Goal: Information Seeking & Learning: Check status

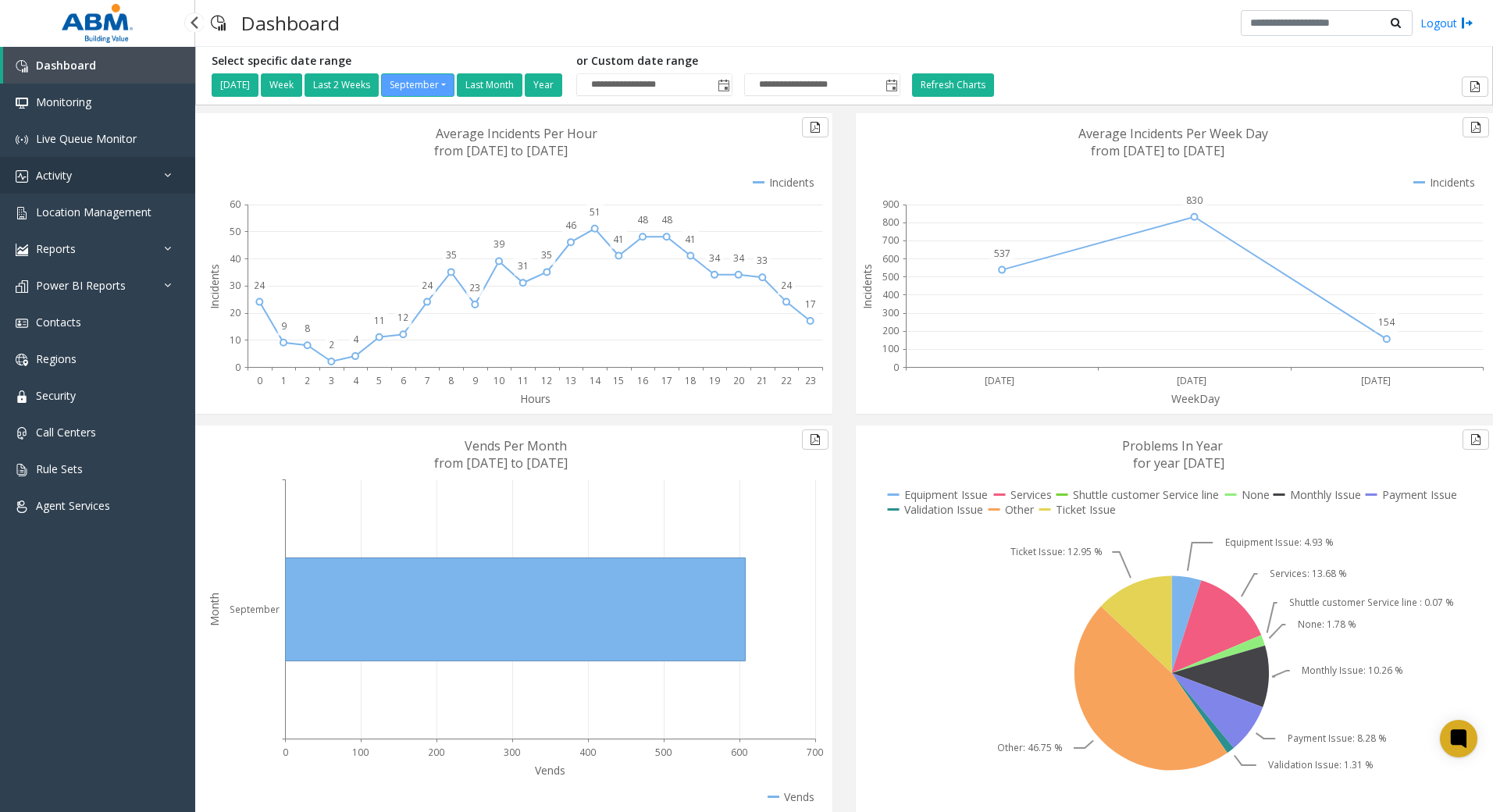
click at [64, 185] on link "Activity" at bounding box center [97, 175] width 195 height 37
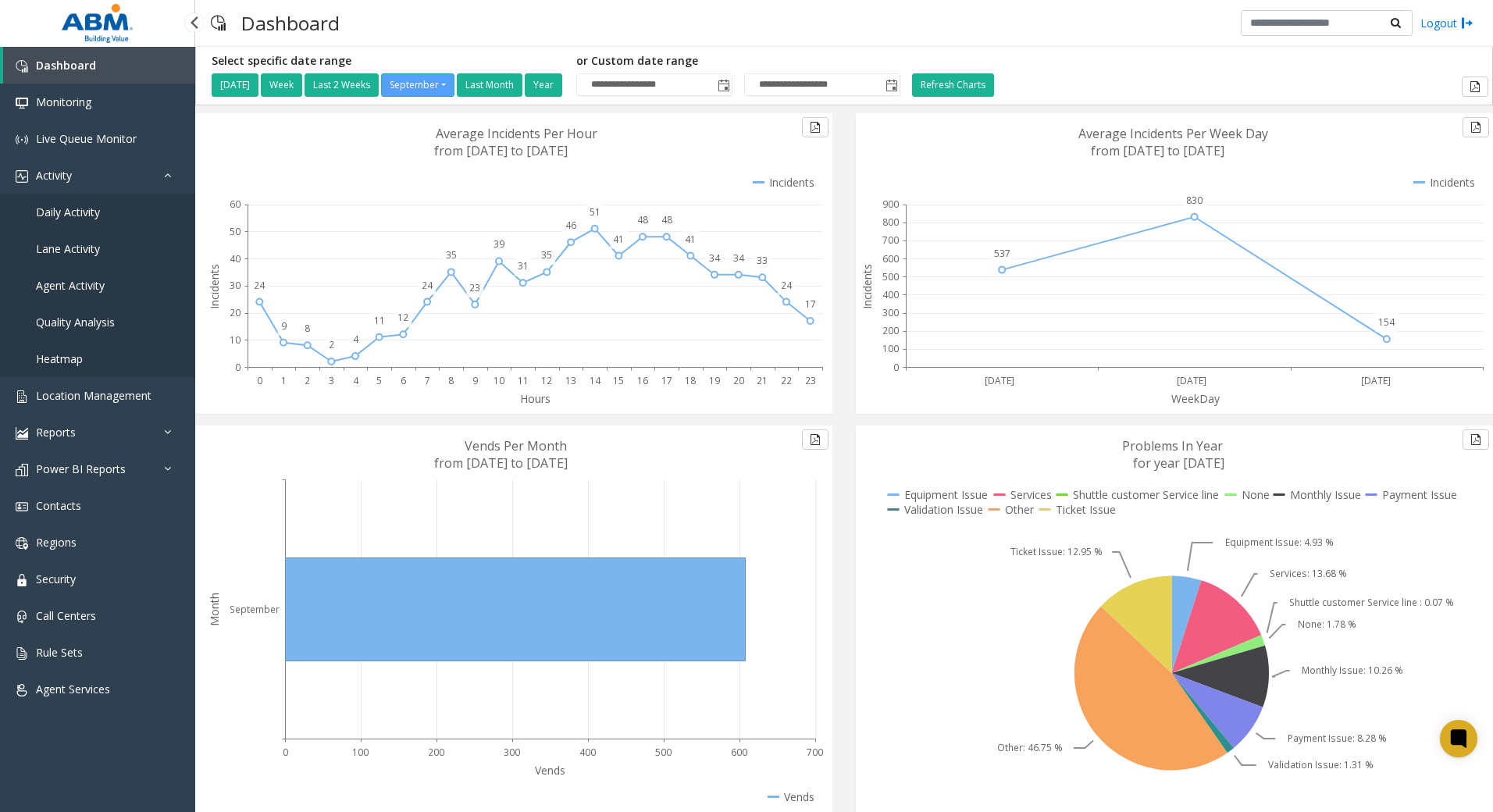
click at [62, 213] on span "Daily Activity" at bounding box center [68, 212] width 64 height 15
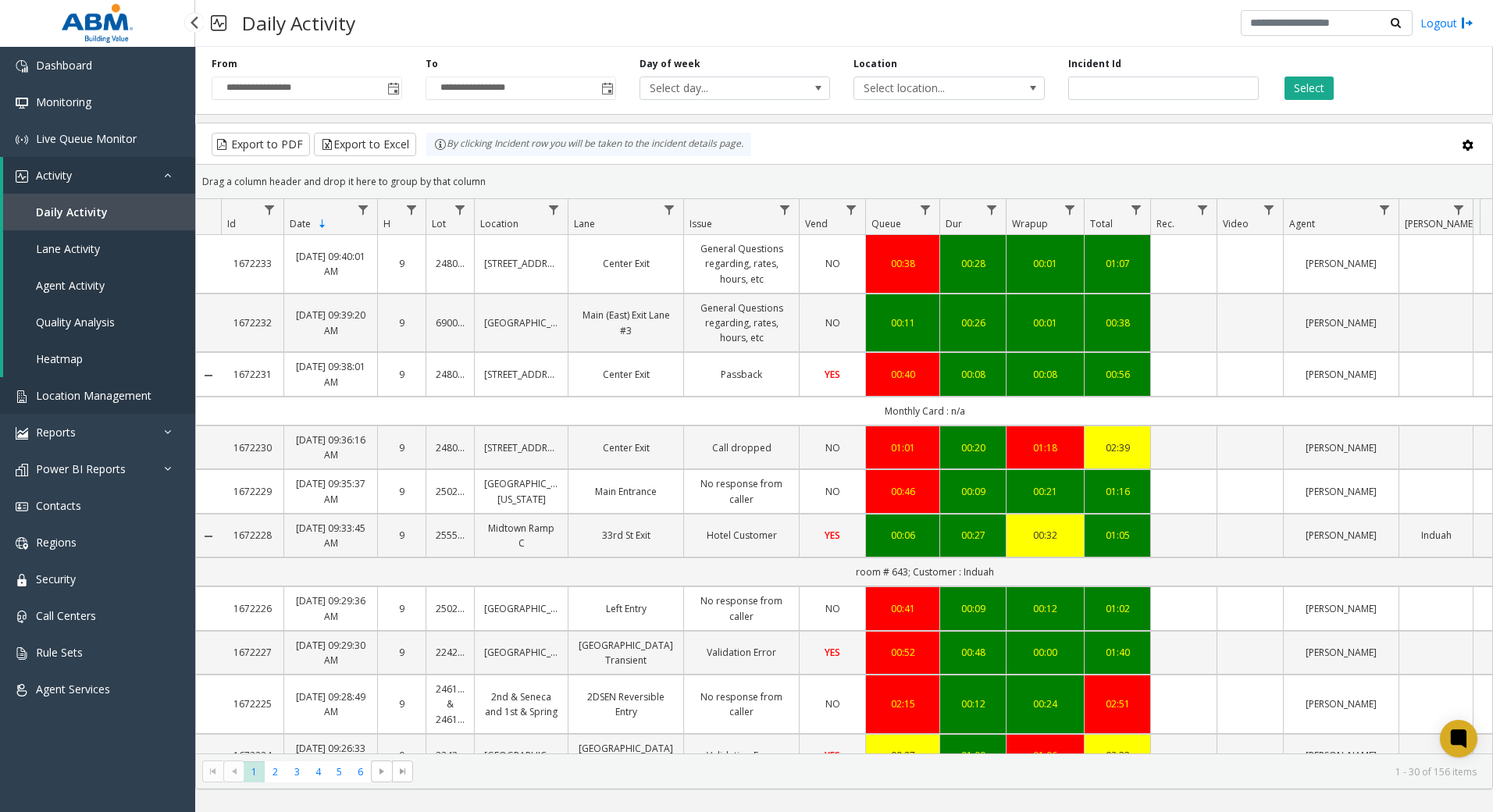
click at [113, 408] on link "Location Management" at bounding box center [97, 396] width 195 height 37
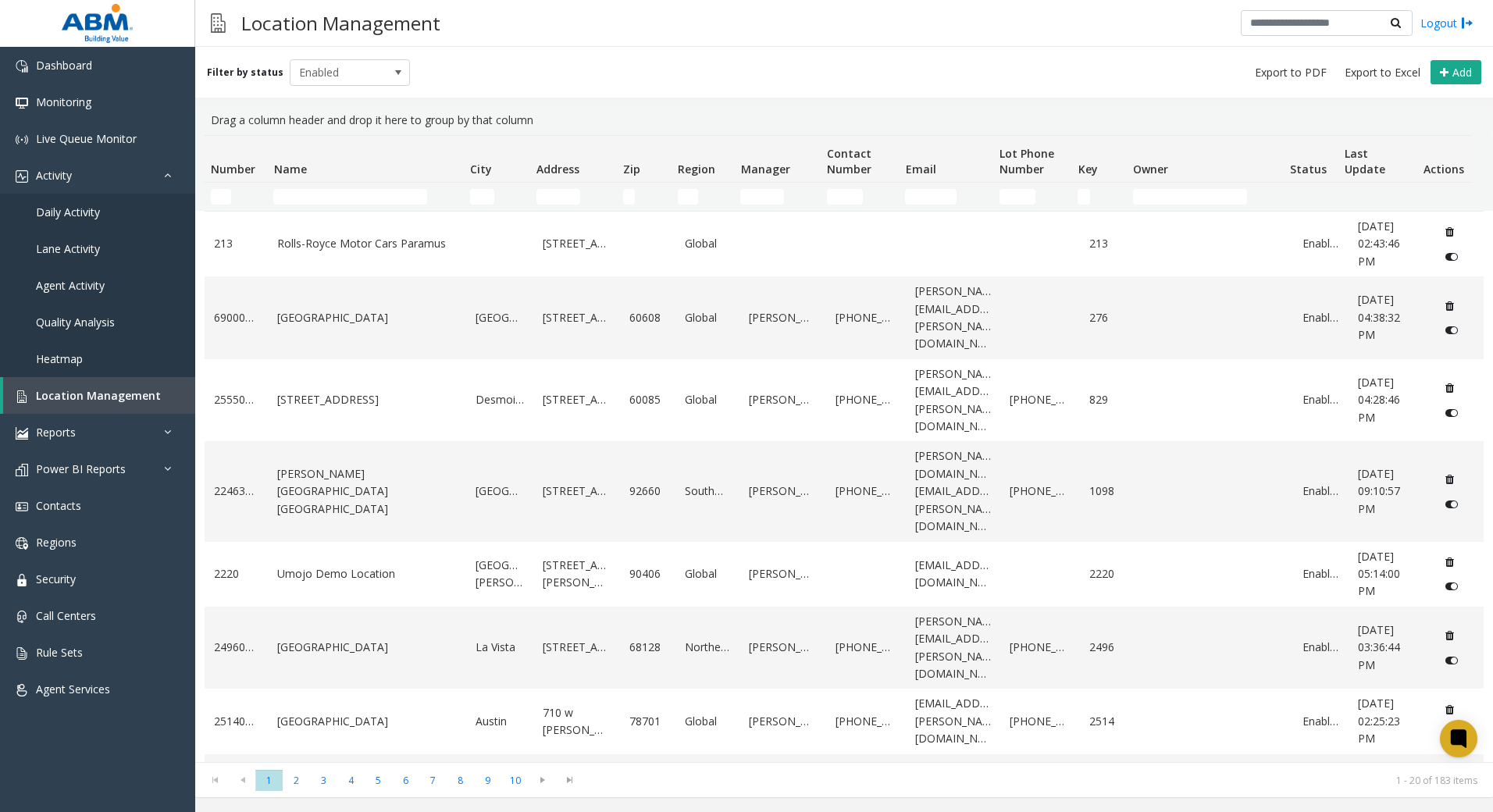
click at [318, 205] on td "Name Filter" at bounding box center [365, 196] width 196 height 28
click at [319, 205] on td "Name Filter" at bounding box center [365, 196] width 196 height 28
click at [356, 201] on input "Name Filter" at bounding box center [350, 197] width 154 height 16
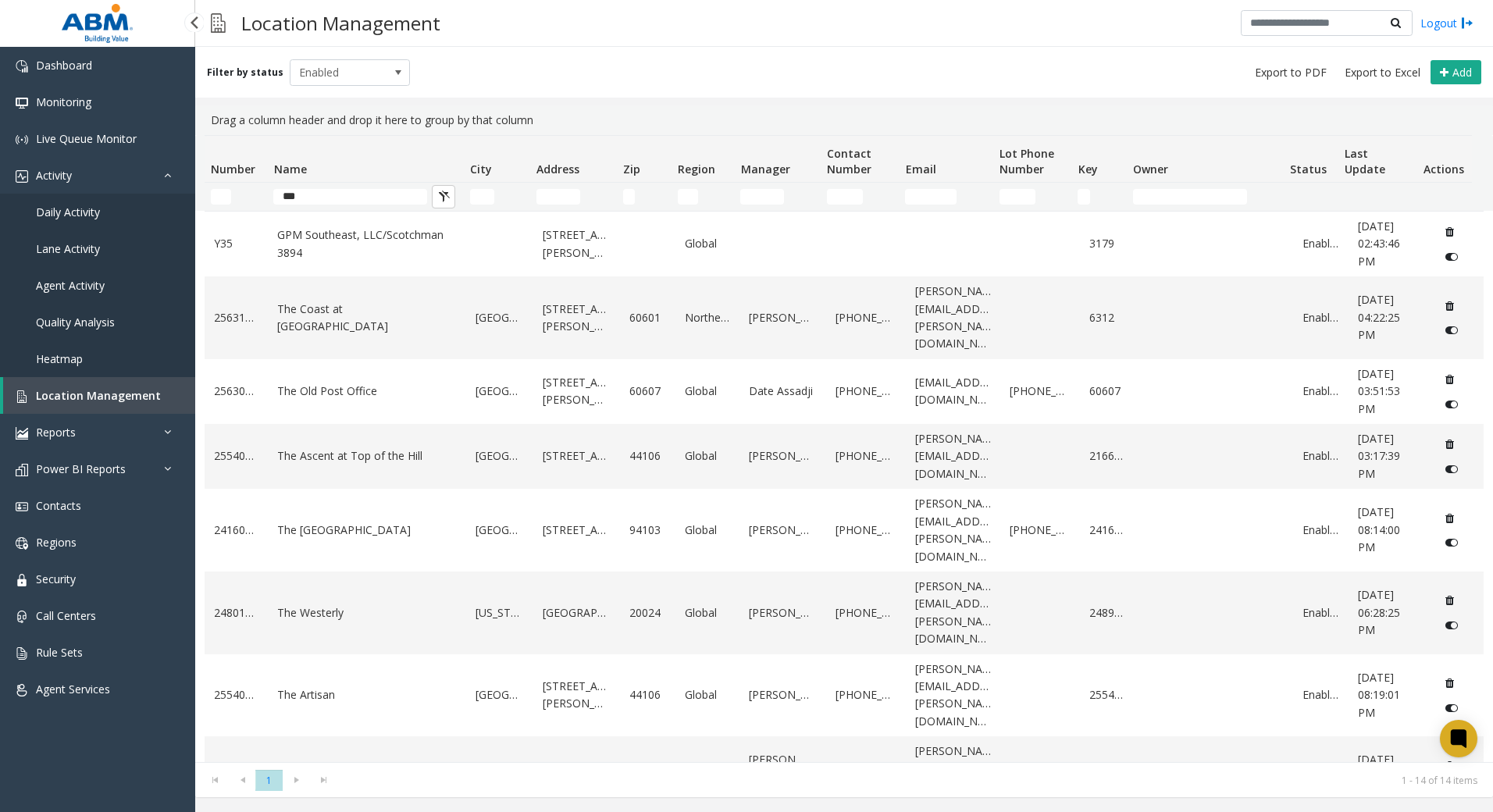
click at [105, 404] on link "Location Management" at bounding box center [99, 396] width 192 height 37
click at [107, 389] on span "Location Management" at bounding box center [98, 395] width 125 height 15
click at [341, 201] on input "***" at bounding box center [350, 197] width 154 height 16
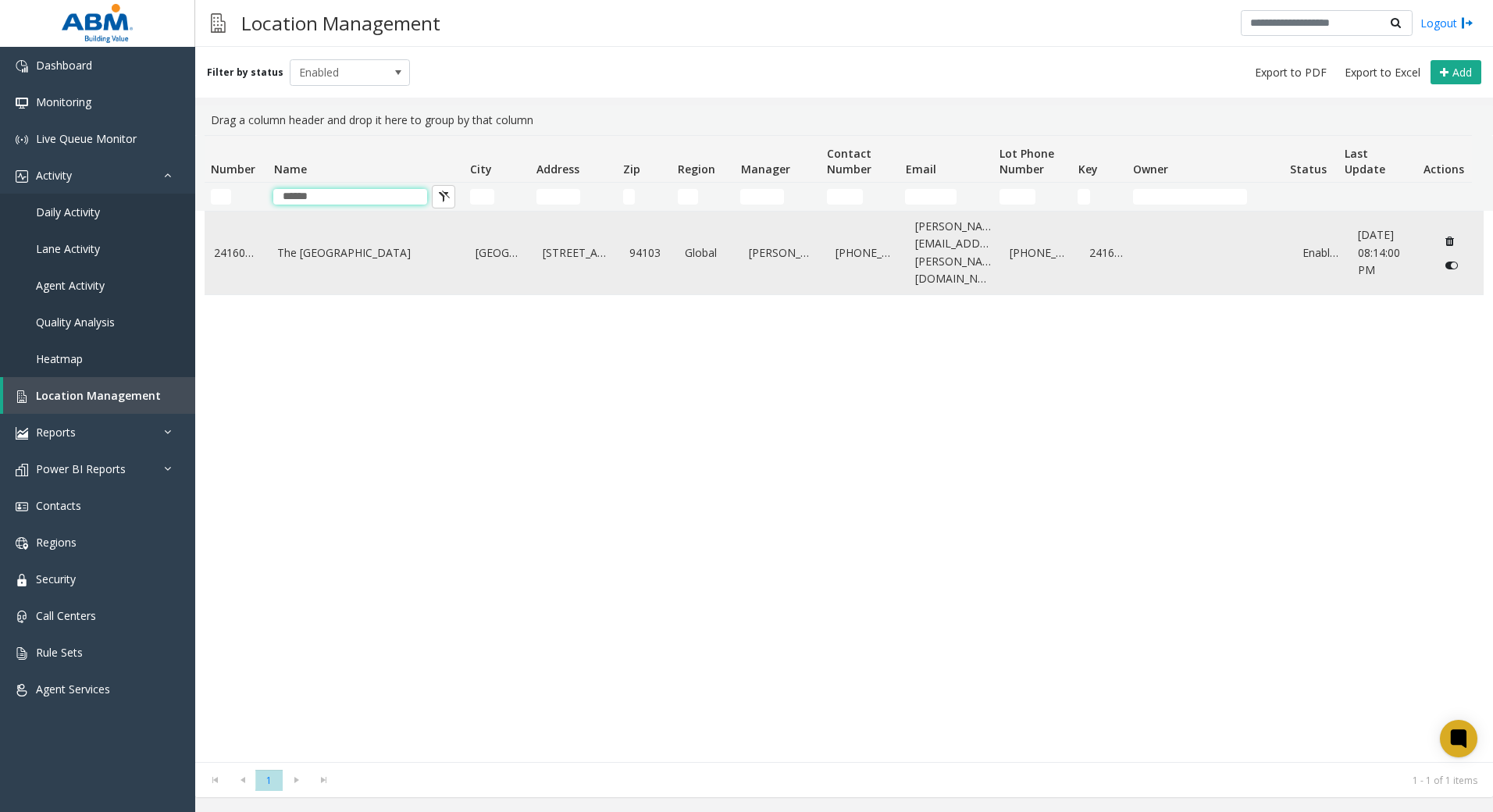
type input "******"
click at [283, 248] on link "The Hearst Parking Center" at bounding box center [366, 253] width 179 height 18
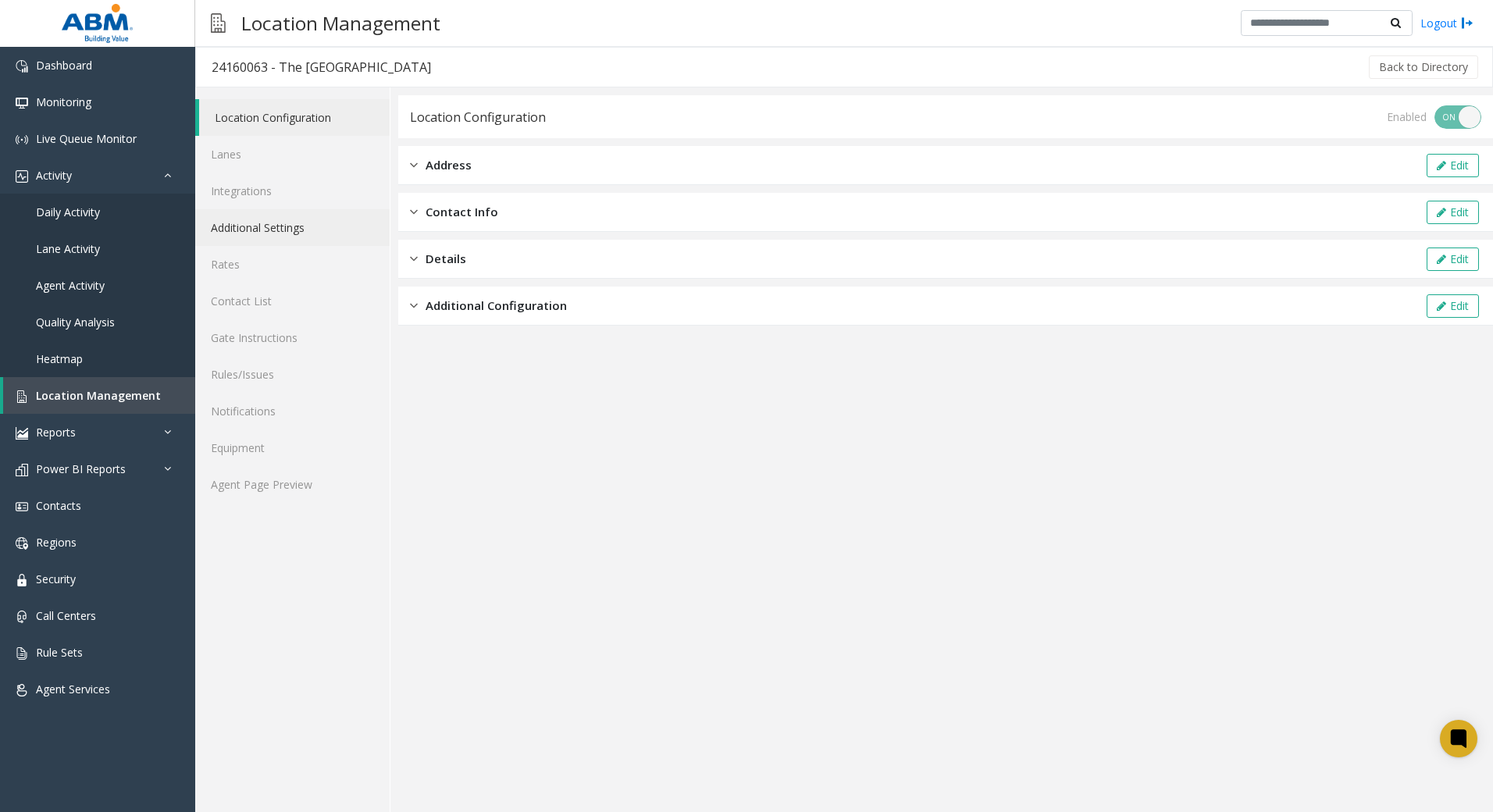
click at [289, 228] on link "Additional Settings" at bounding box center [292, 228] width 194 height 37
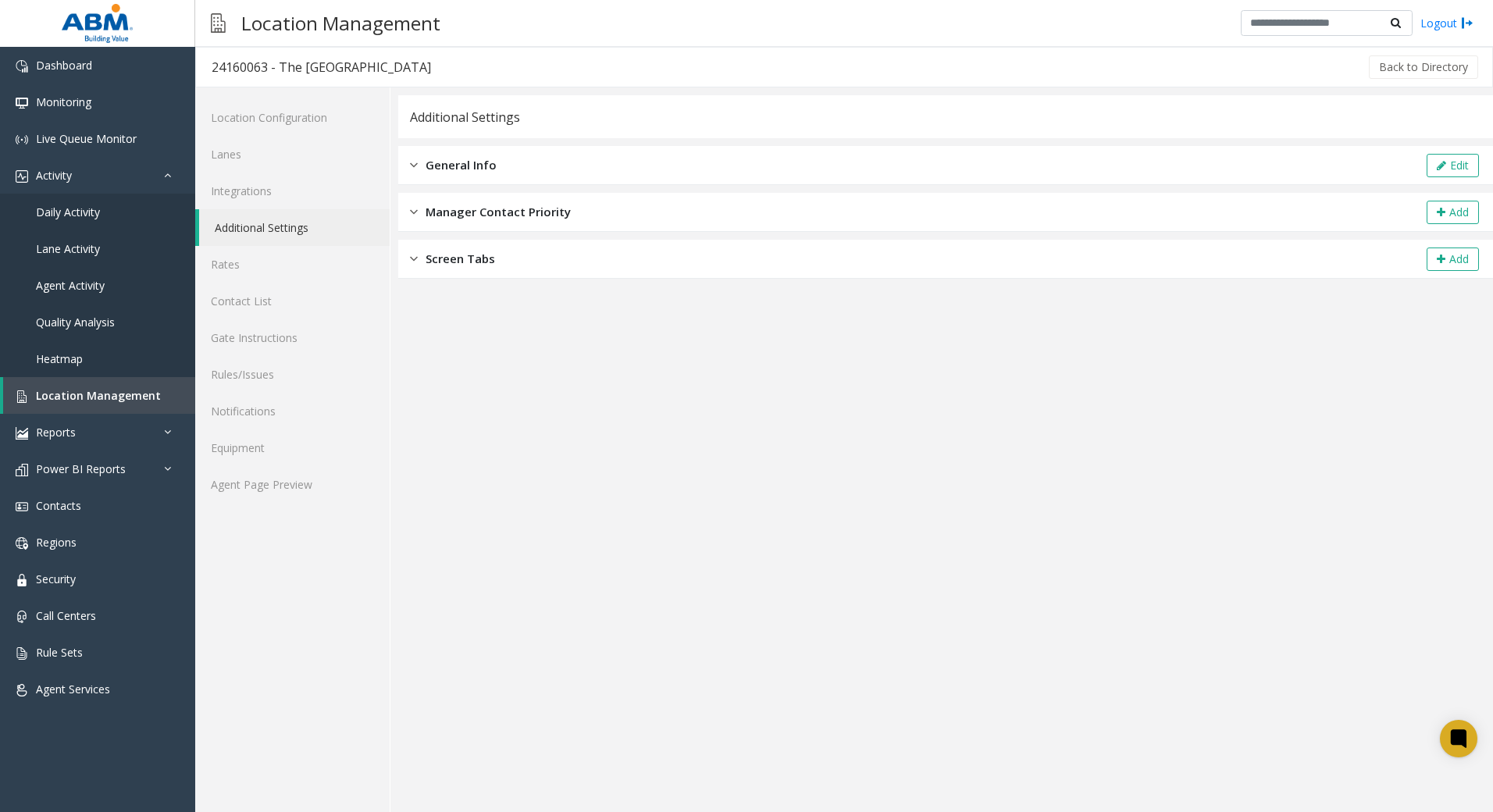
click at [490, 166] on span "General Info" at bounding box center [460, 165] width 71 height 18
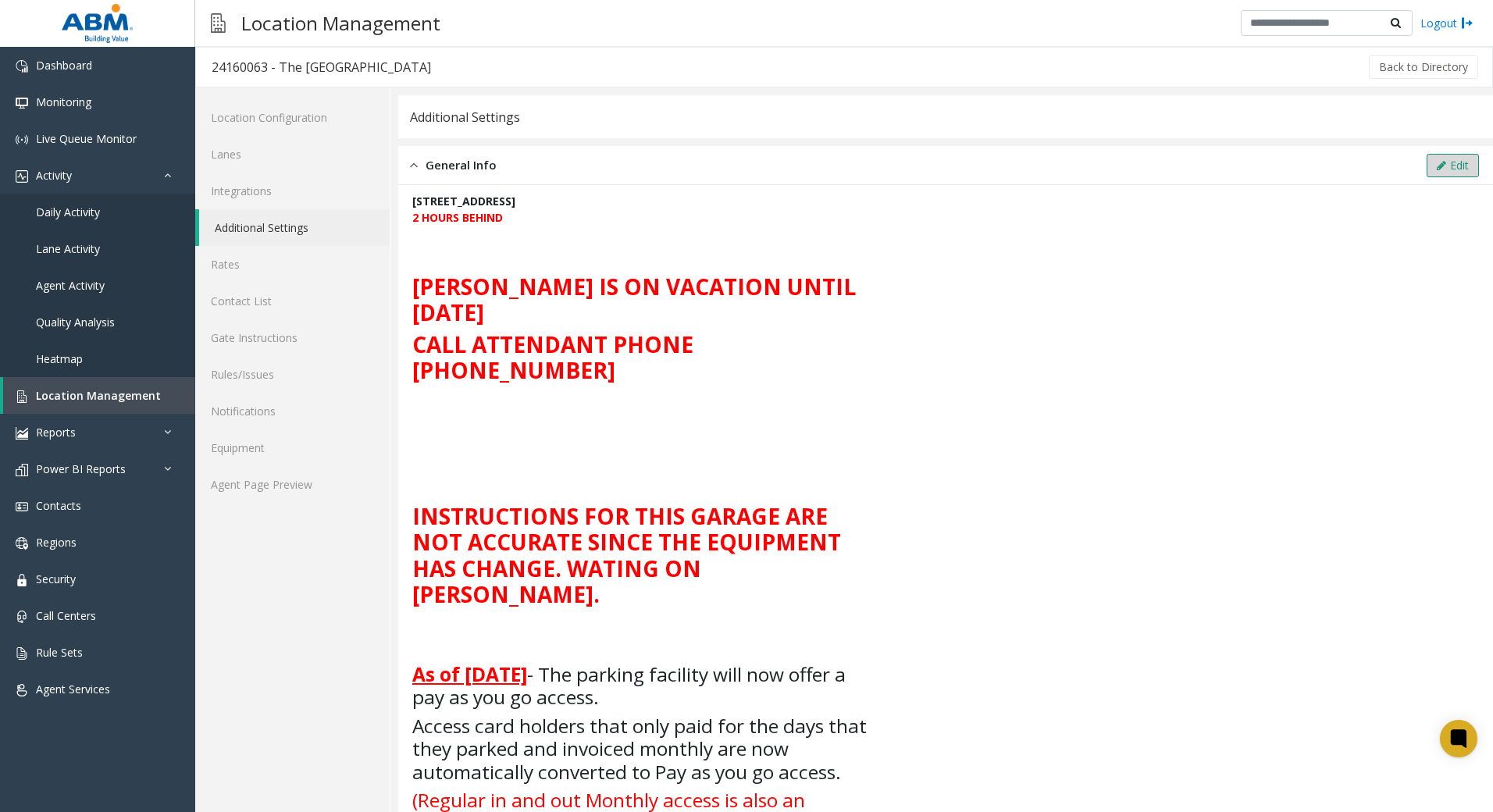
click at [1436, 166] on button "Edit" at bounding box center [1452, 165] width 53 height 23
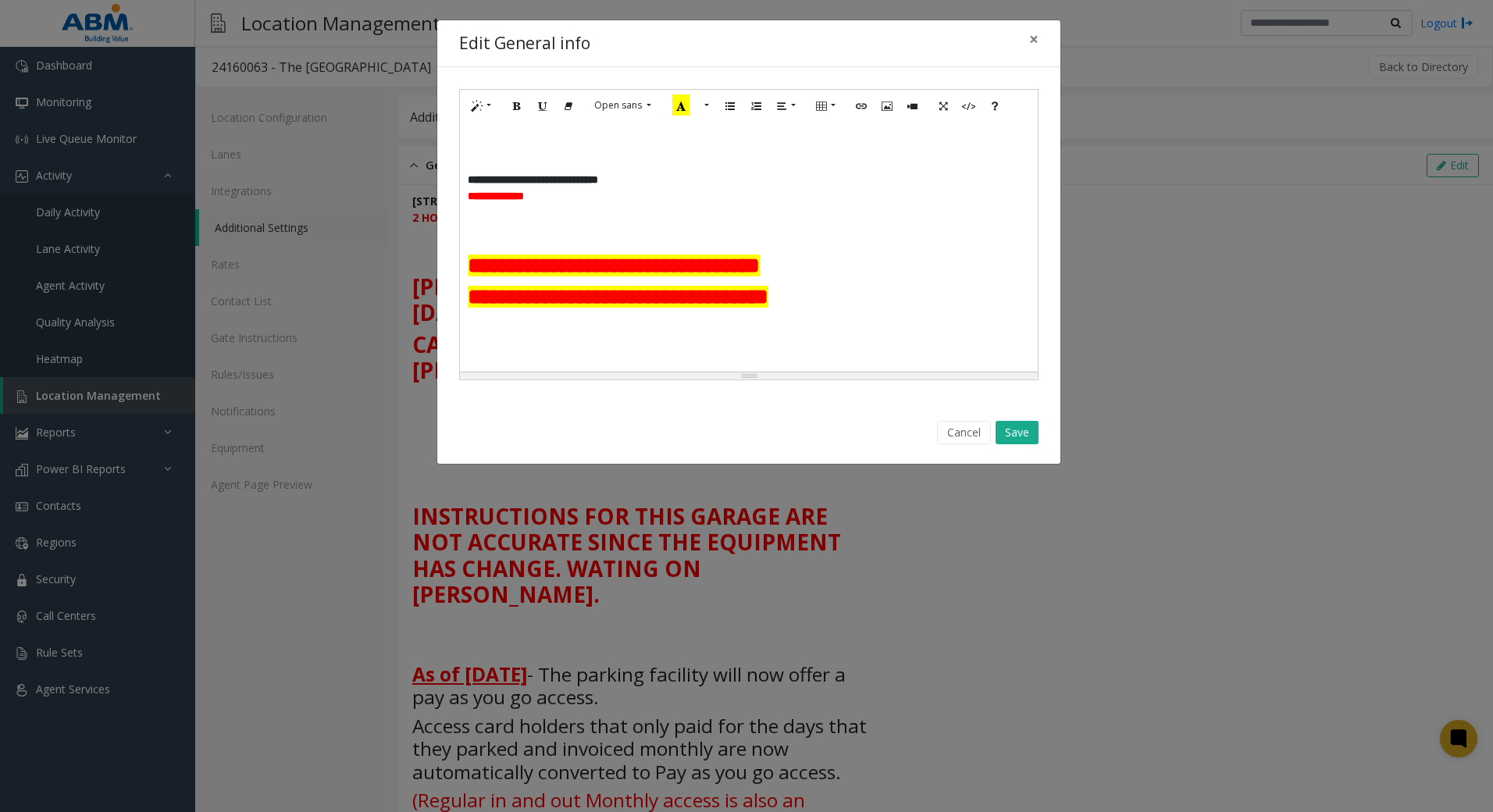
drag, startPoint x: 819, startPoint y: 266, endPoint x: 465, endPoint y: 224, distance: 356.5
click at [465, 224] on div "**********" at bounding box center [748, 247] width 578 height 250
click at [578, 316] on h2 at bounding box center [696, 329] width 457 height 26
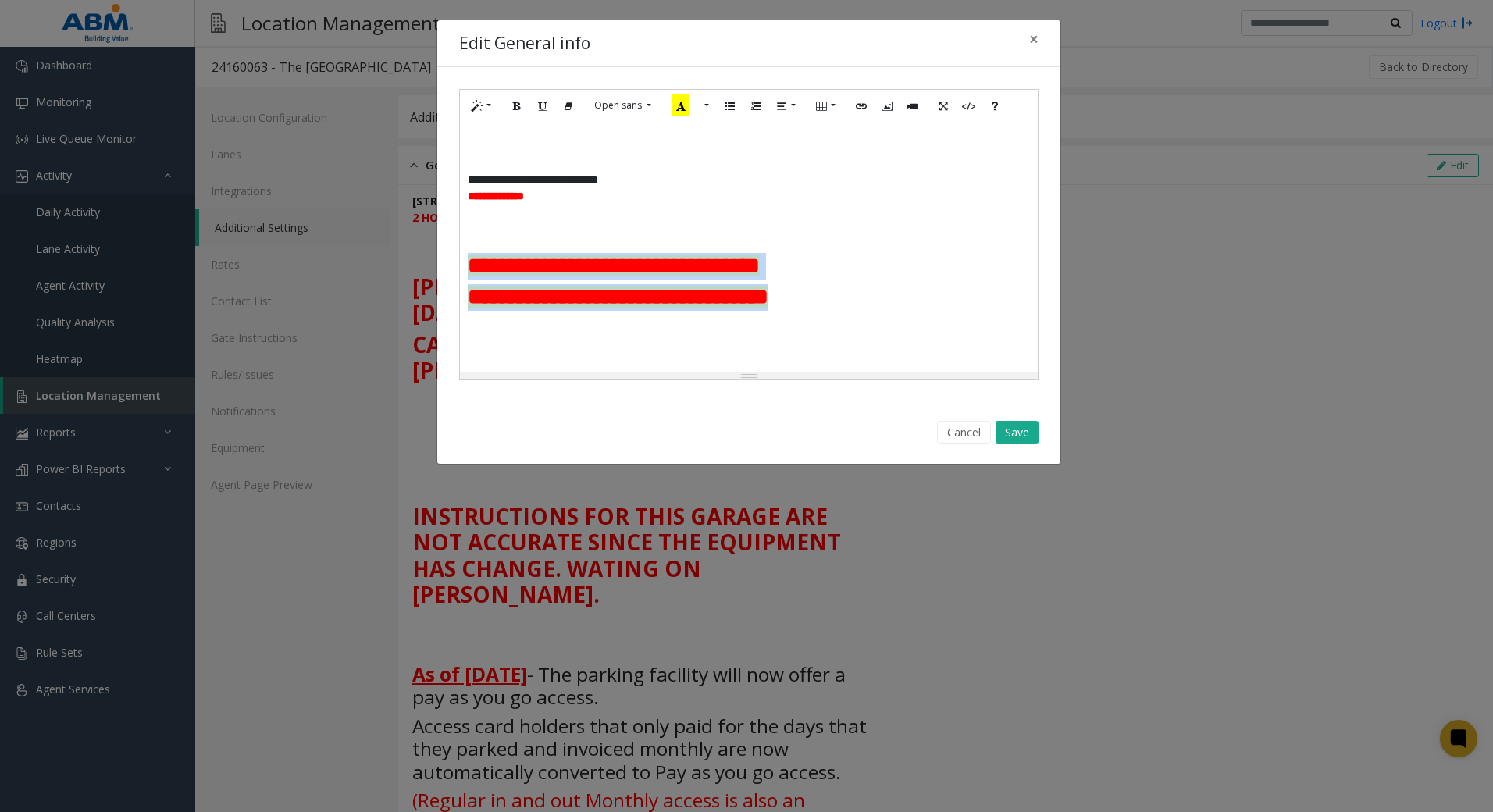
drag, startPoint x: 470, startPoint y: 219, endPoint x: 924, endPoint y: 255, distance: 455.4
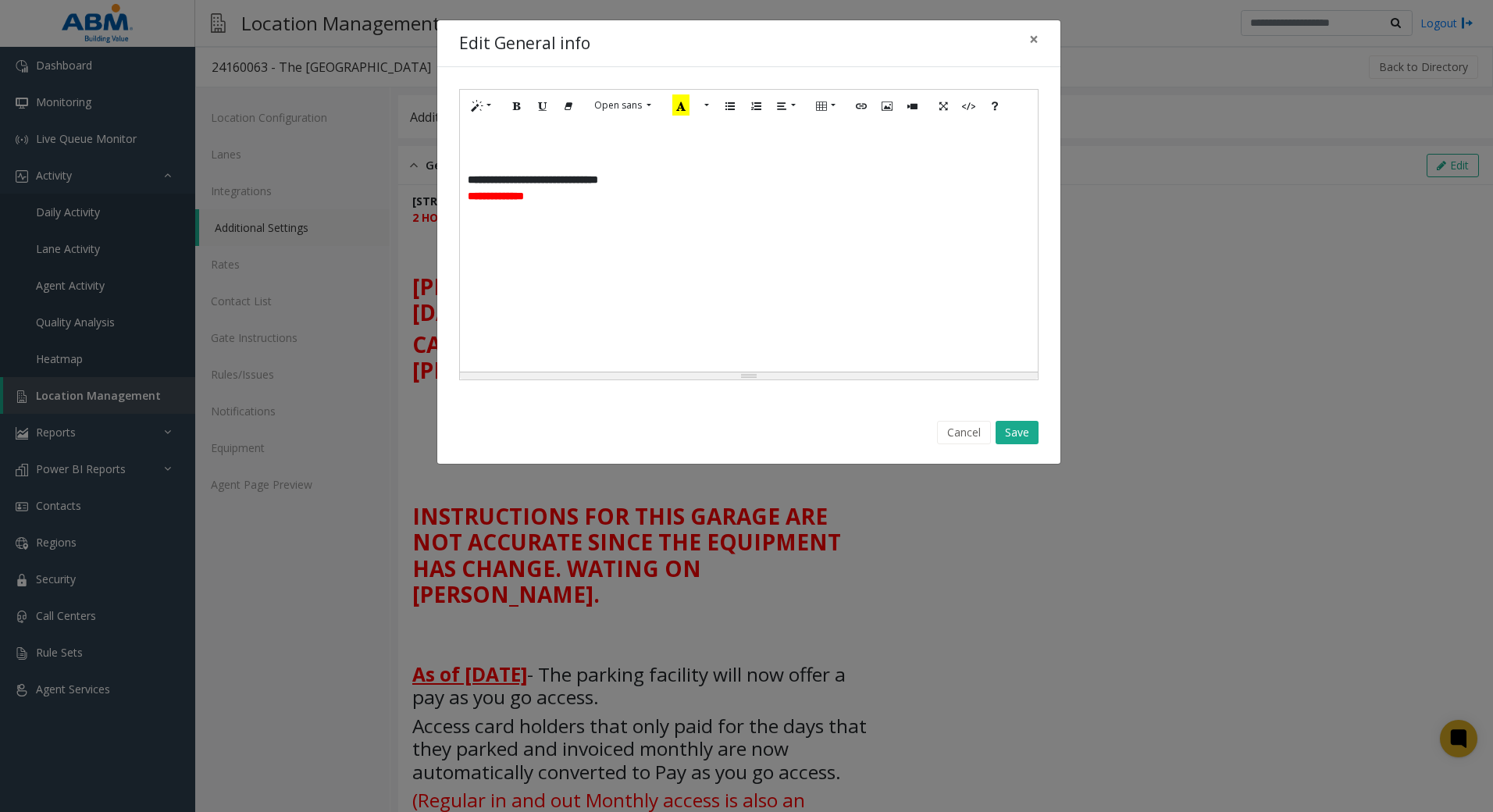
click at [911, 284] on h2 at bounding box center [696, 297] width 457 height 26
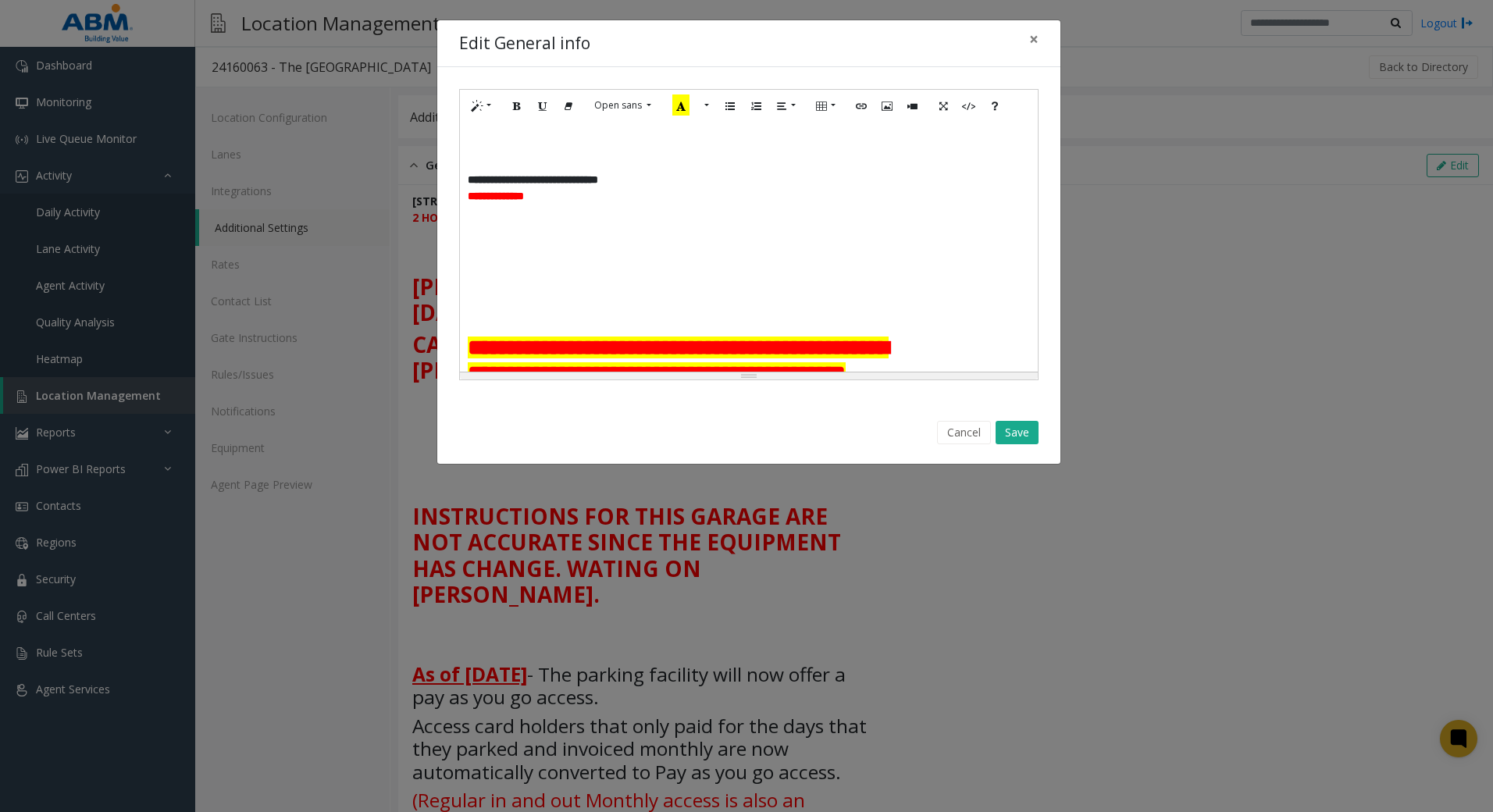
click at [804, 286] on p at bounding box center [696, 294] width 457 height 17
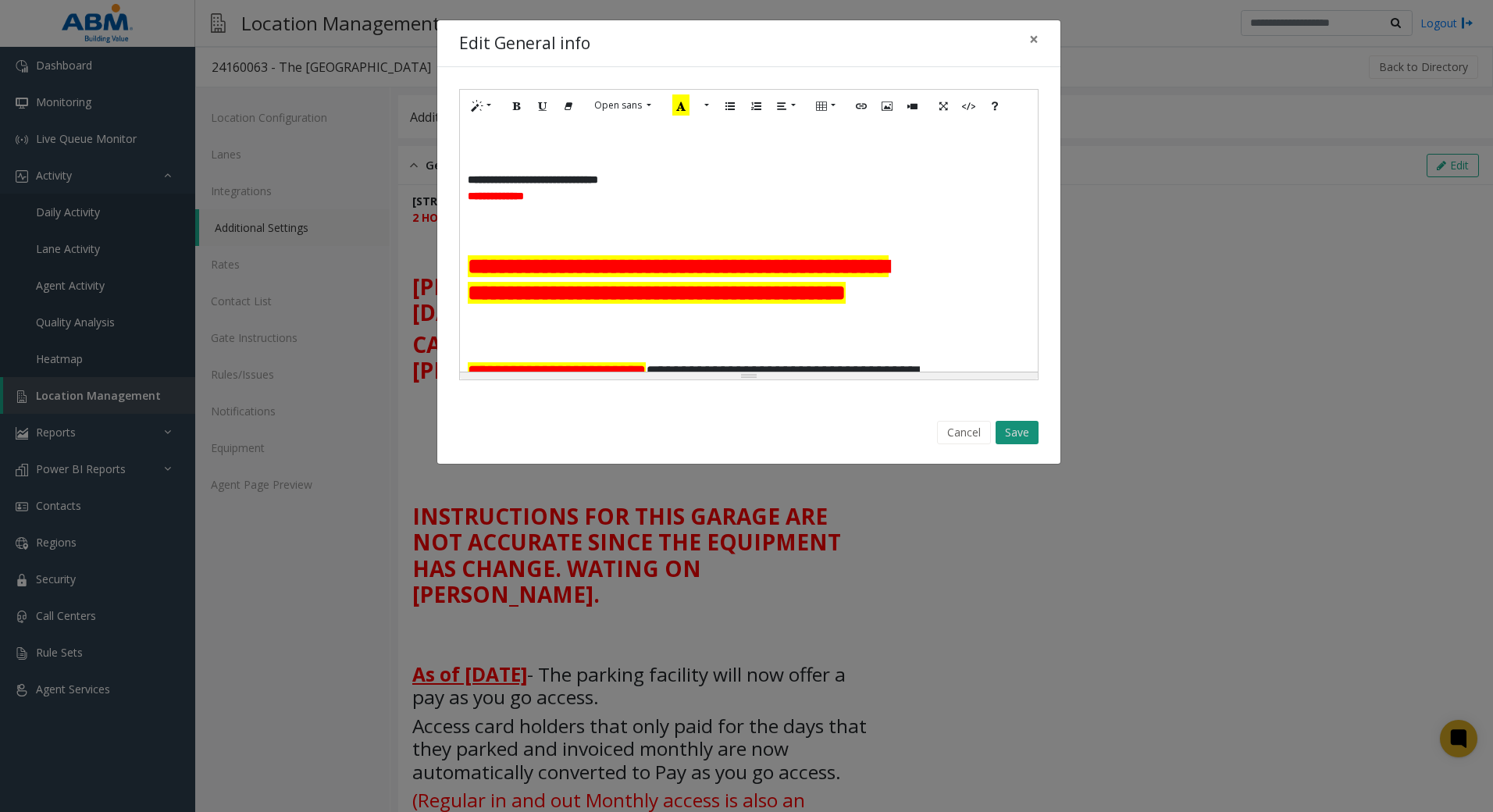
click at [1017, 425] on button "Save" at bounding box center [1017, 431] width 43 height 23
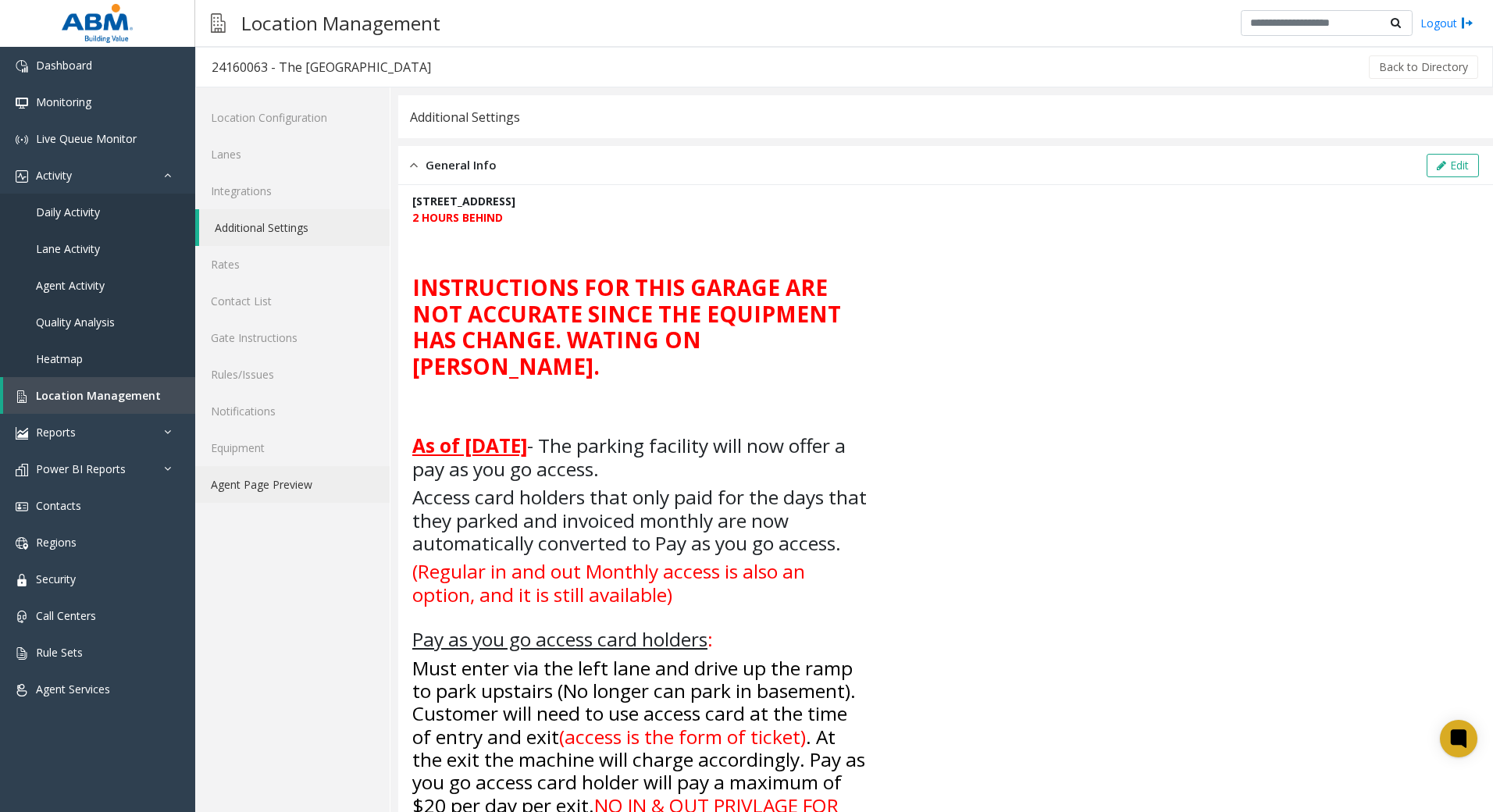
click at [289, 478] on link "Agent Page Preview" at bounding box center [292, 484] width 194 height 37
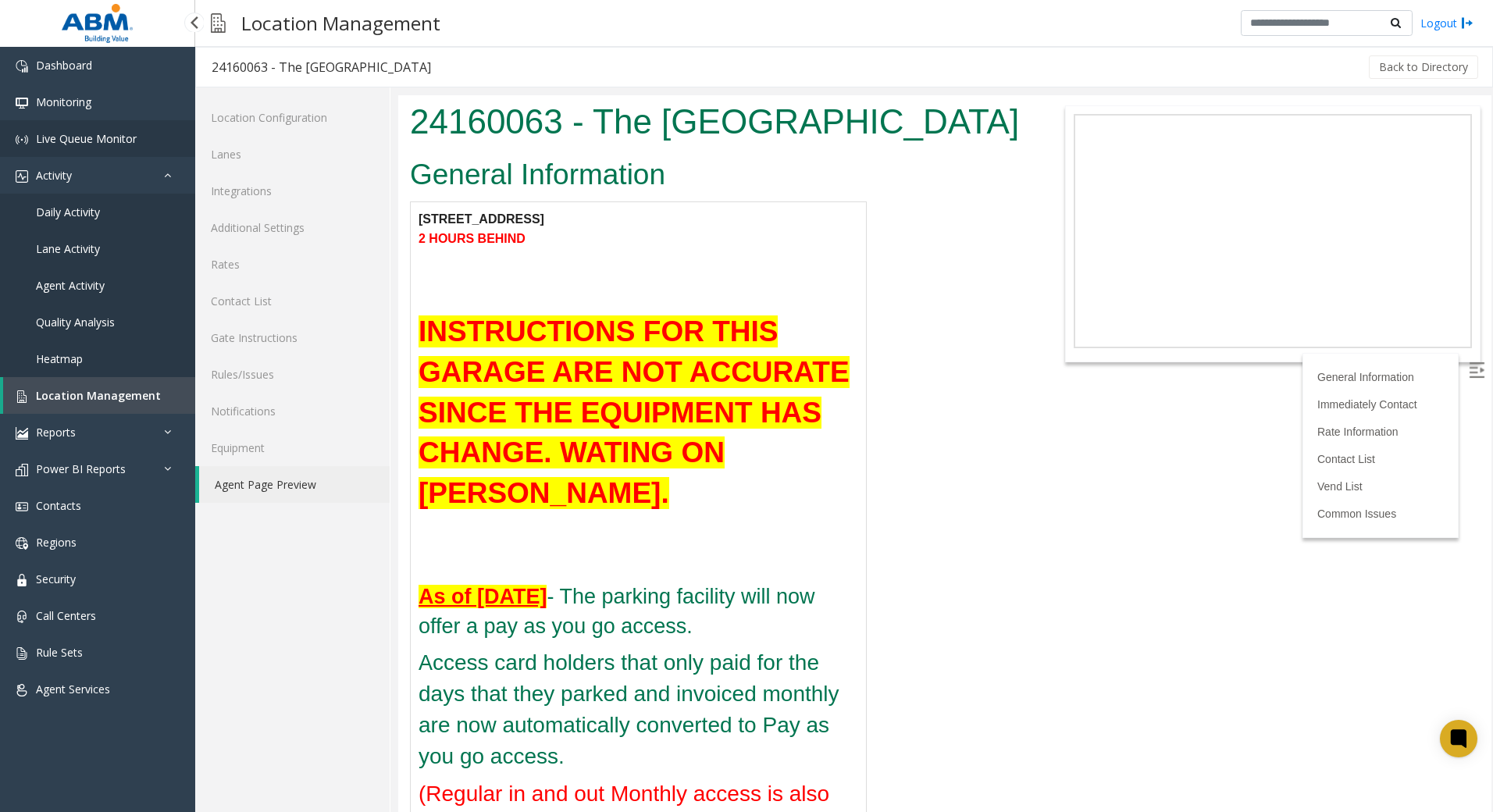
click at [88, 133] on span "Live Queue Monitor" at bounding box center [86, 139] width 100 height 15
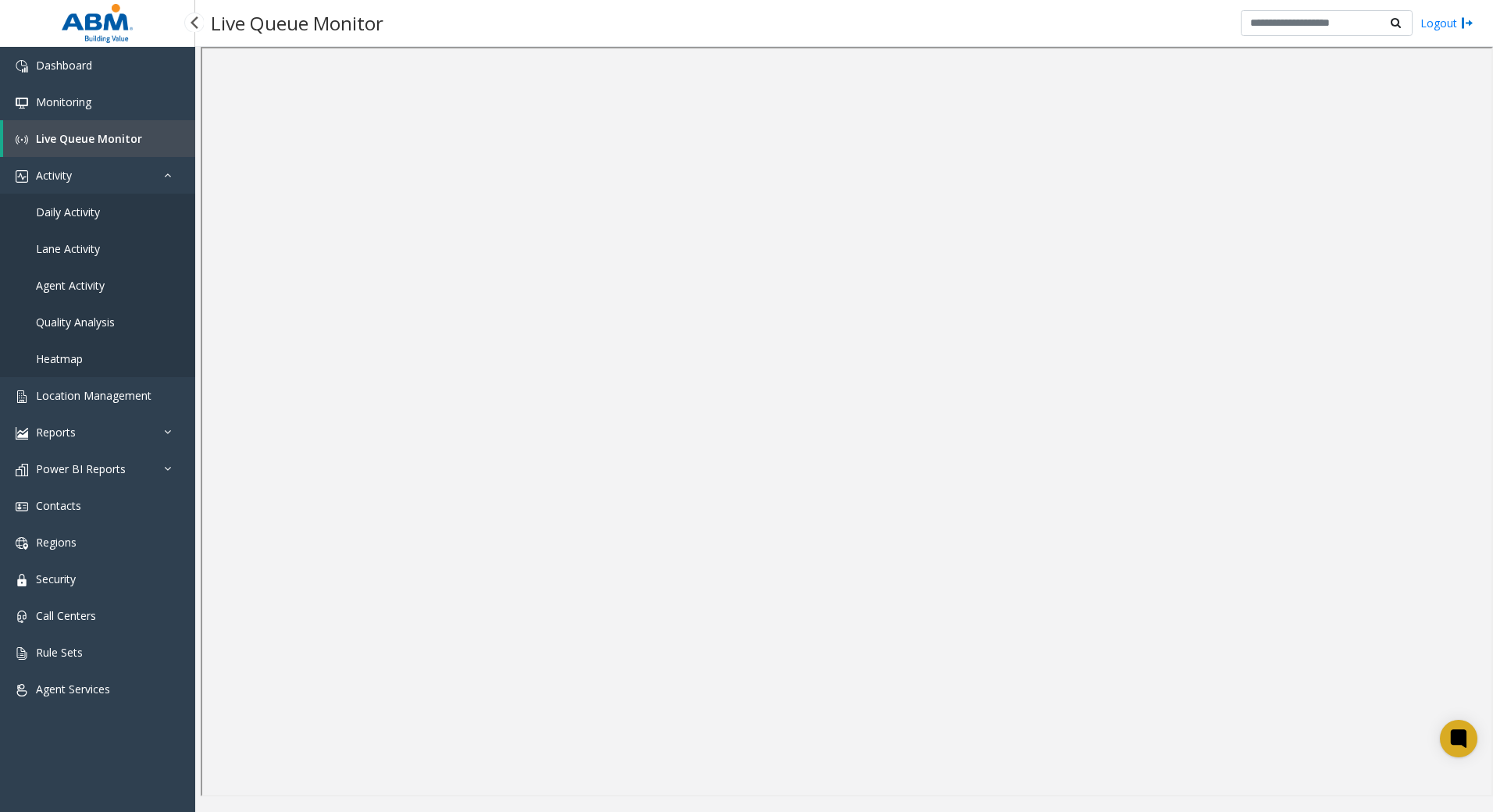
click at [80, 224] on link "Daily Activity" at bounding box center [97, 212] width 195 height 37
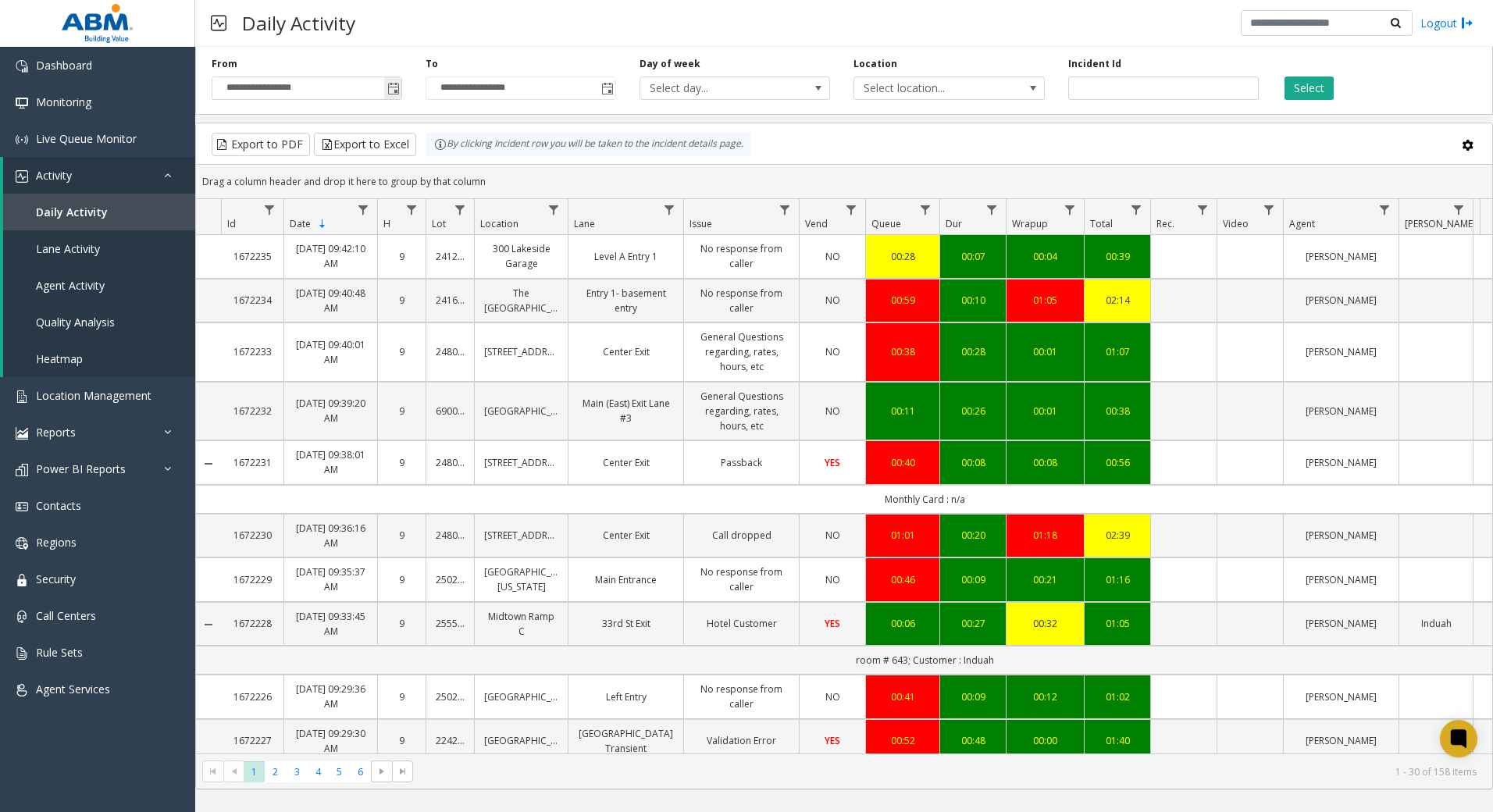
click at [395, 92] on span "Toggle popup" at bounding box center [393, 89] width 13 height 13
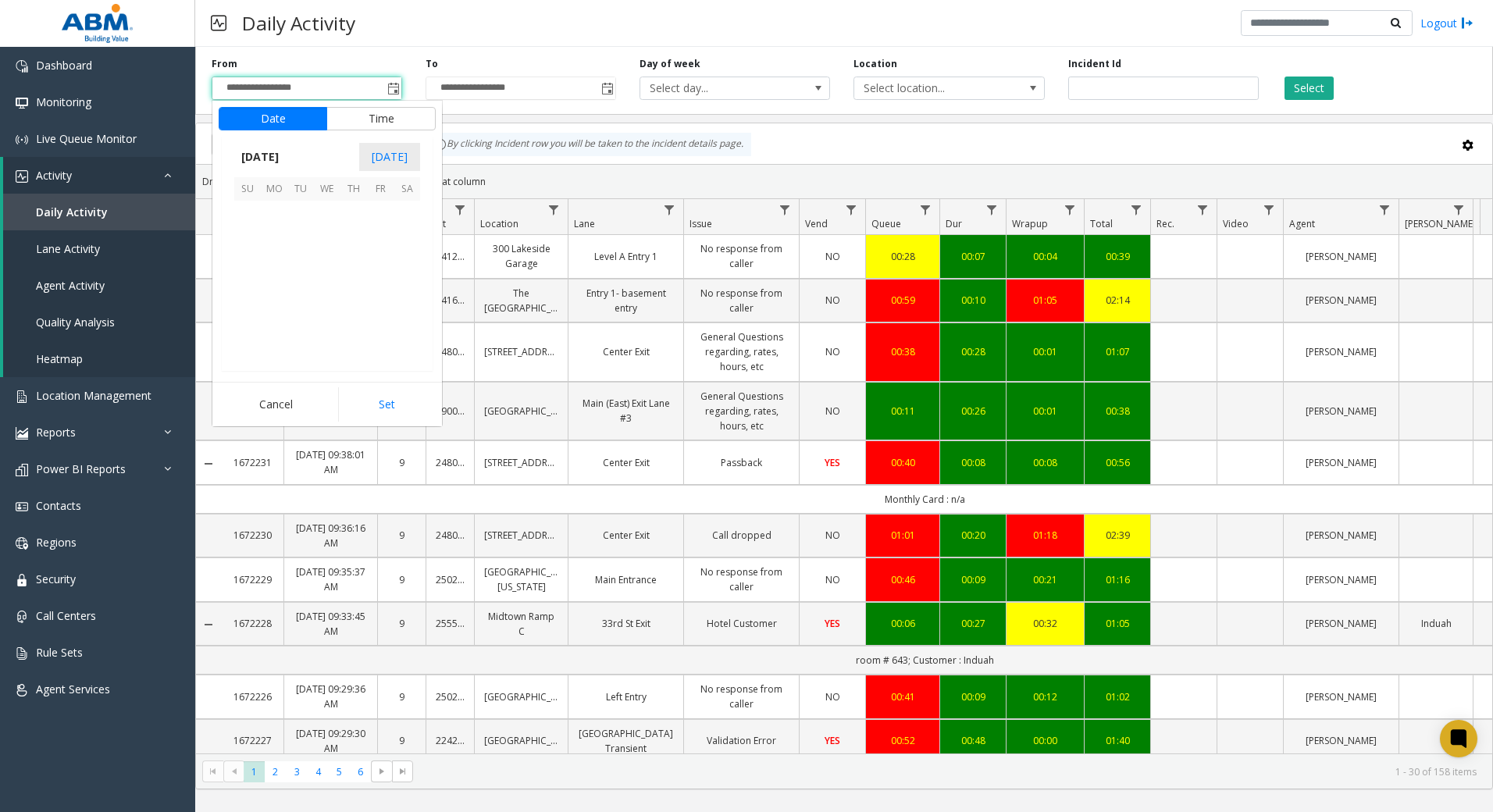
scroll to position [280118, 0]
click at [323, 212] on span "3" at bounding box center [326, 213] width 26 height 26
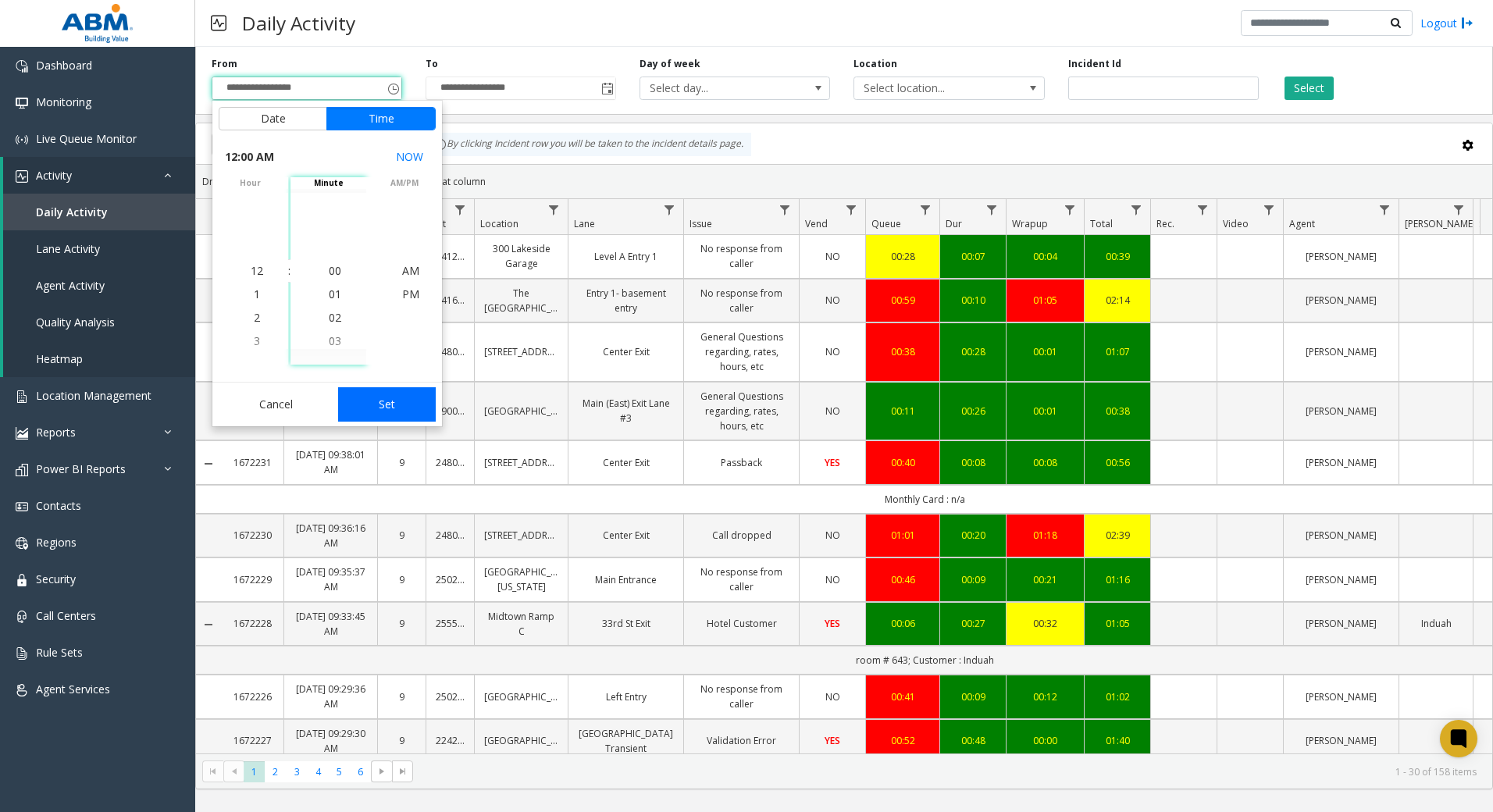
drag, startPoint x: 373, startPoint y: 400, endPoint x: 374, endPoint y: 391, distance: 9.1
click at [373, 399] on button "Set" at bounding box center [388, 404] width 99 height 34
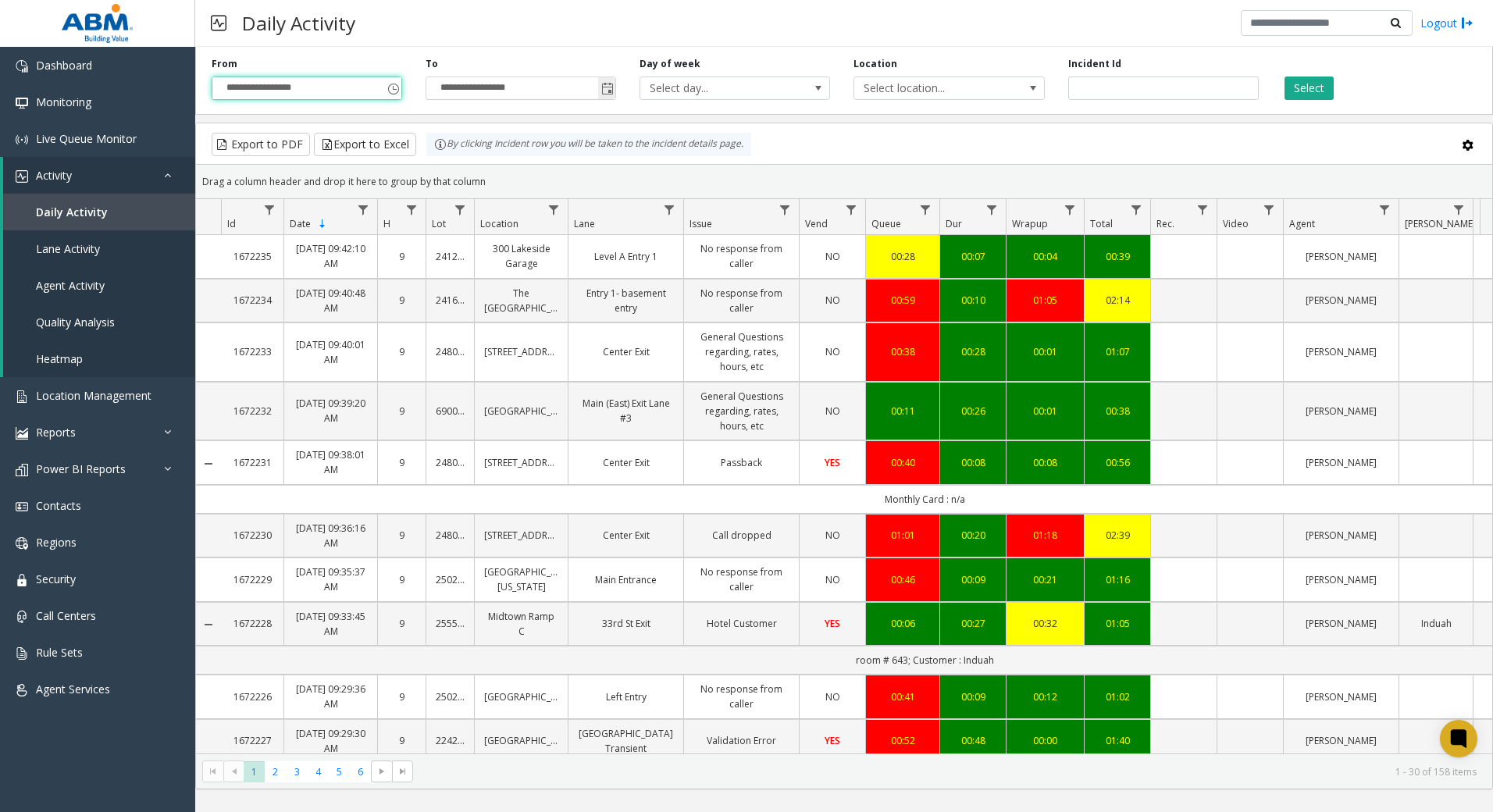
click at [605, 87] on span "Toggle popup" at bounding box center [608, 89] width 13 height 13
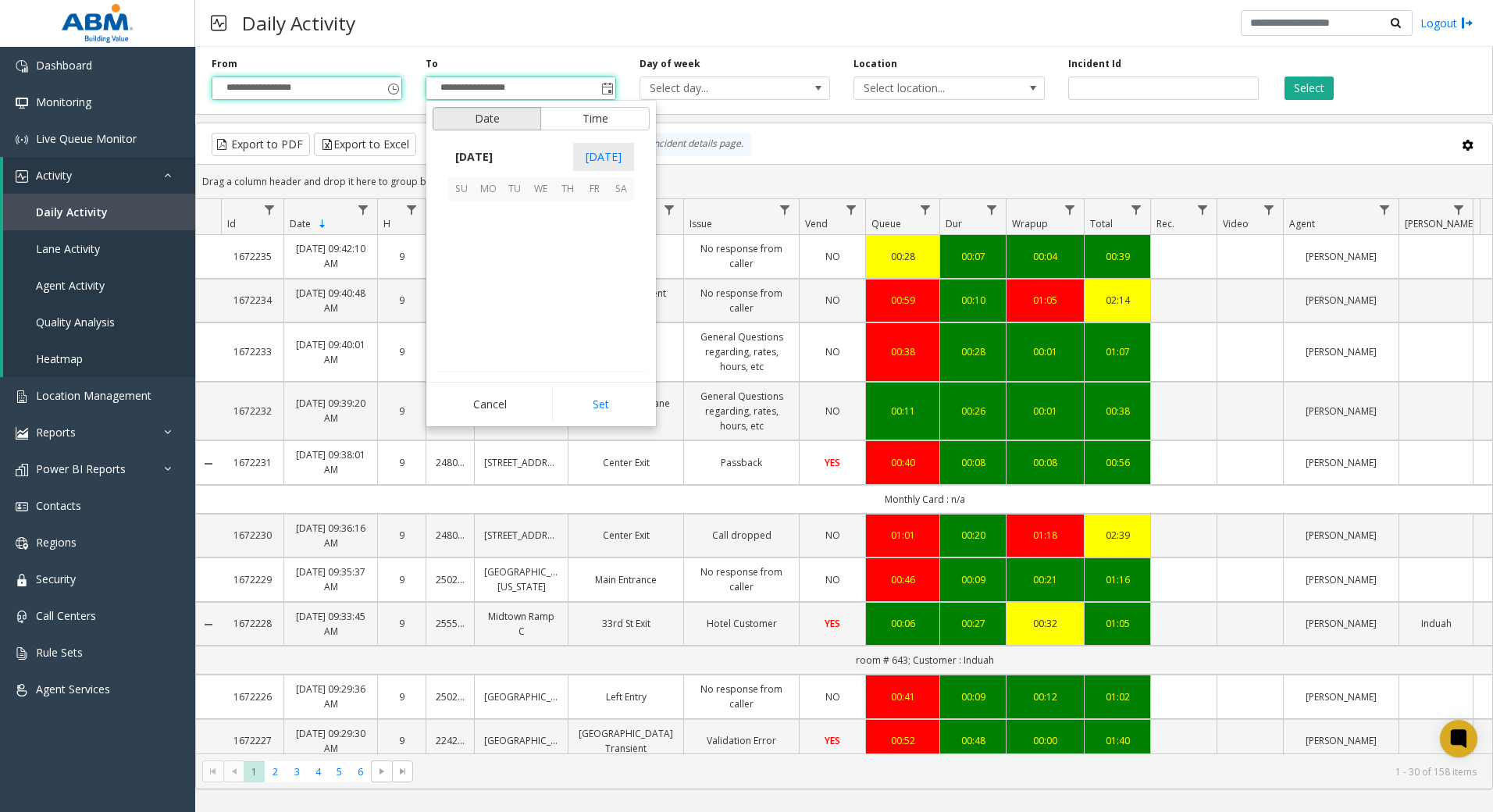
scroll to position [23, 0]
click at [536, 211] on span "3" at bounding box center [541, 213] width 26 height 26
click at [467, 197] on span "8" at bounding box center [471, 200] width 6 height 15
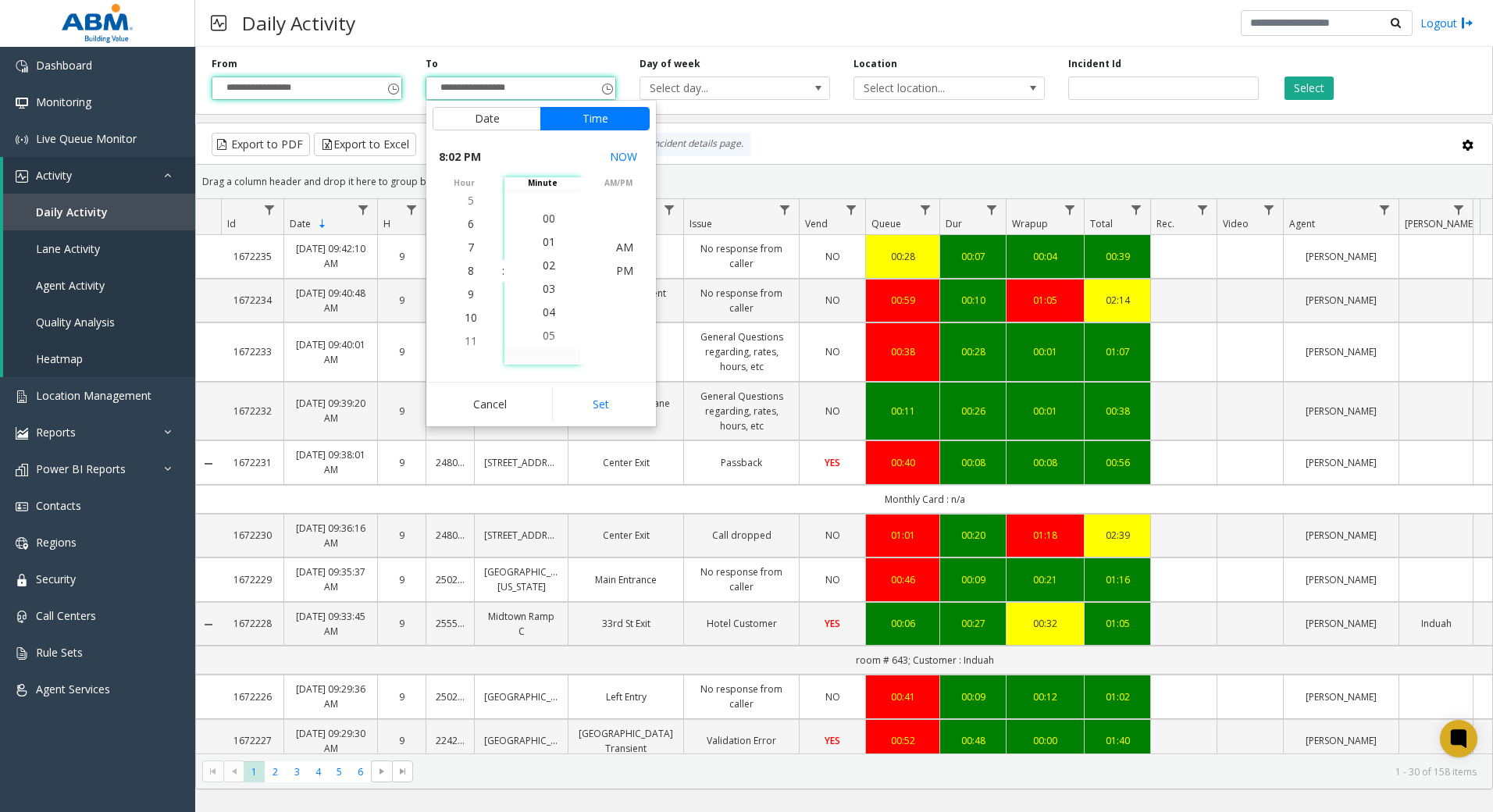
scroll to position [47, 0]
click at [549, 232] on li "00" at bounding box center [549, 224] width 55 height 23
click at [619, 252] on span "AM" at bounding box center [625, 247] width 18 height 15
click at [620, 410] on button "Set" at bounding box center [601, 404] width 99 height 34
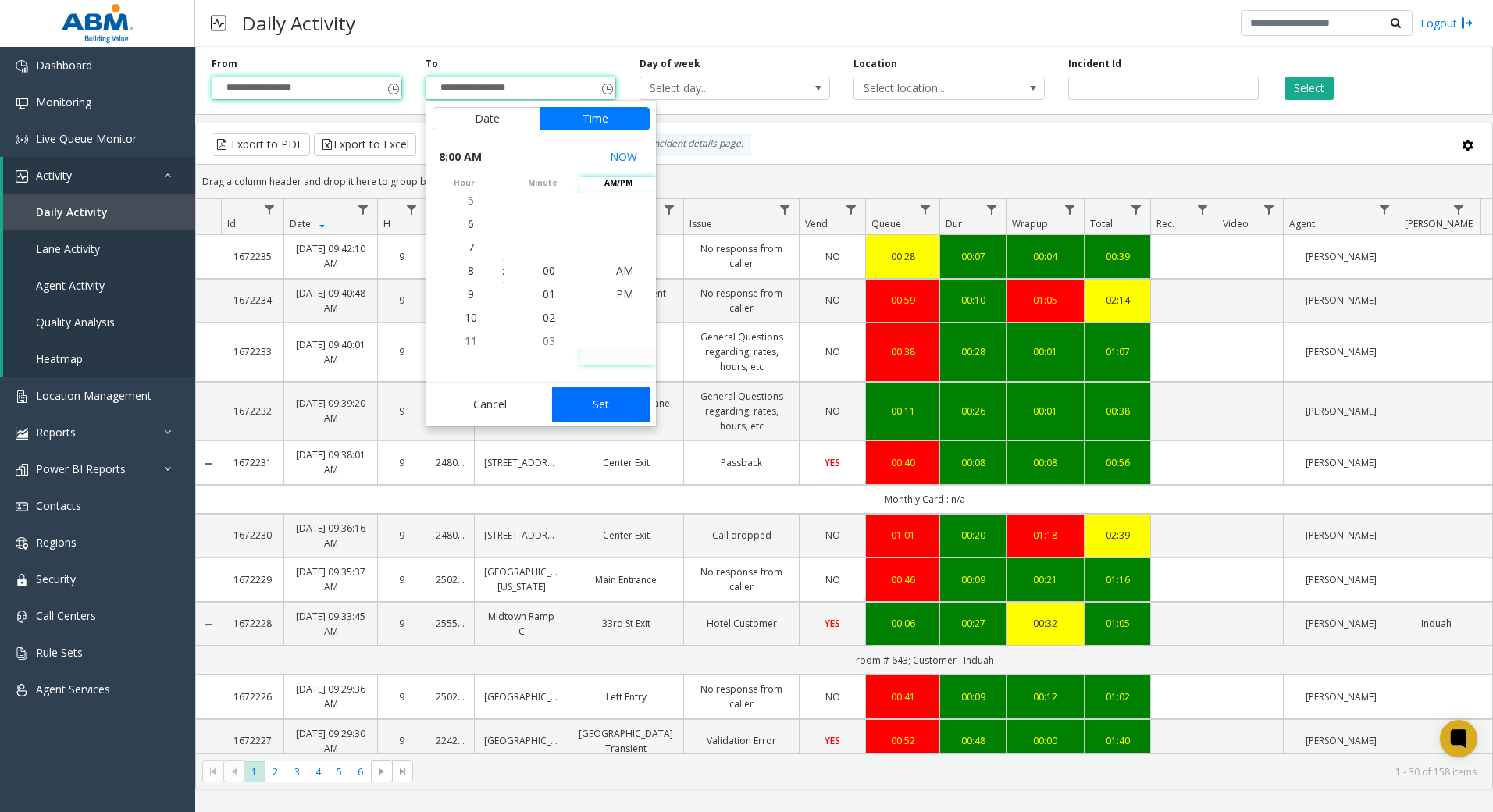
type input "**********"
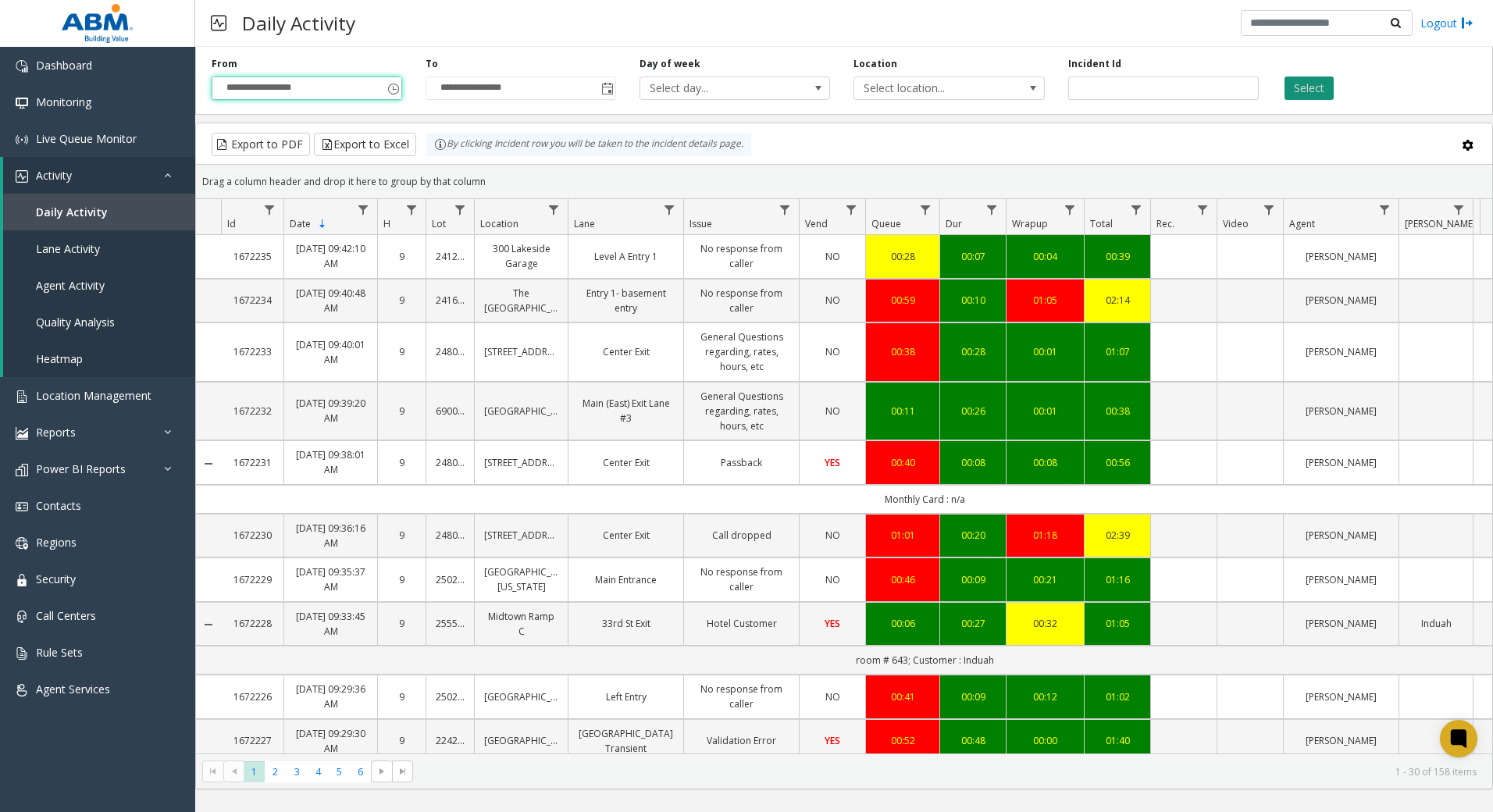
click at [1307, 95] on button "Select" at bounding box center [1309, 88] width 49 height 23
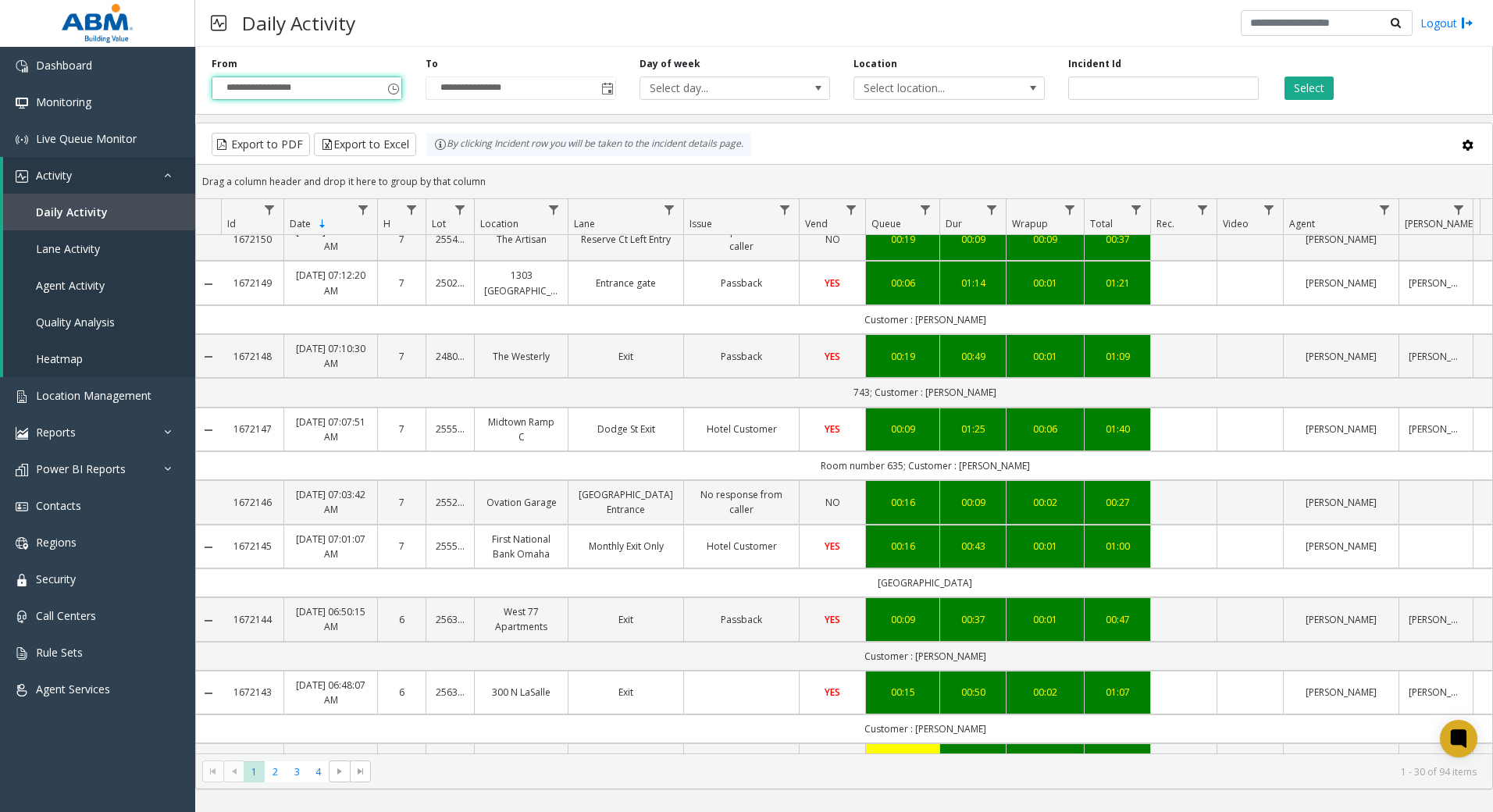
scroll to position [1341, 0]
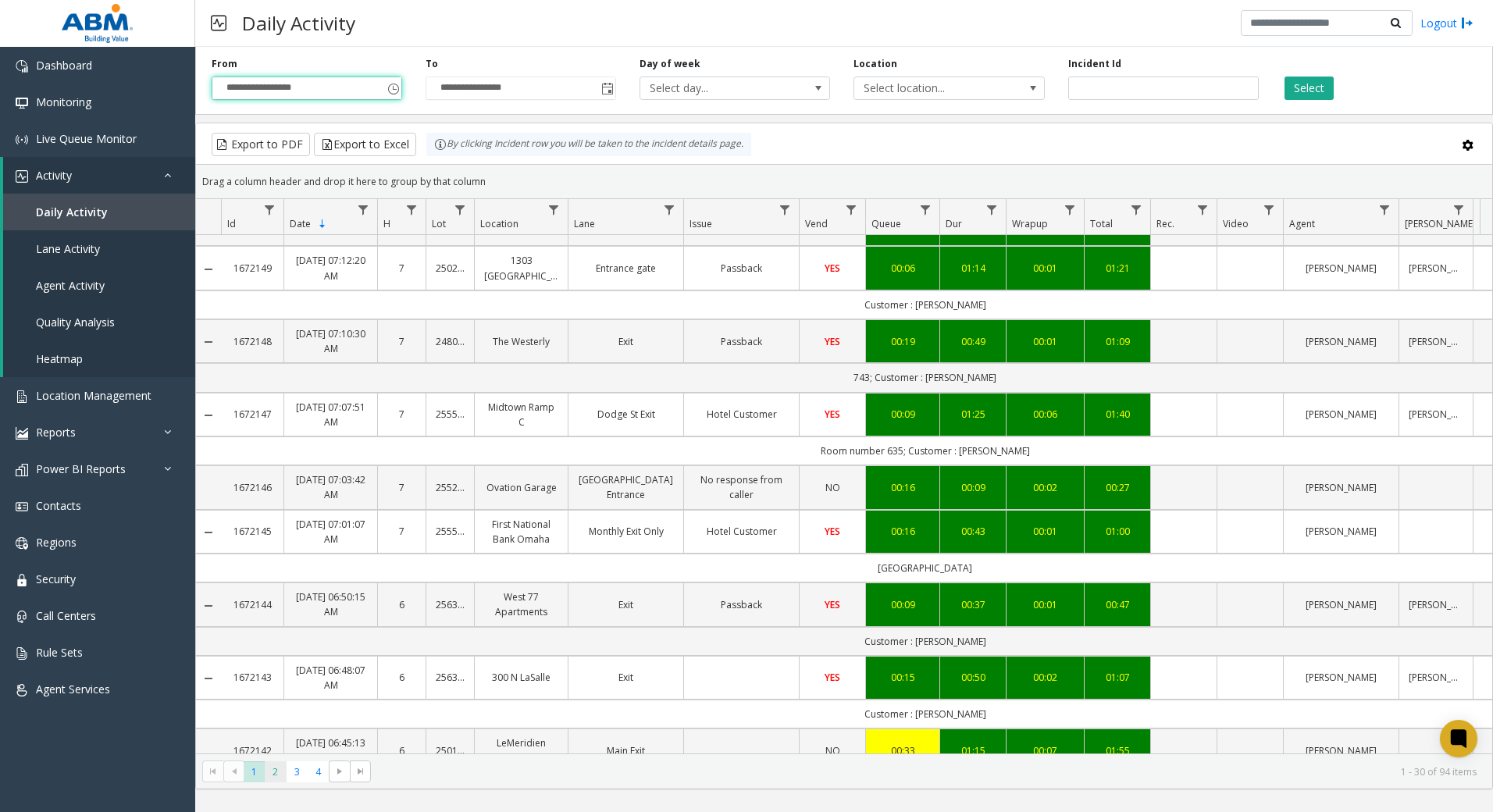
click at [281, 771] on span "2" at bounding box center [275, 771] width 21 height 21
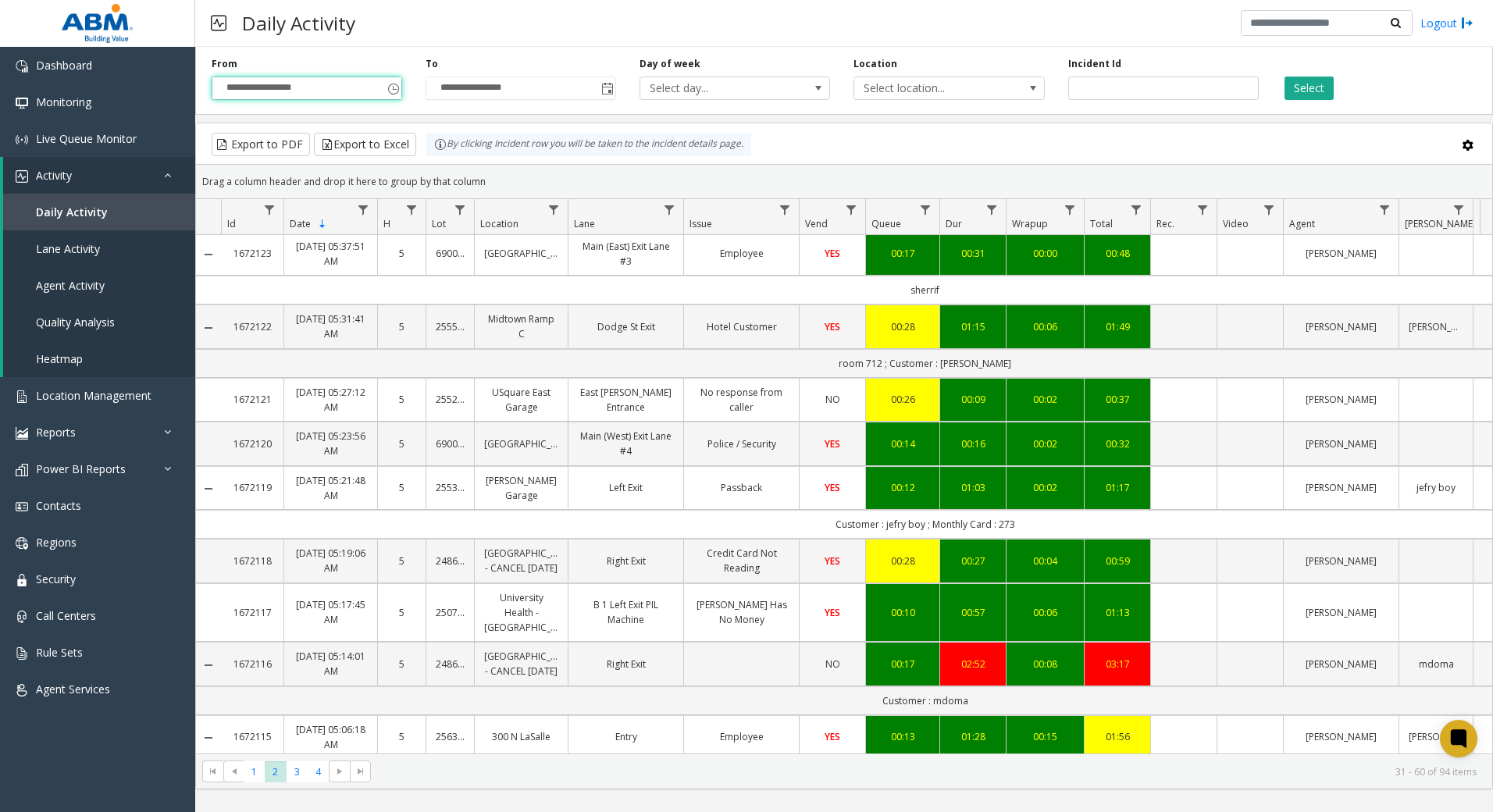
scroll to position [919, 0]
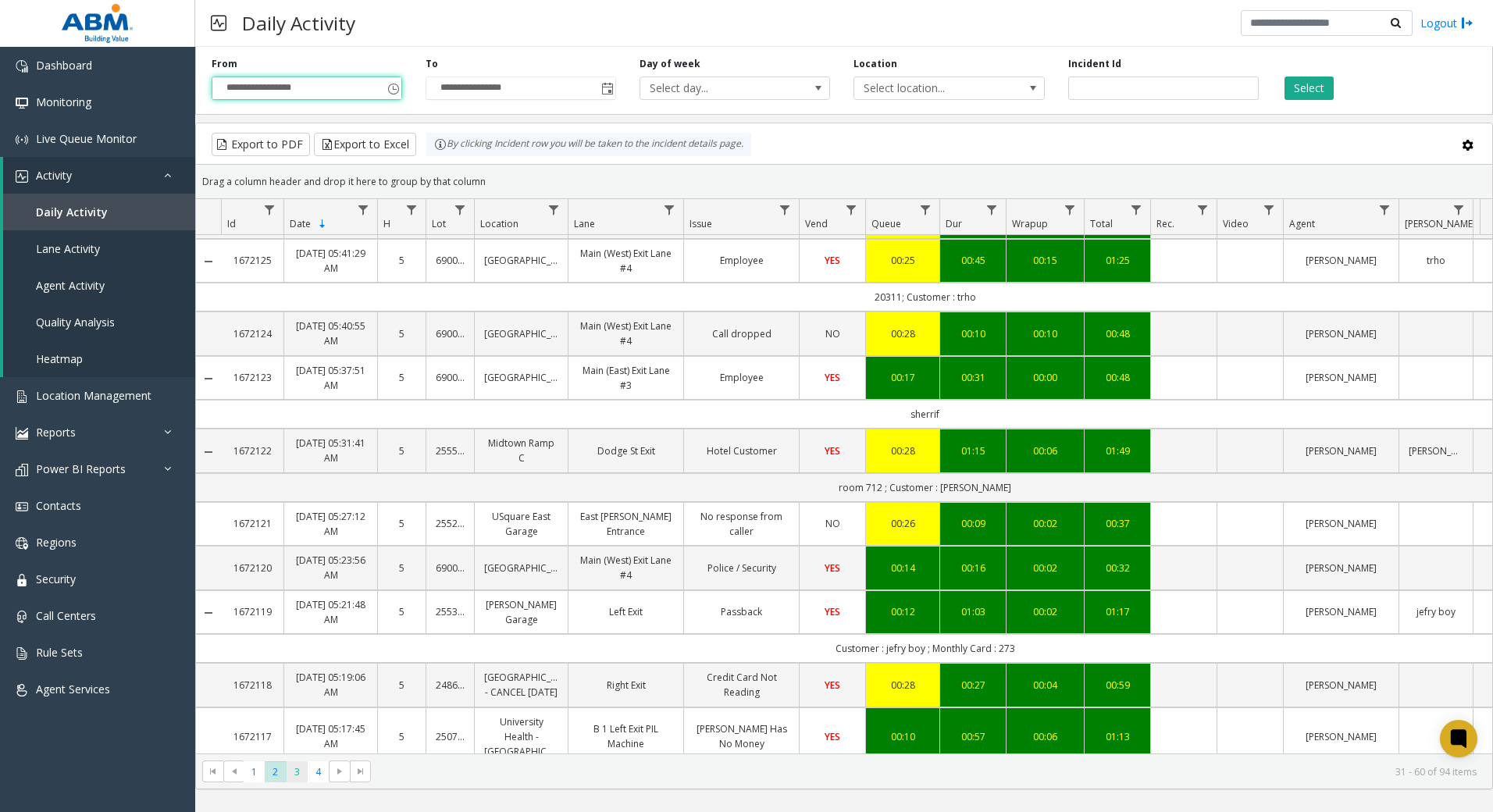
click at [300, 771] on span "3" at bounding box center [297, 771] width 21 height 21
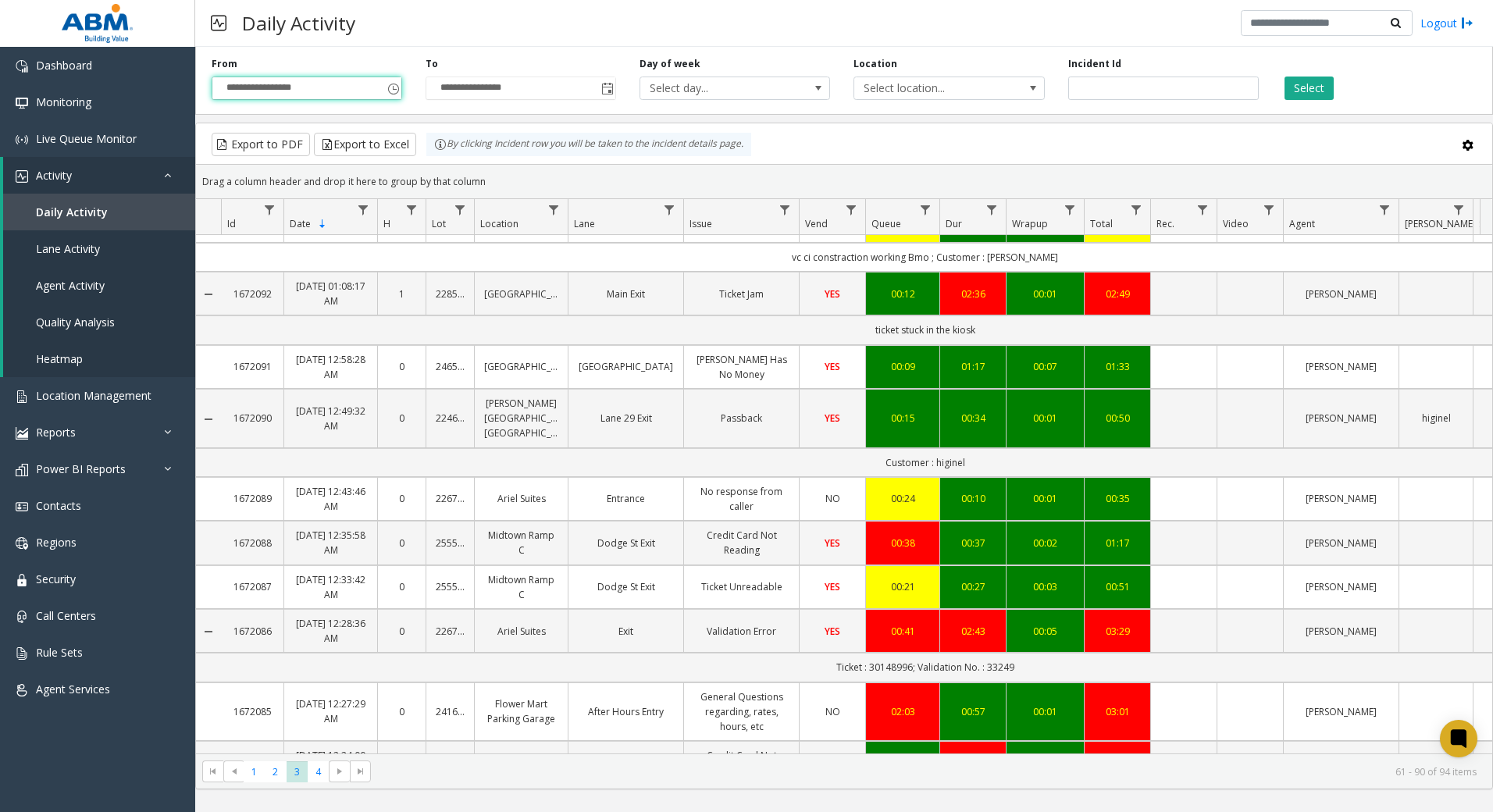
scroll to position [1411, 0]
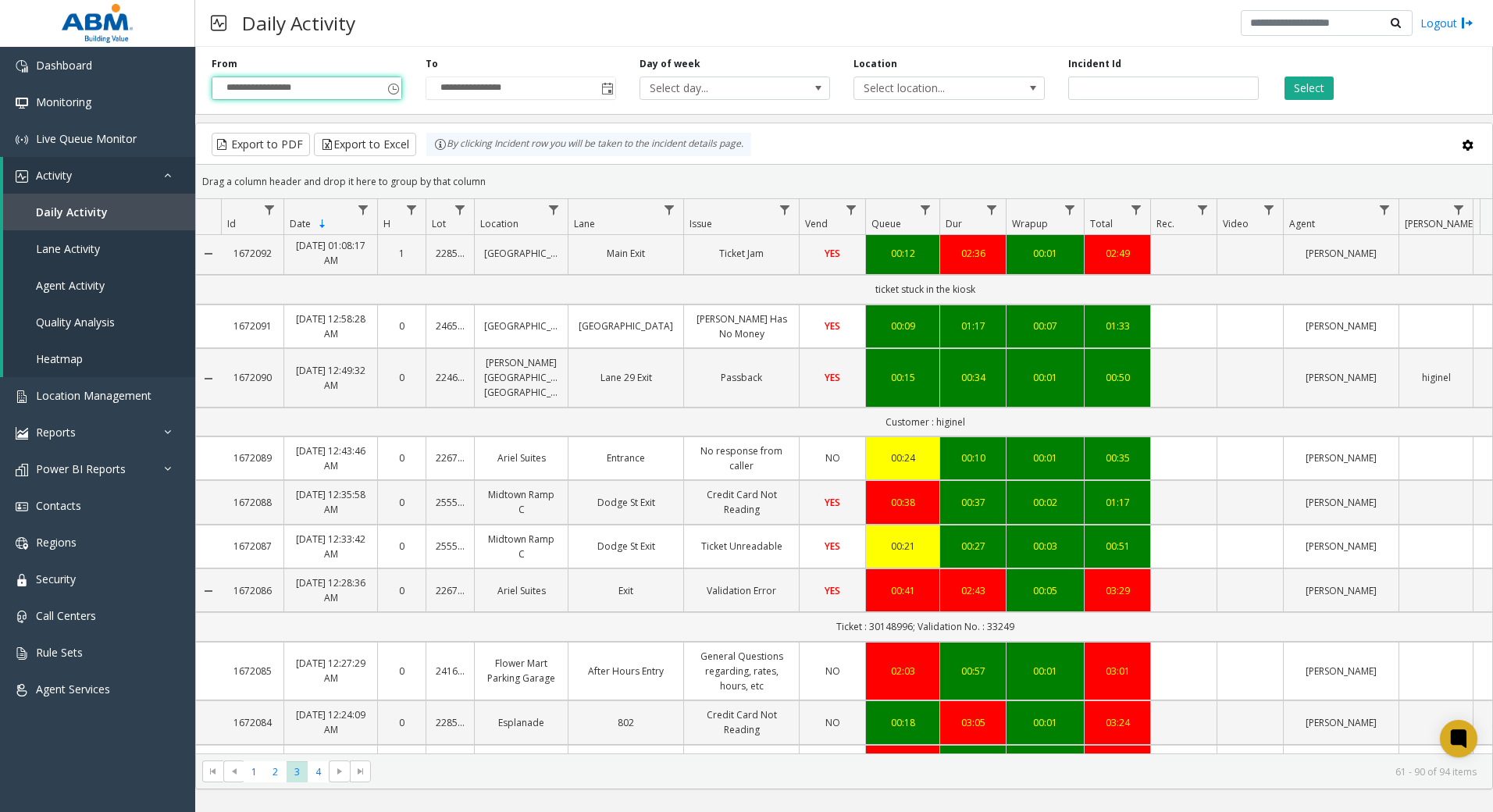
drag, startPoint x: 764, startPoint y: 417, endPoint x: 667, endPoint y: 500, distance: 127.7
click at [667, 612] on td "Ticket : 30148996; Validation No. : 33249" at bounding box center [924, 627] width 1408 height 29
click at [319, 763] on span "4" at bounding box center [318, 771] width 21 height 21
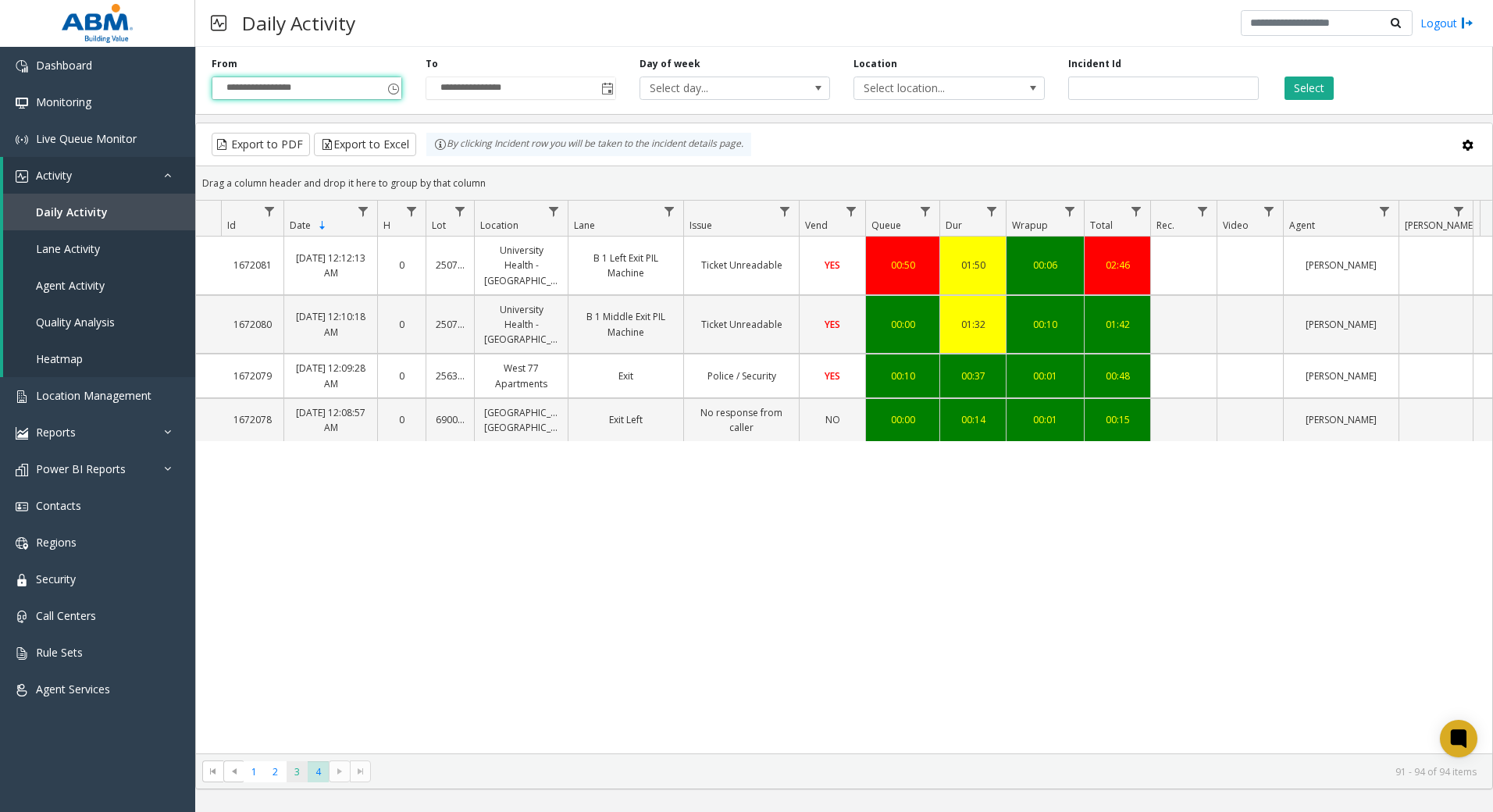
click at [290, 763] on span "3" at bounding box center [297, 771] width 21 height 21
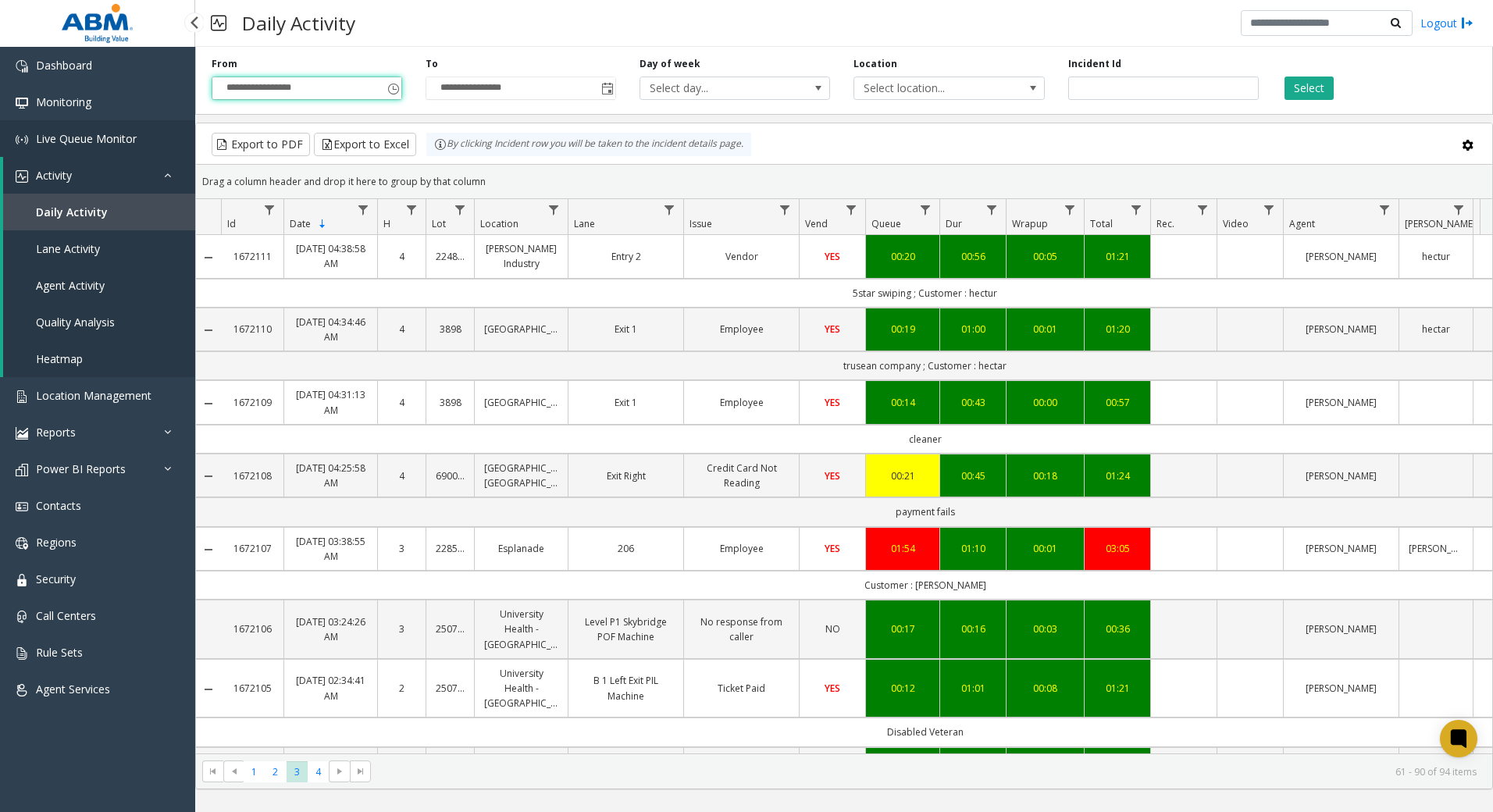
click at [77, 145] on span "Live Queue Monitor" at bounding box center [86, 139] width 100 height 15
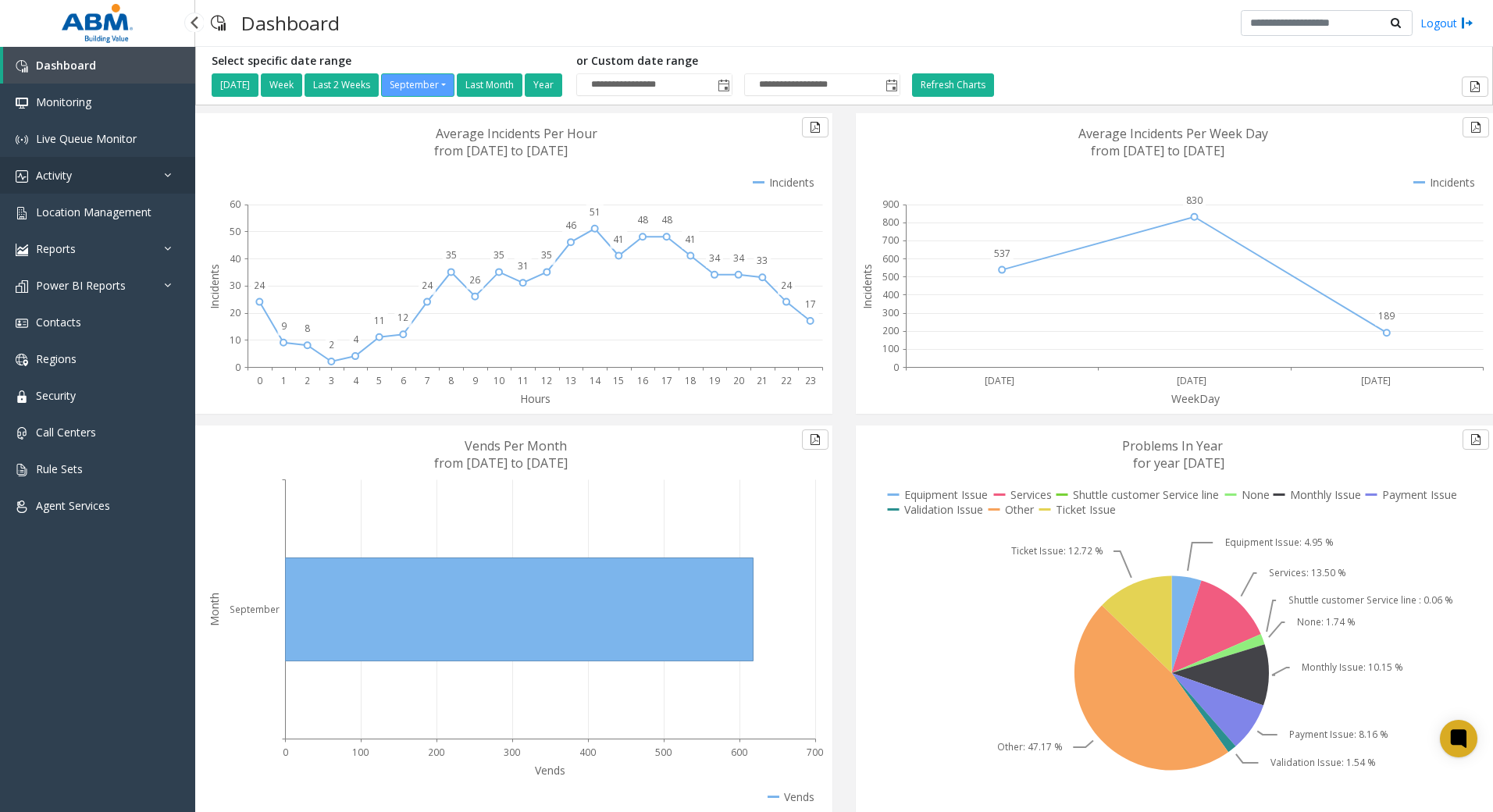
click at [115, 175] on link "Activity" at bounding box center [97, 175] width 195 height 37
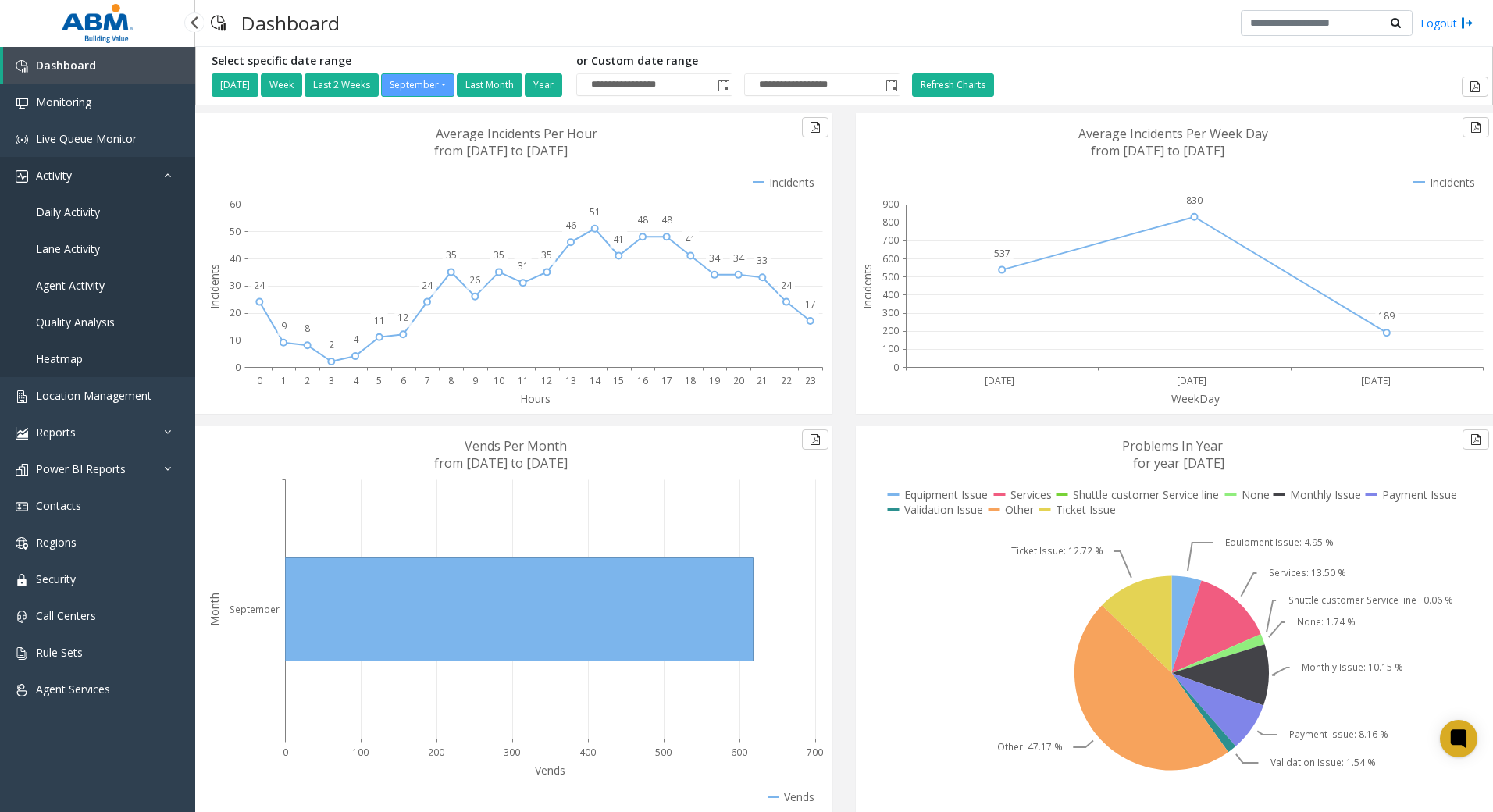
click at [90, 167] on link "Activity" at bounding box center [97, 175] width 195 height 37
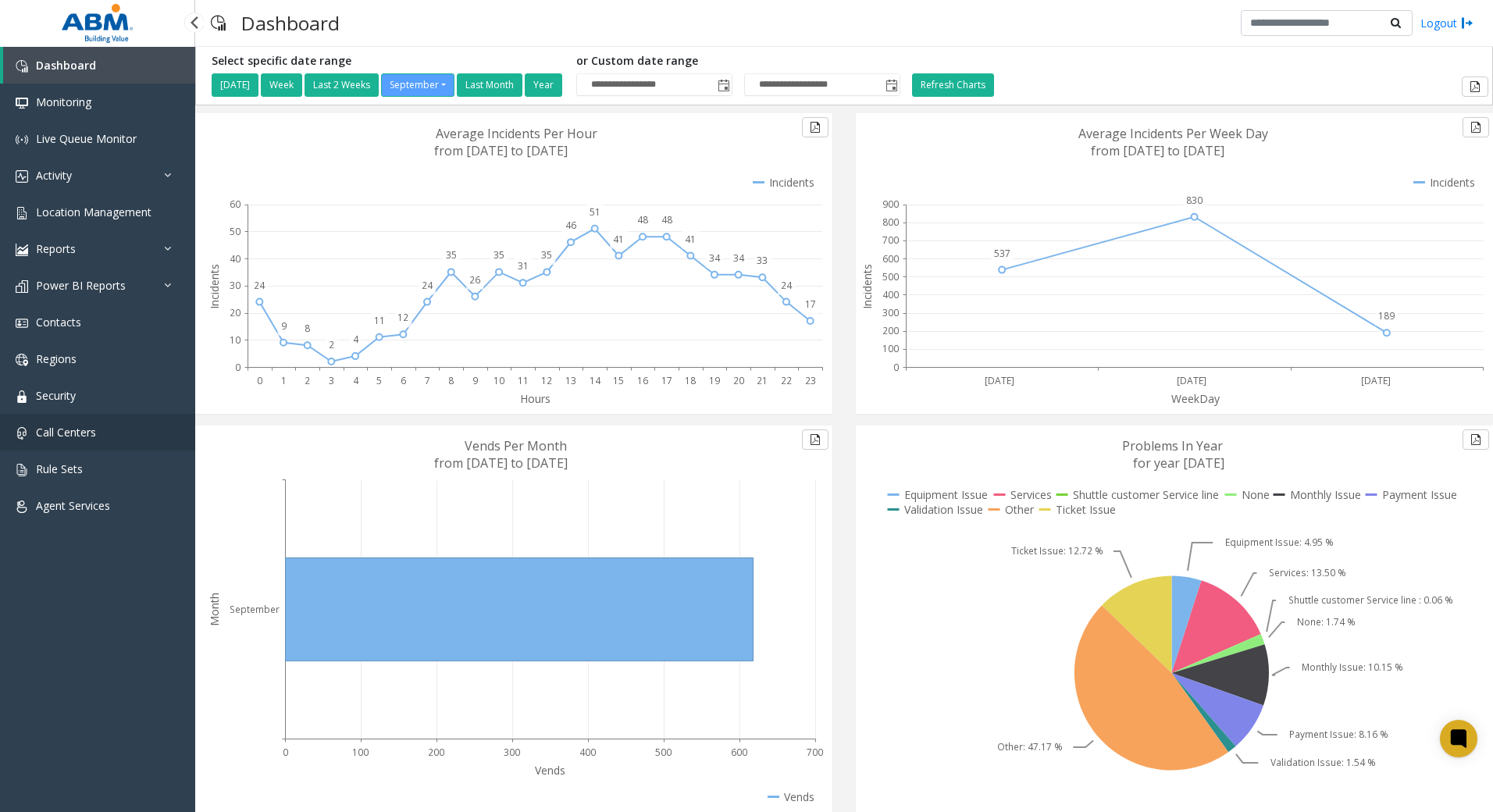
click at [87, 438] on span "Call Centers" at bounding box center [65, 431] width 60 height 15
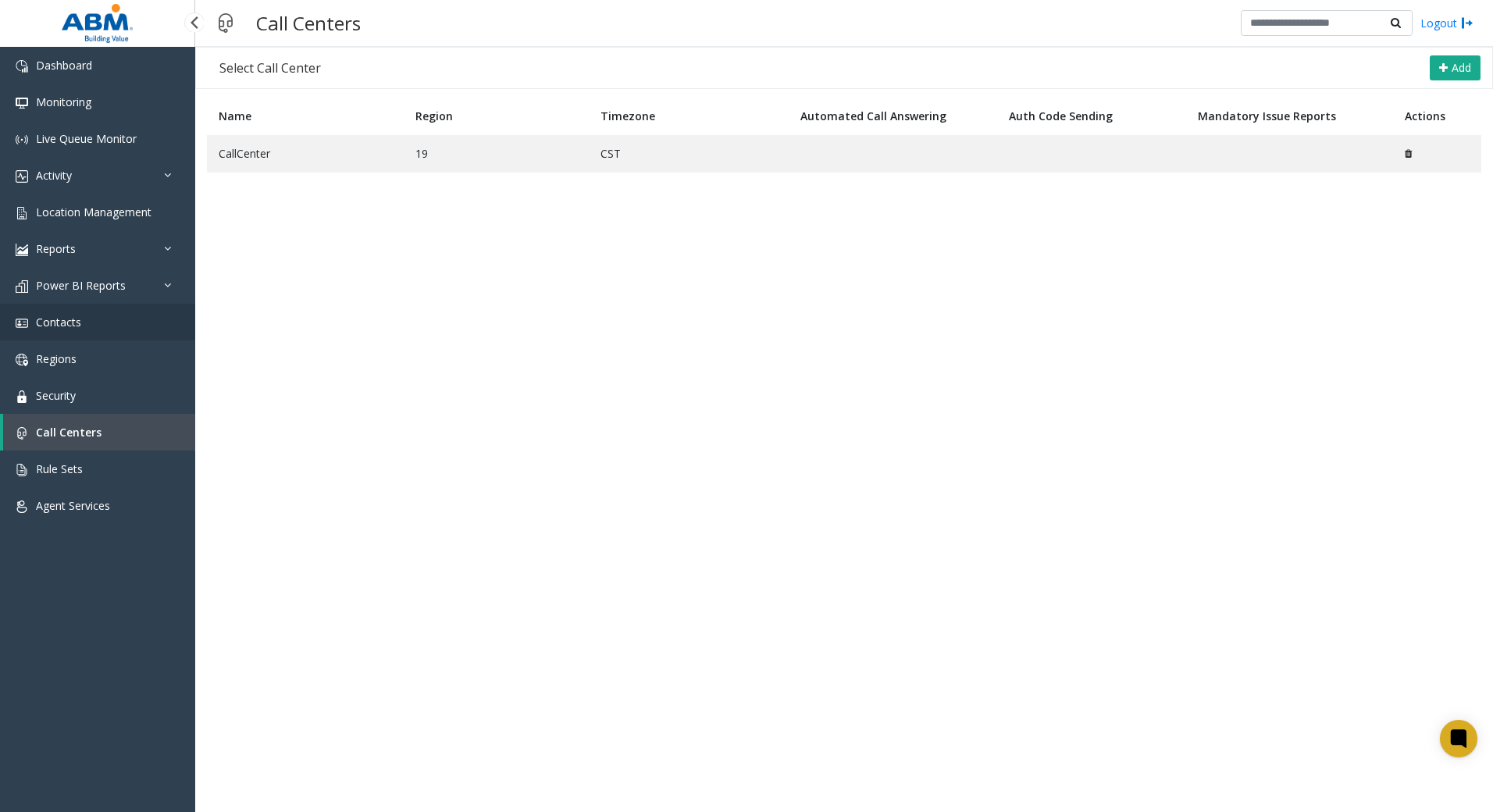
click at [71, 331] on link "Contacts" at bounding box center [97, 322] width 195 height 37
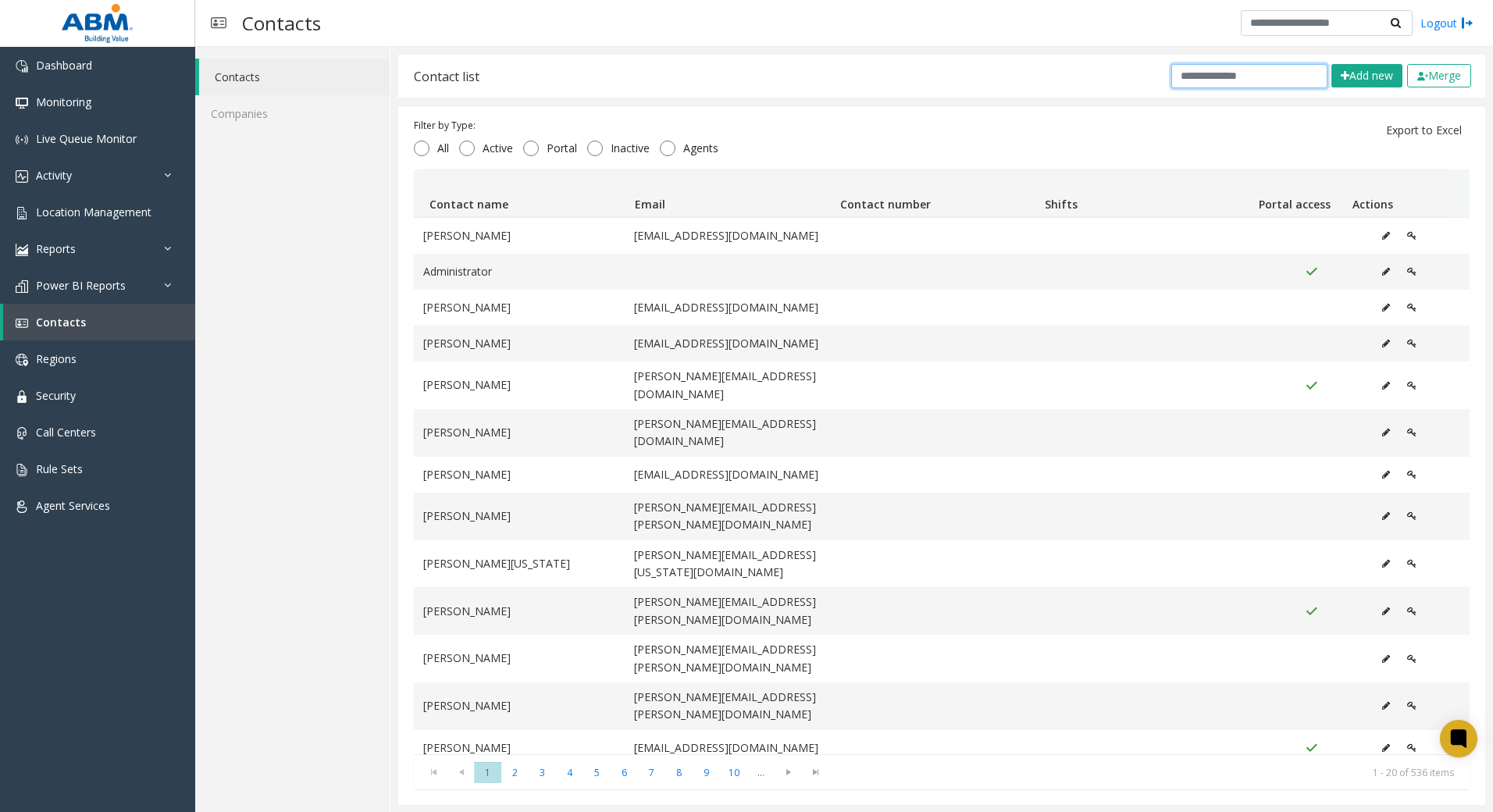
click at [1199, 78] on input "text" at bounding box center [1249, 76] width 156 height 24
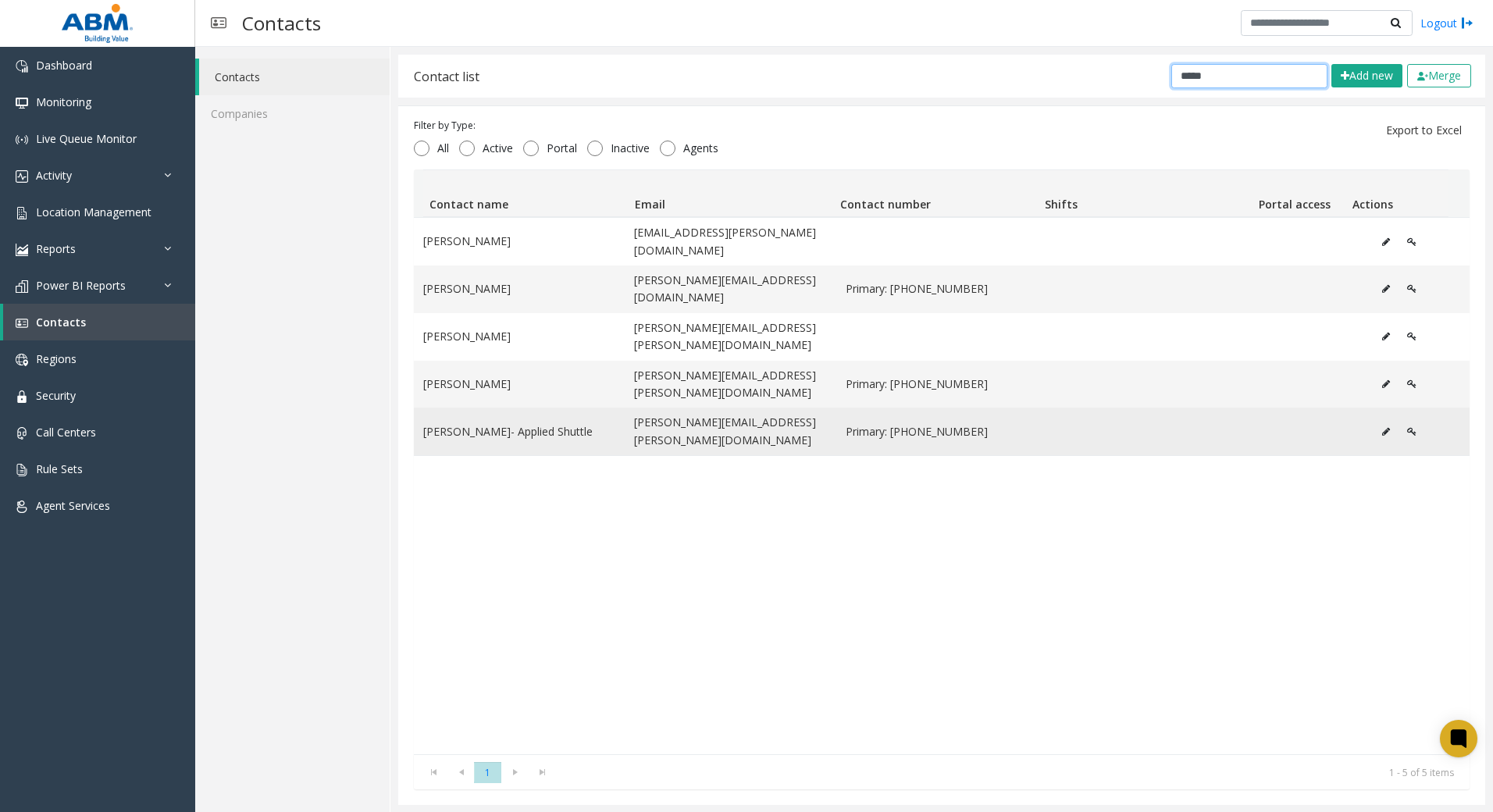
type input "*****"
click at [543, 408] on td "[PERSON_NAME]- Applied Shuttle" at bounding box center [519, 431] width 211 height 48
click at [513, 408] on td "[PERSON_NAME]- Applied Shuttle" at bounding box center [519, 431] width 211 height 48
click at [1382, 427] on icon "Data table" at bounding box center [1386, 431] width 8 height 10
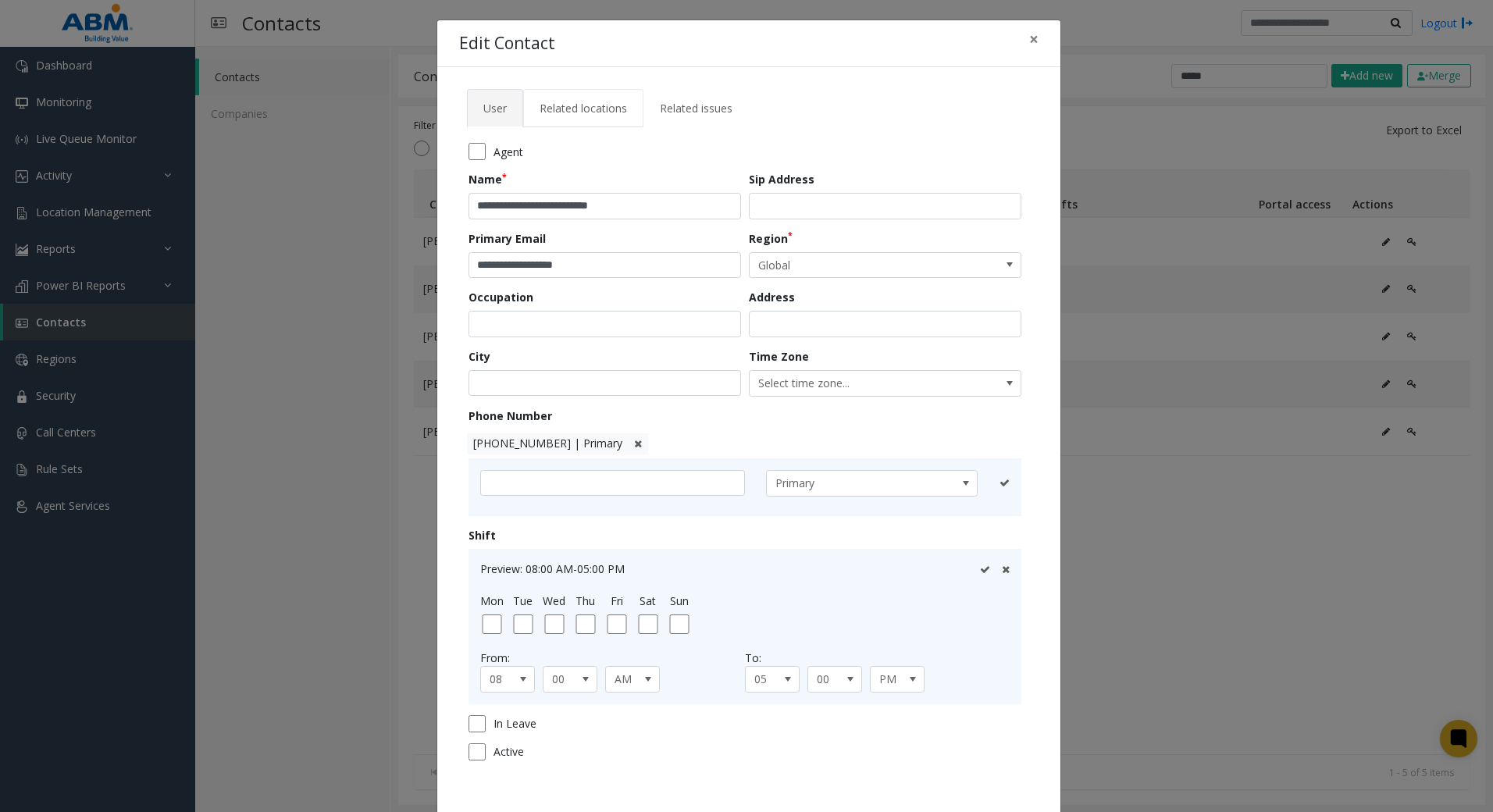
click at [557, 112] on span "Related locations" at bounding box center [583, 107] width 88 height 15
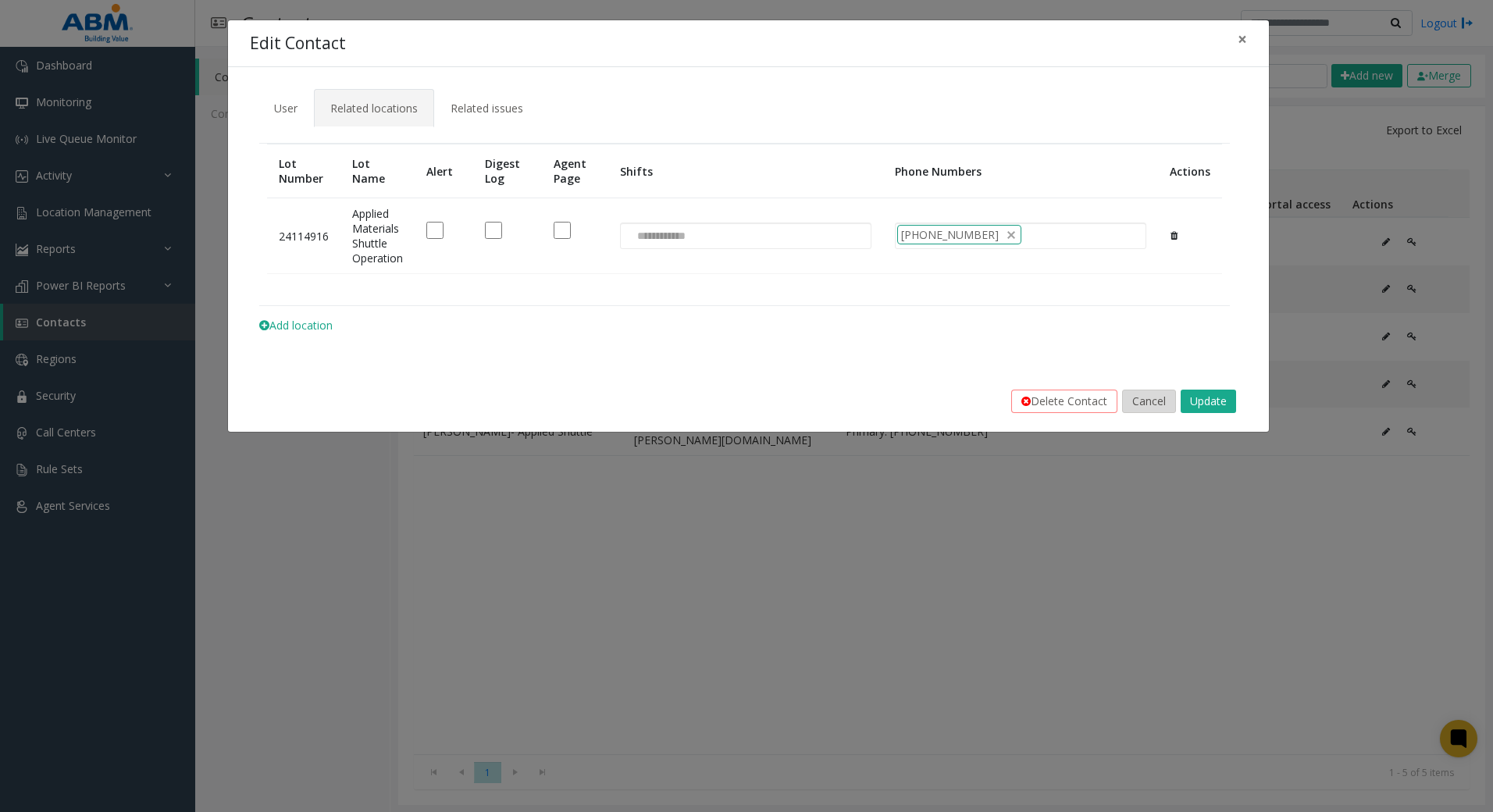
click at [1160, 401] on button "Cancel" at bounding box center [1149, 400] width 54 height 23
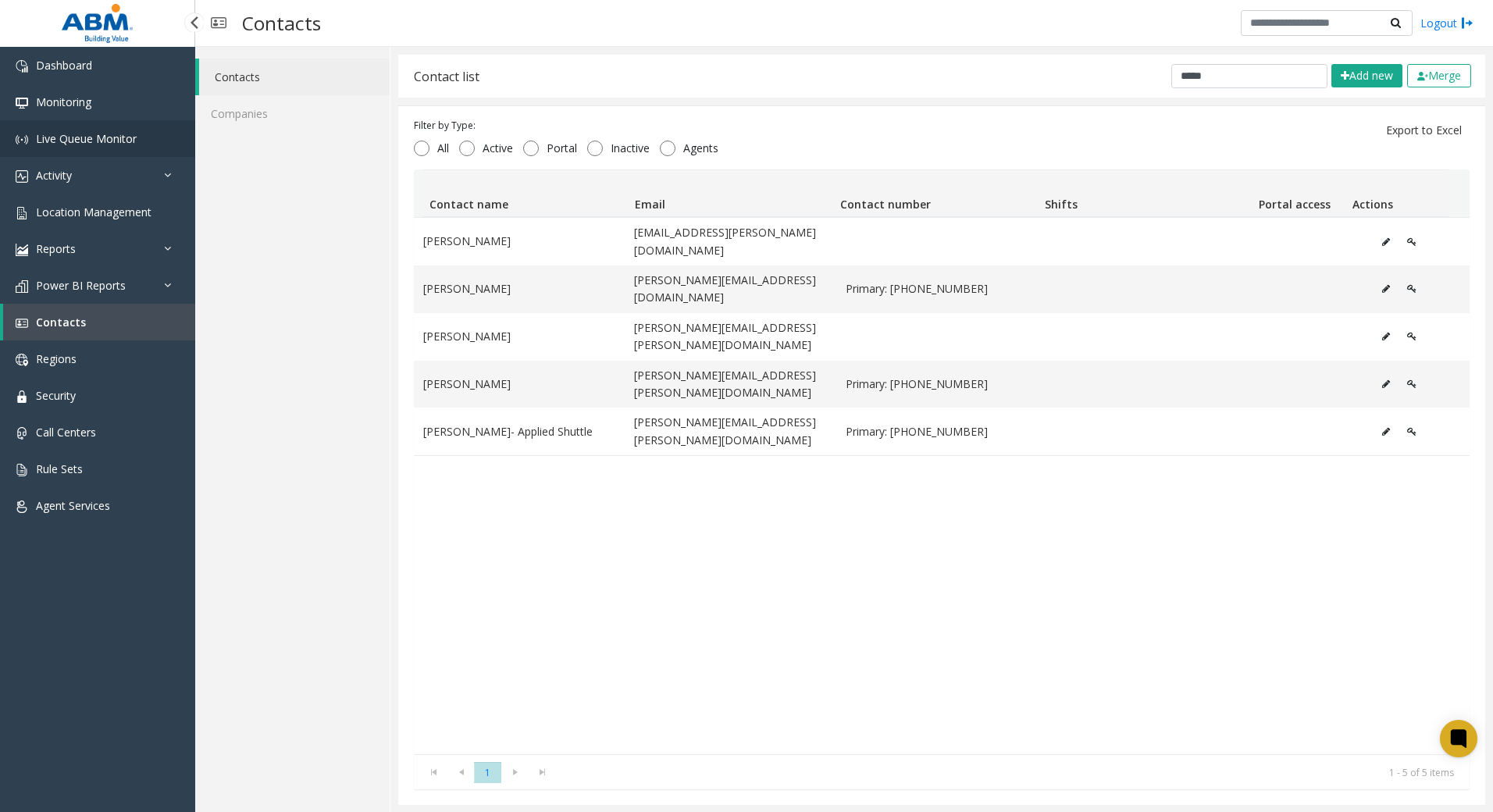
click at [101, 130] on link "Live Queue Monitor" at bounding box center [97, 139] width 195 height 37
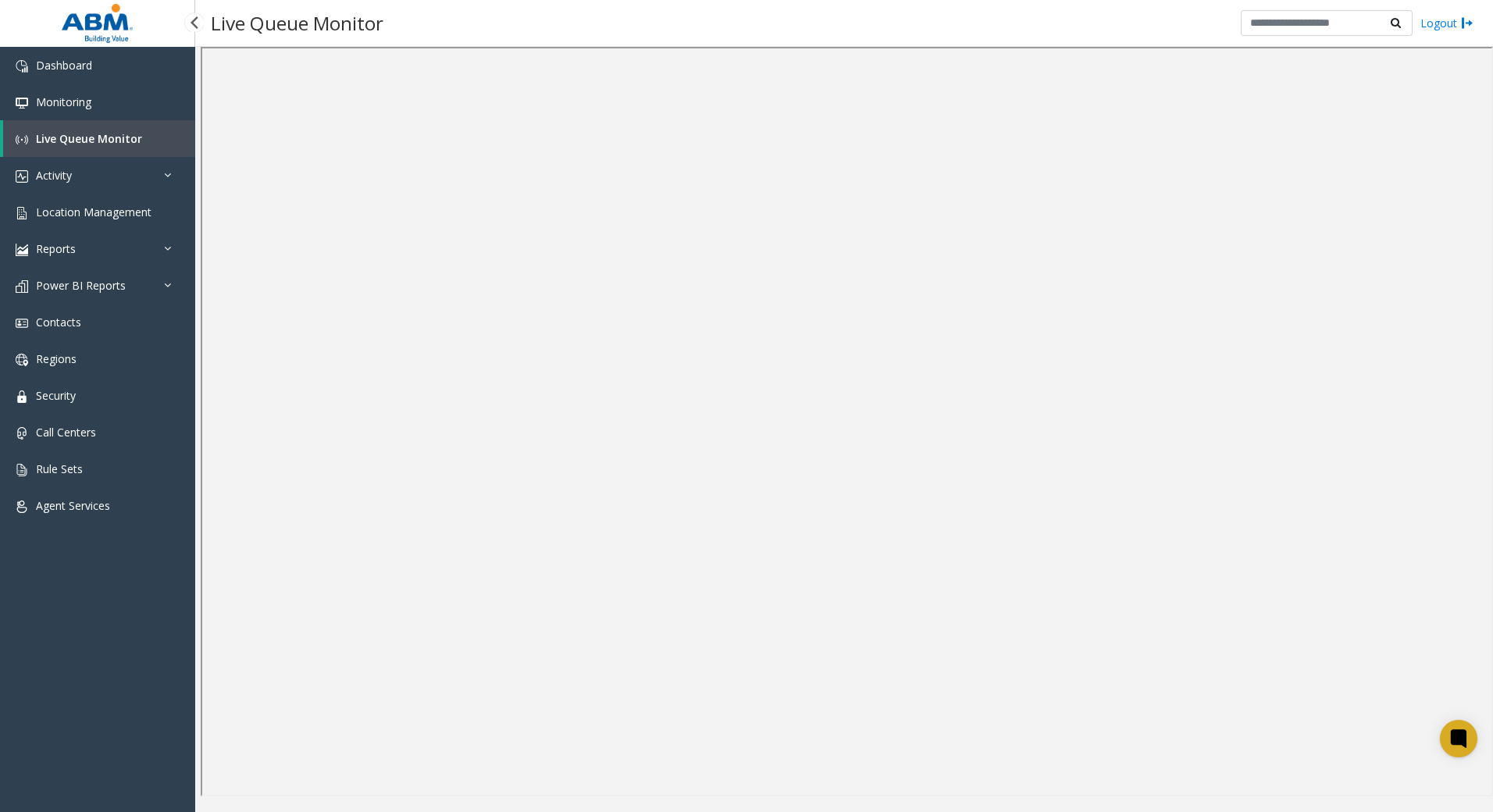
click at [151, 136] on link "Live Queue Monitor" at bounding box center [99, 139] width 192 height 37
click at [55, 319] on span "Contacts" at bounding box center [58, 322] width 45 height 15
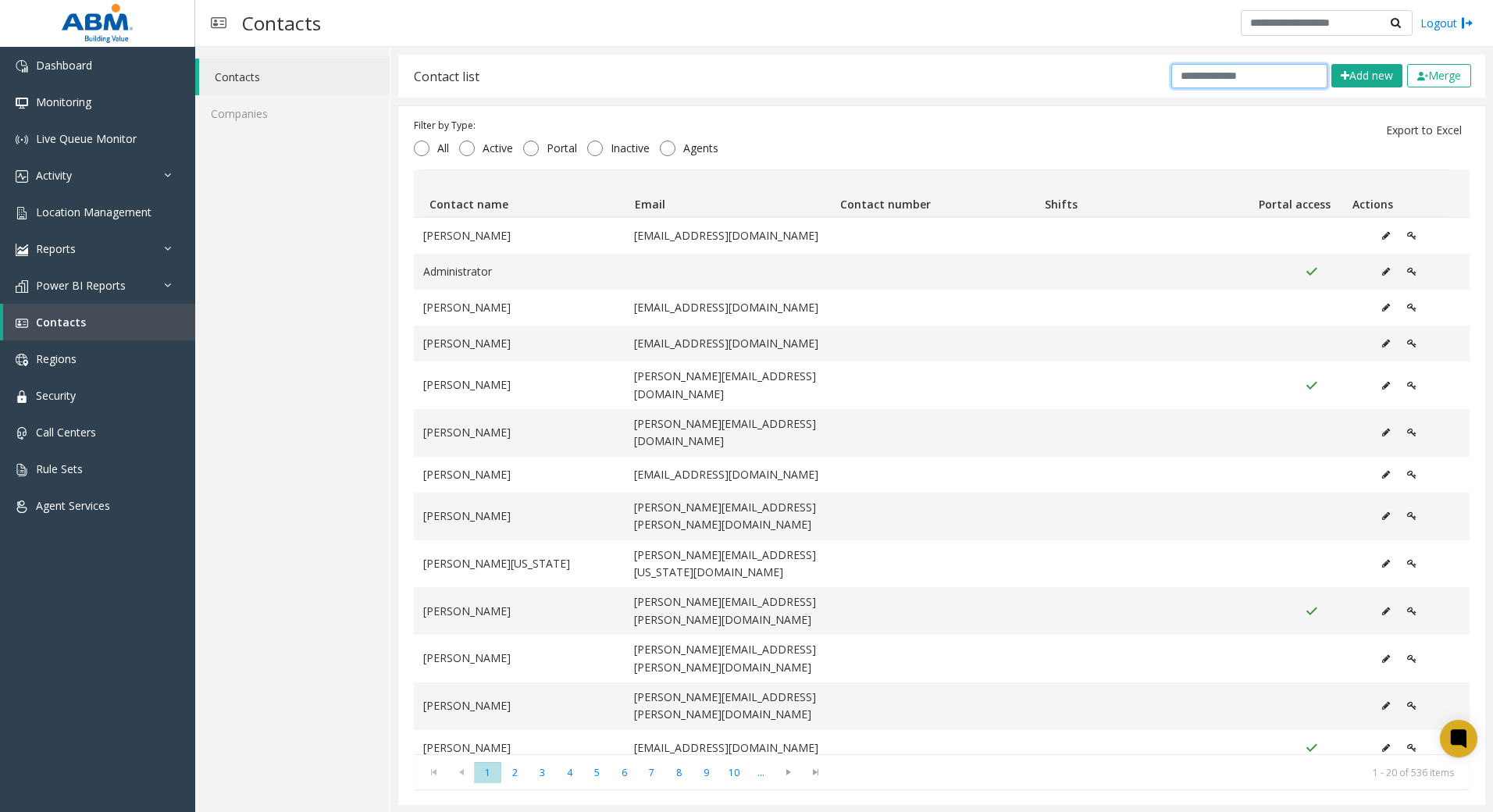
click at [1188, 71] on input "text" at bounding box center [1249, 76] width 156 height 24
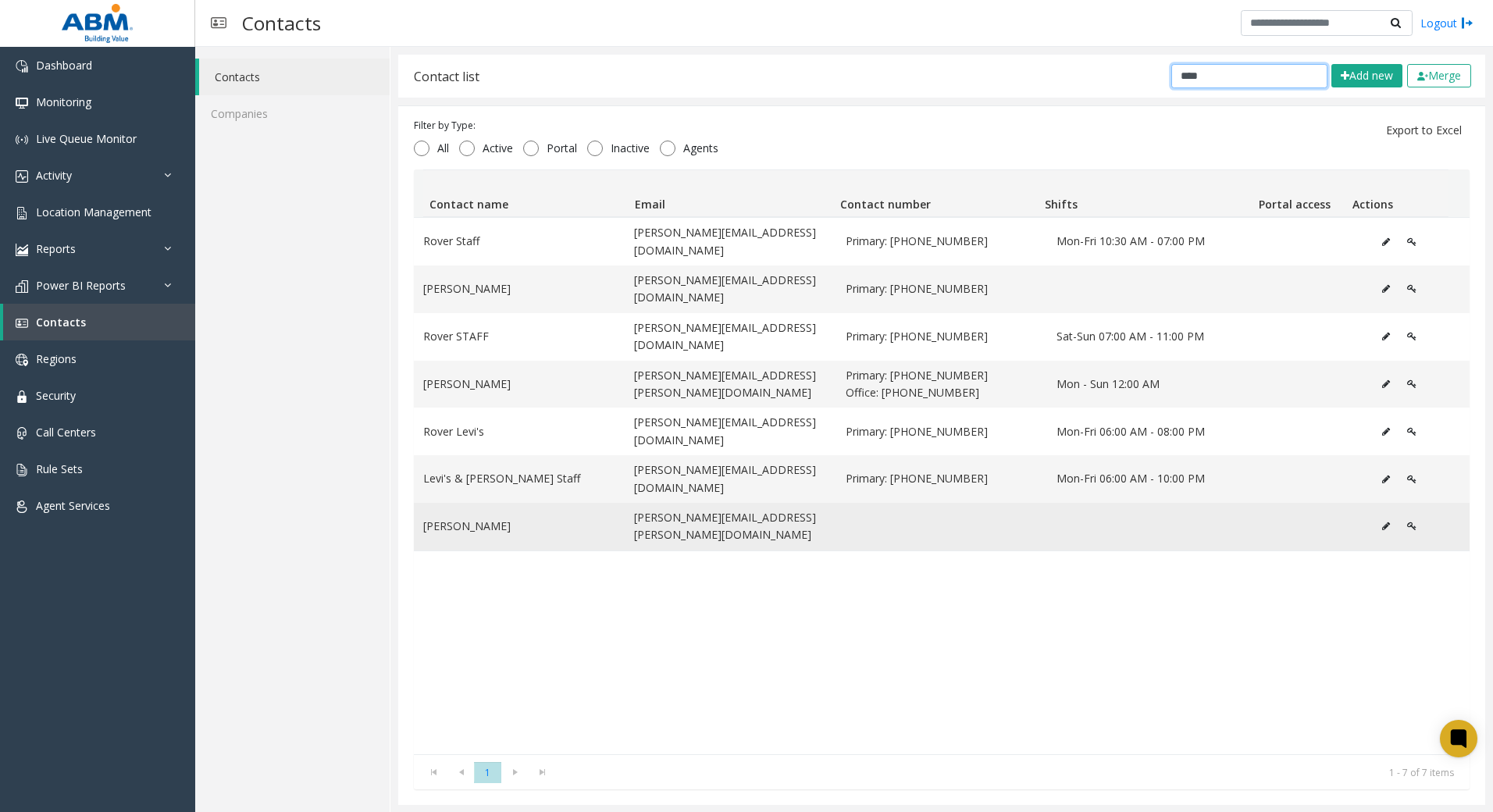
type input "****"
click at [524, 502] on td "[PERSON_NAME]" at bounding box center [519, 526] width 211 height 48
click at [1382, 521] on icon "Data table" at bounding box center [1386, 526] width 8 height 10
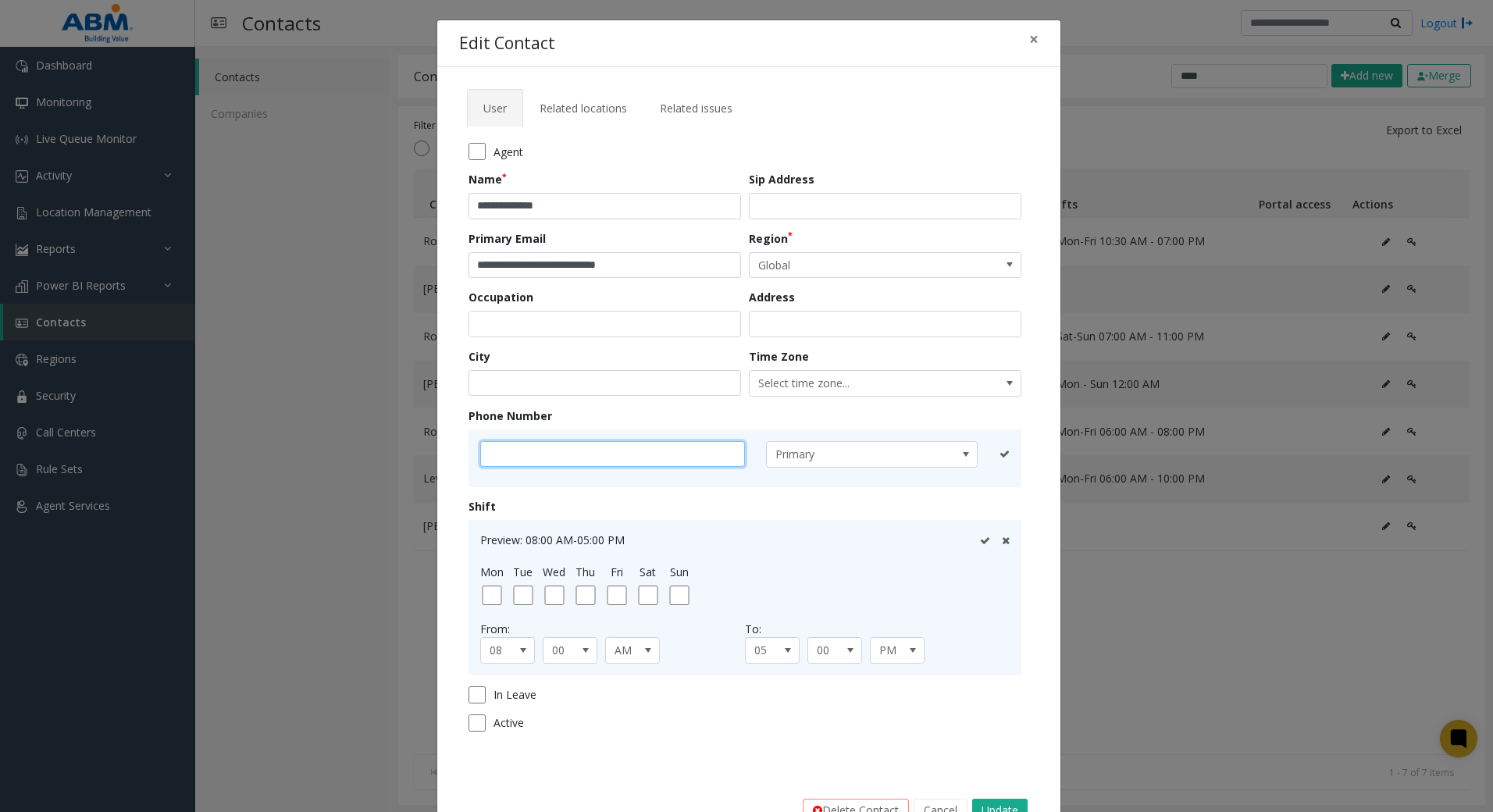
click at [717, 459] on input "text" at bounding box center [612, 454] width 264 height 26
click at [928, 807] on button "Cancel" at bounding box center [940, 810] width 54 height 23
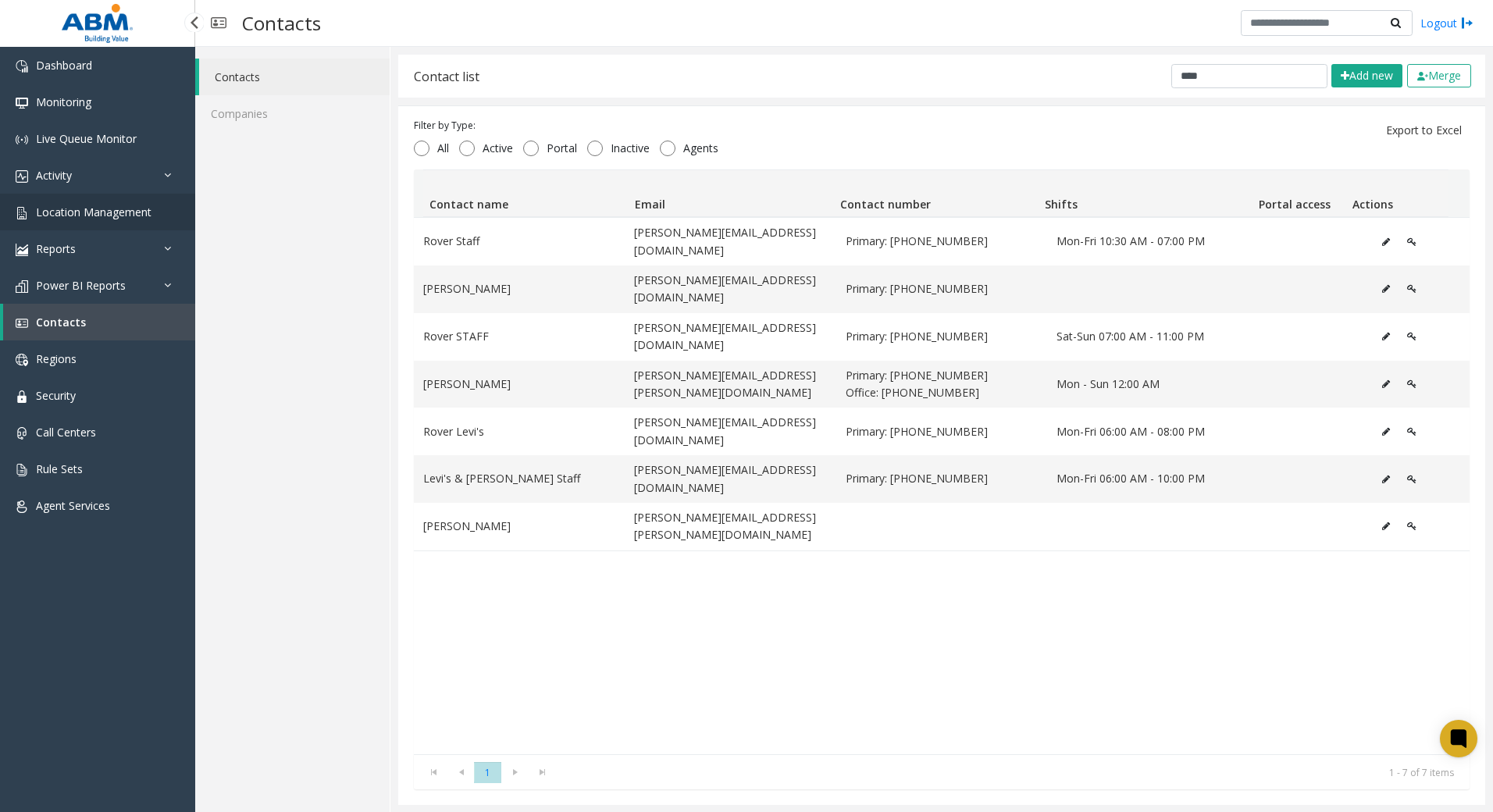
click at [110, 218] on span "Location Management" at bounding box center [93, 212] width 115 height 15
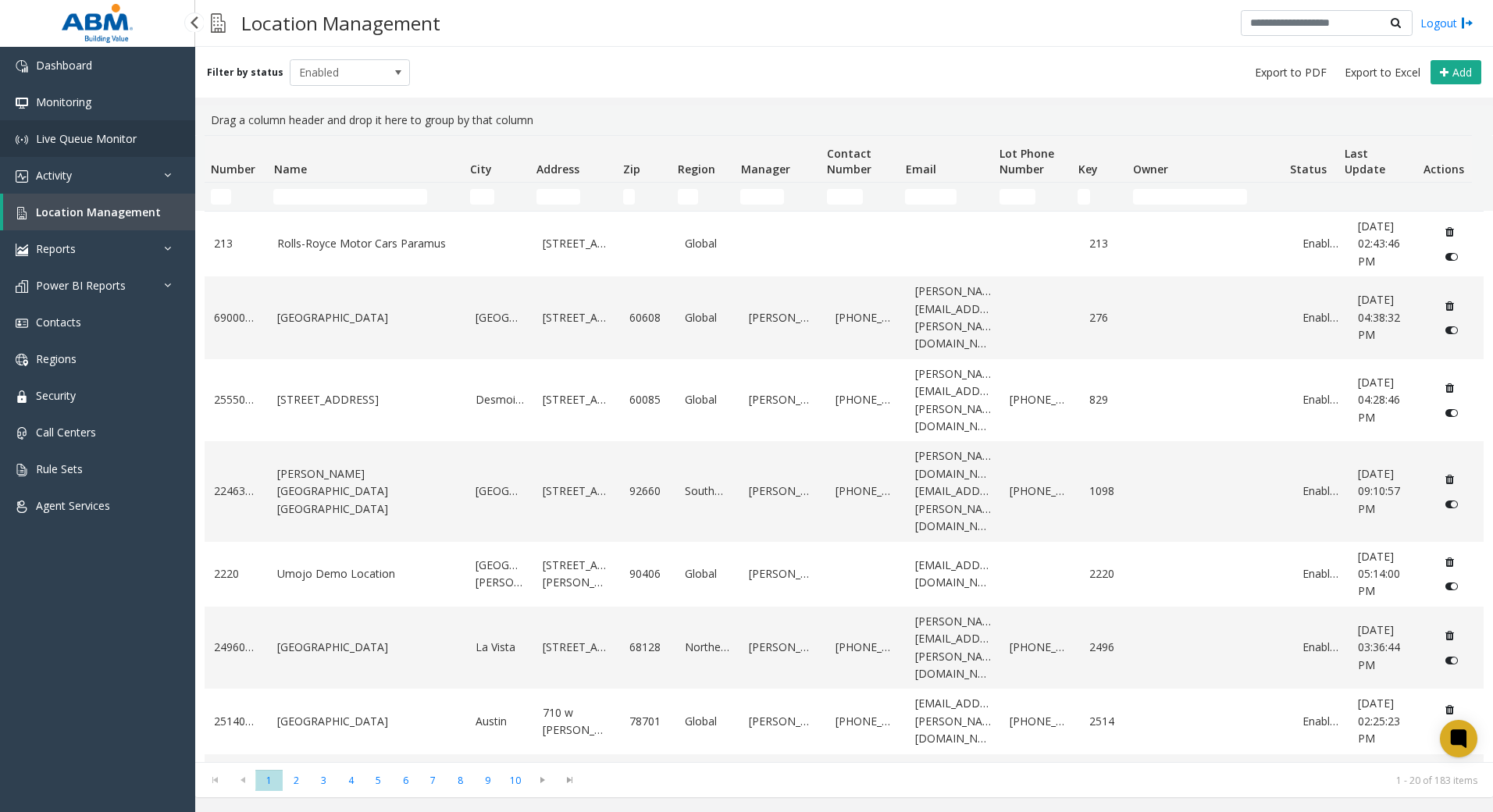
click at [122, 142] on span "Live Queue Monitor" at bounding box center [86, 139] width 100 height 15
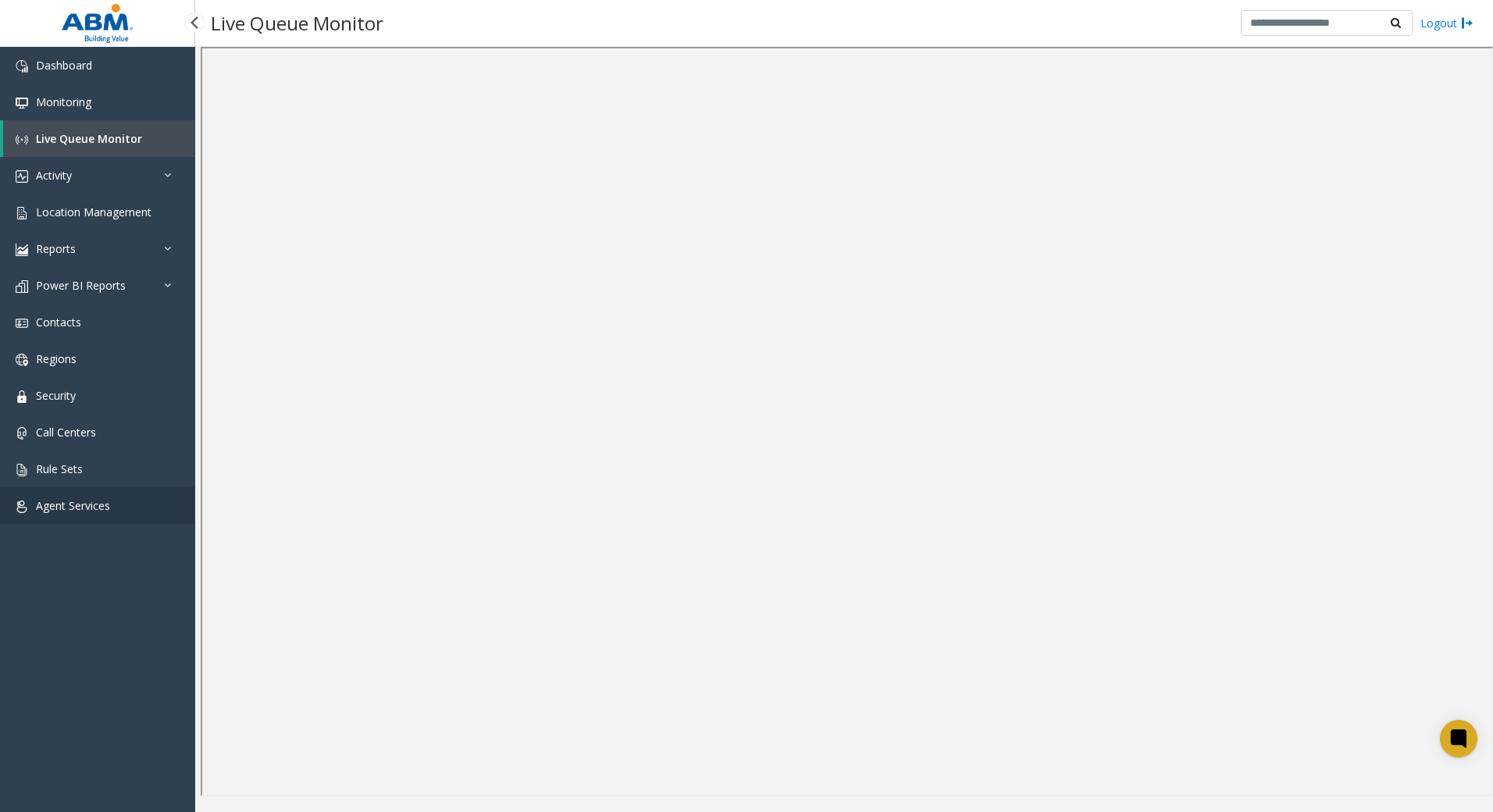
click at [80, 513] on link "Agent Services" at bounding box center [97, 506] width 195 height 37
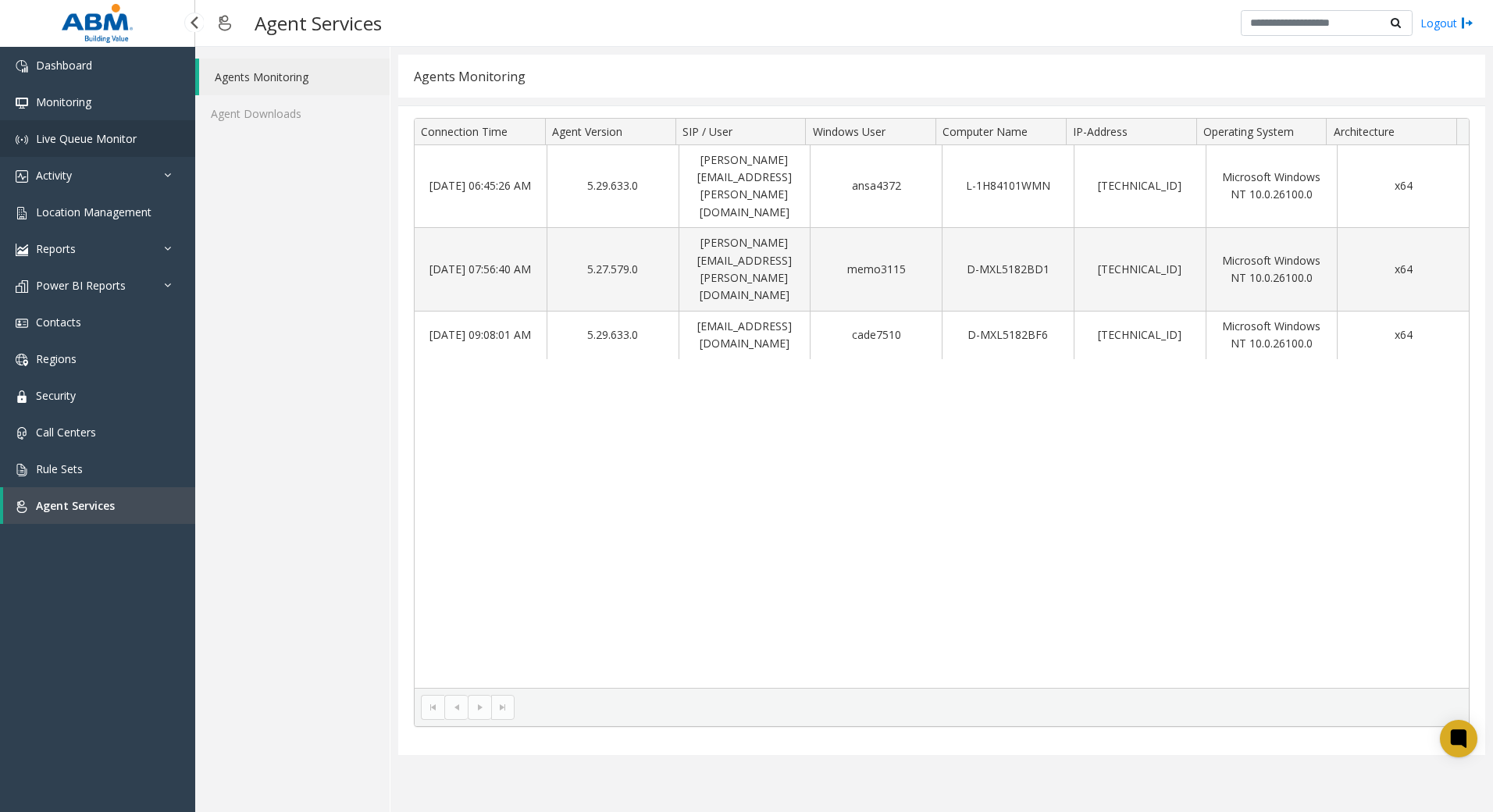
click at [69, 136] on span "Live Queue Monitor" at bounding box center [86, 139] width 100 height 15
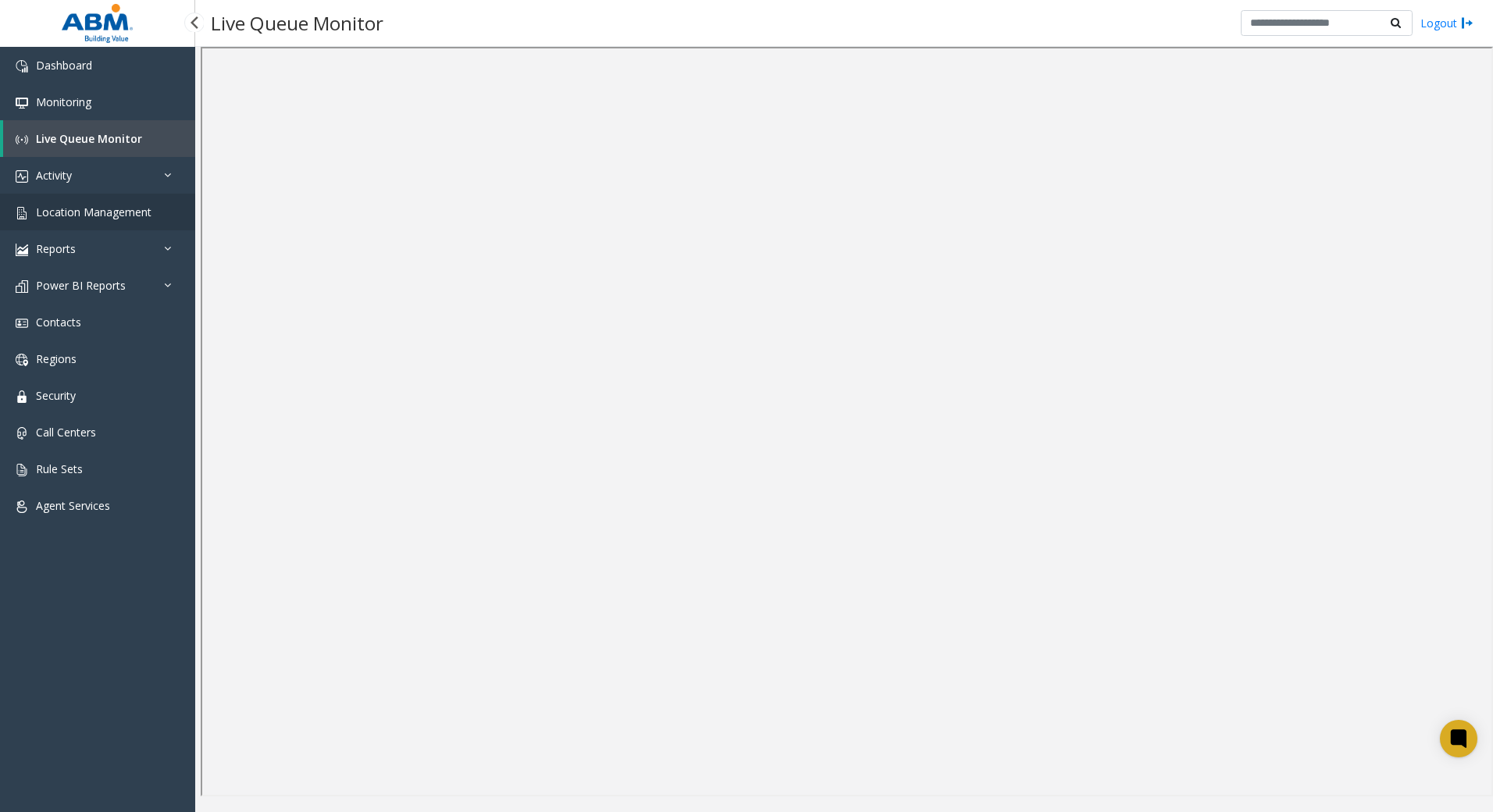
click at [69, 219] on span "Location Management" at bounding box center [93, 212] width 115 height 15
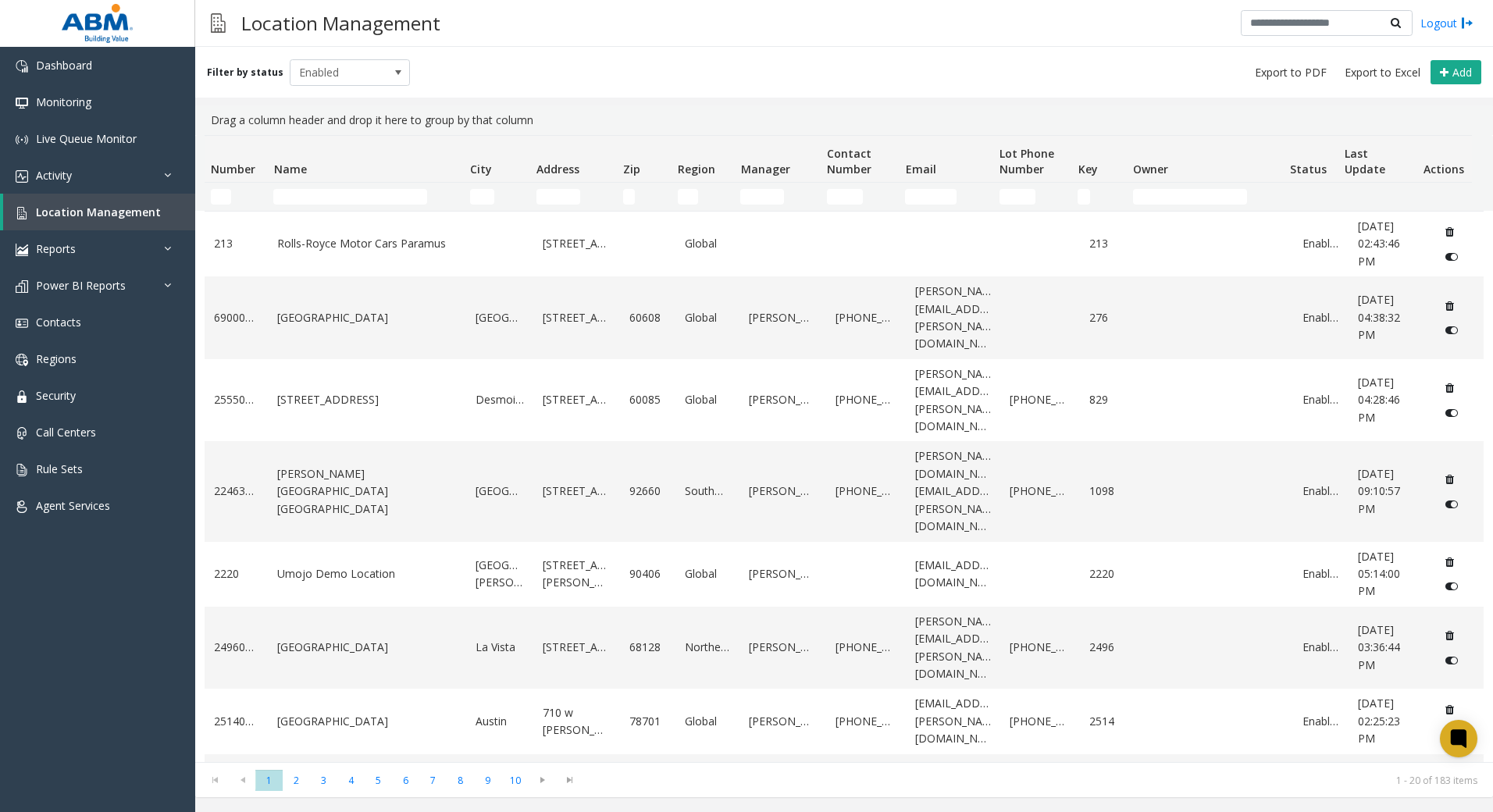
click at [399, 177] on th "Name" at bounding box center [365, 159] width 196 height 47
click at [400, 186] on td "Name Filter" at bounding box center [365, 196] width 196 height 28
click at [366, 204] on input "Name Filter" at bounding box center [350, 197] width 154 height 16
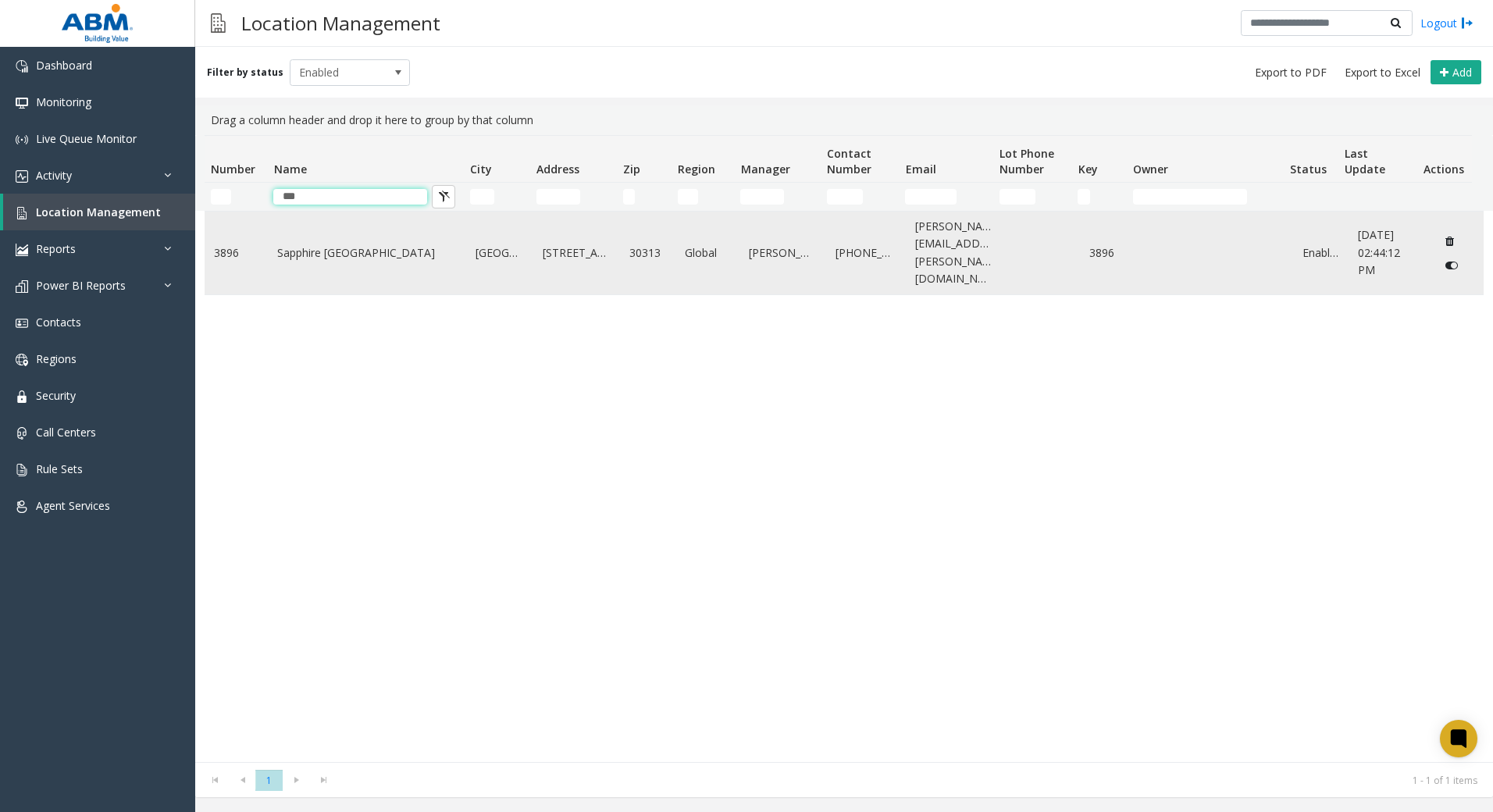
type input "***"
click at [389, 249] on link "Sapphire [GEOGRAPHIC_DATA]" at bounding box center [366, 253] width 179 height 18
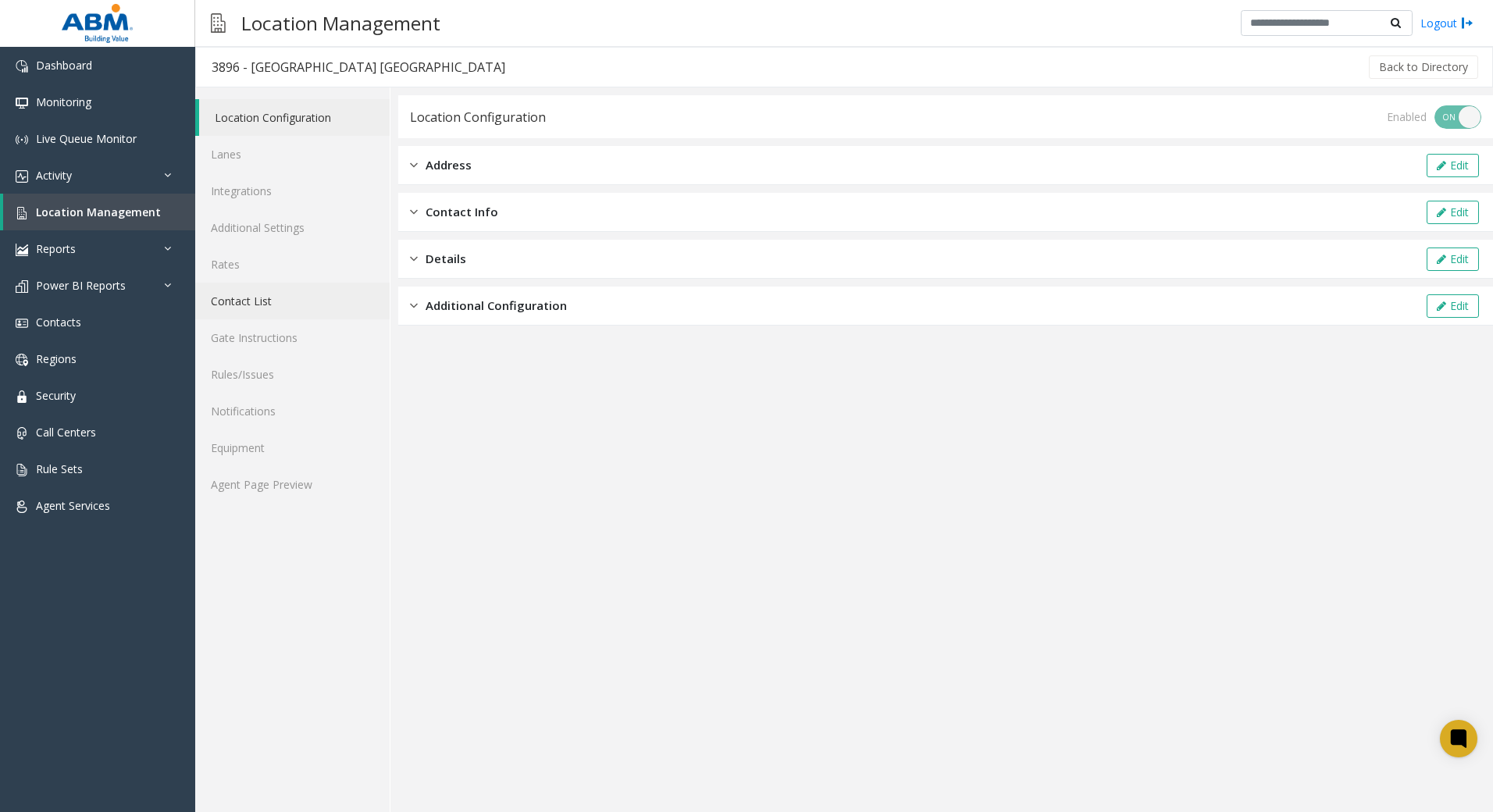
click at [285, 299] on link "Contact List" at bounding box center [292, 301] width 194 height 37
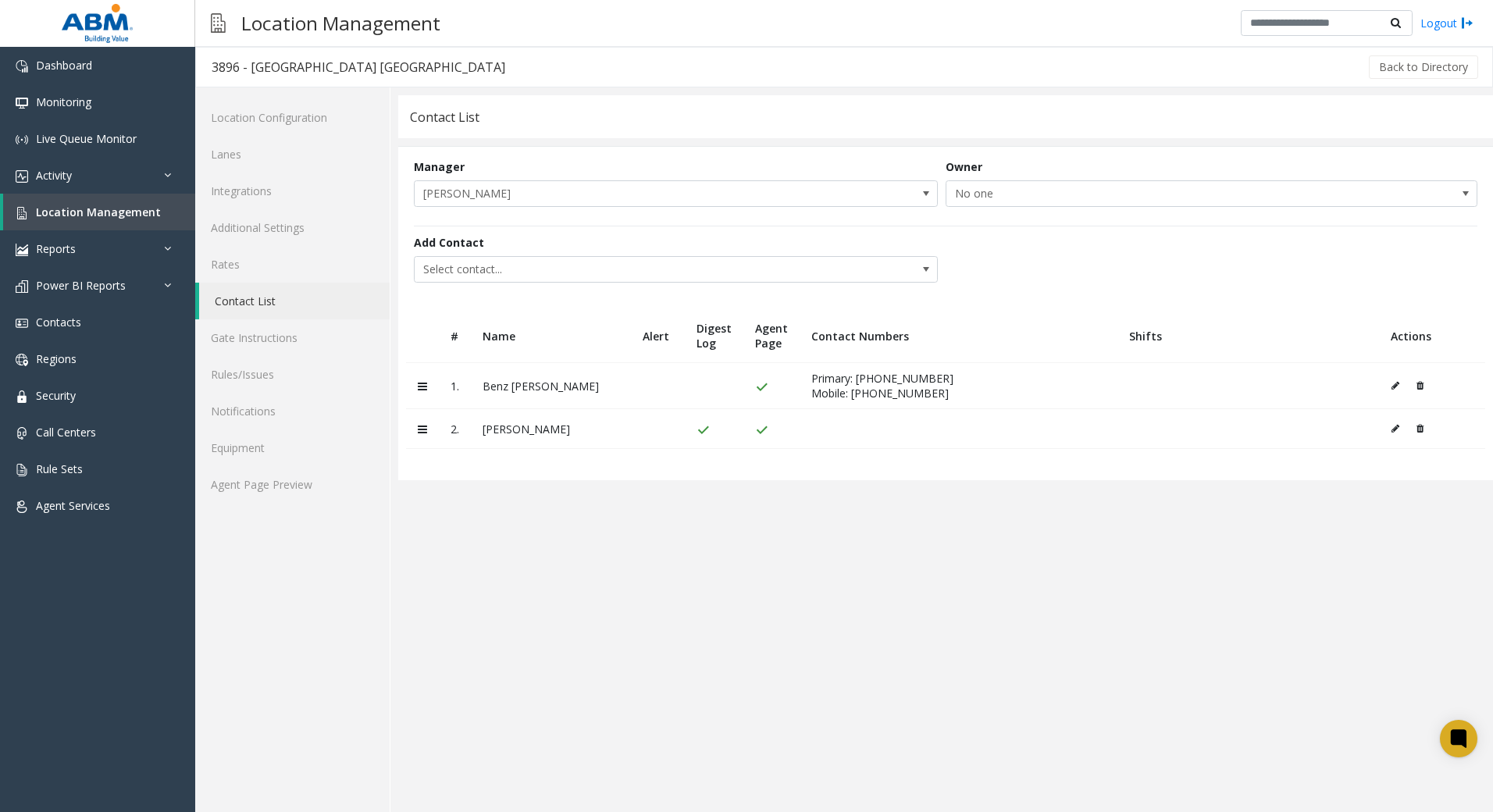
click at [830, 562] on app-contact-list "Contact List Manager [PERSON_NAME] Owner No one Add Contact Select contact... #…" at bounding box center [945, 454] width 1095 height 716
click at [1399, 426] on button at bounding box center [1399, 428] width 18 height 23
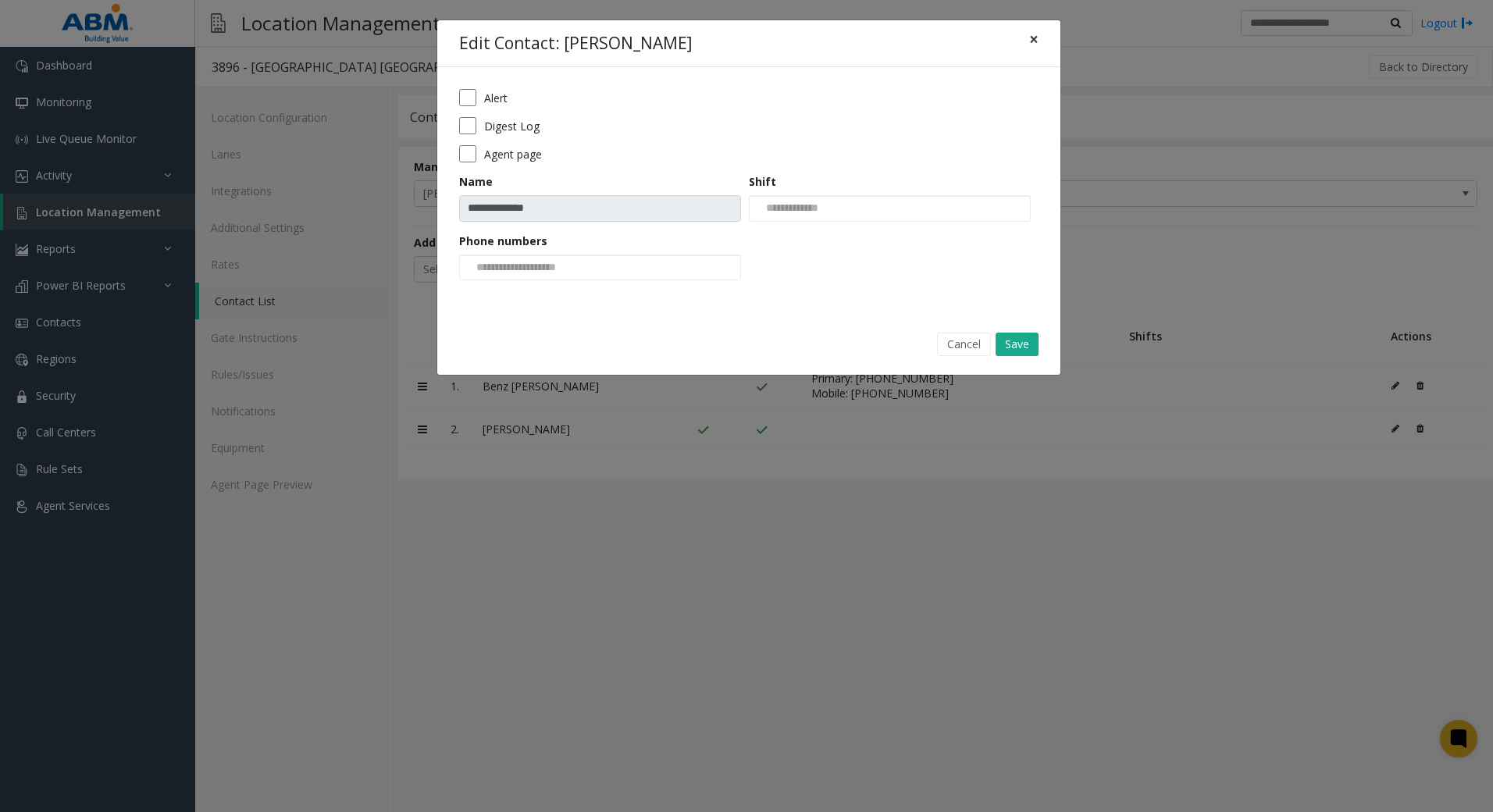
click at [1034, 39] on span "×" at bounding box center [1034, 38] width 10 height 21
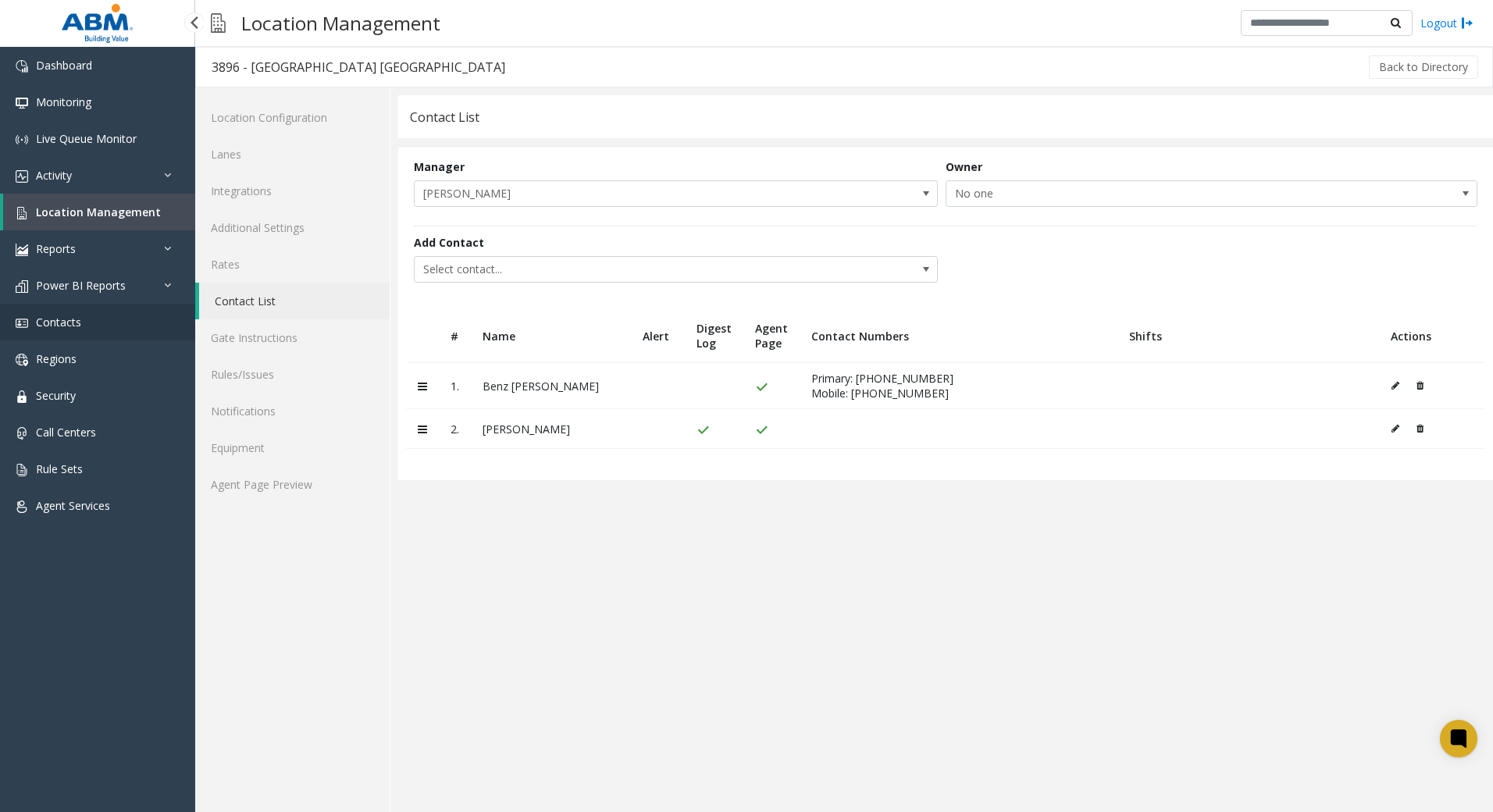
click at [64, 330] on link "Contacts" at bounding box center [97, 322] width 195 height 37
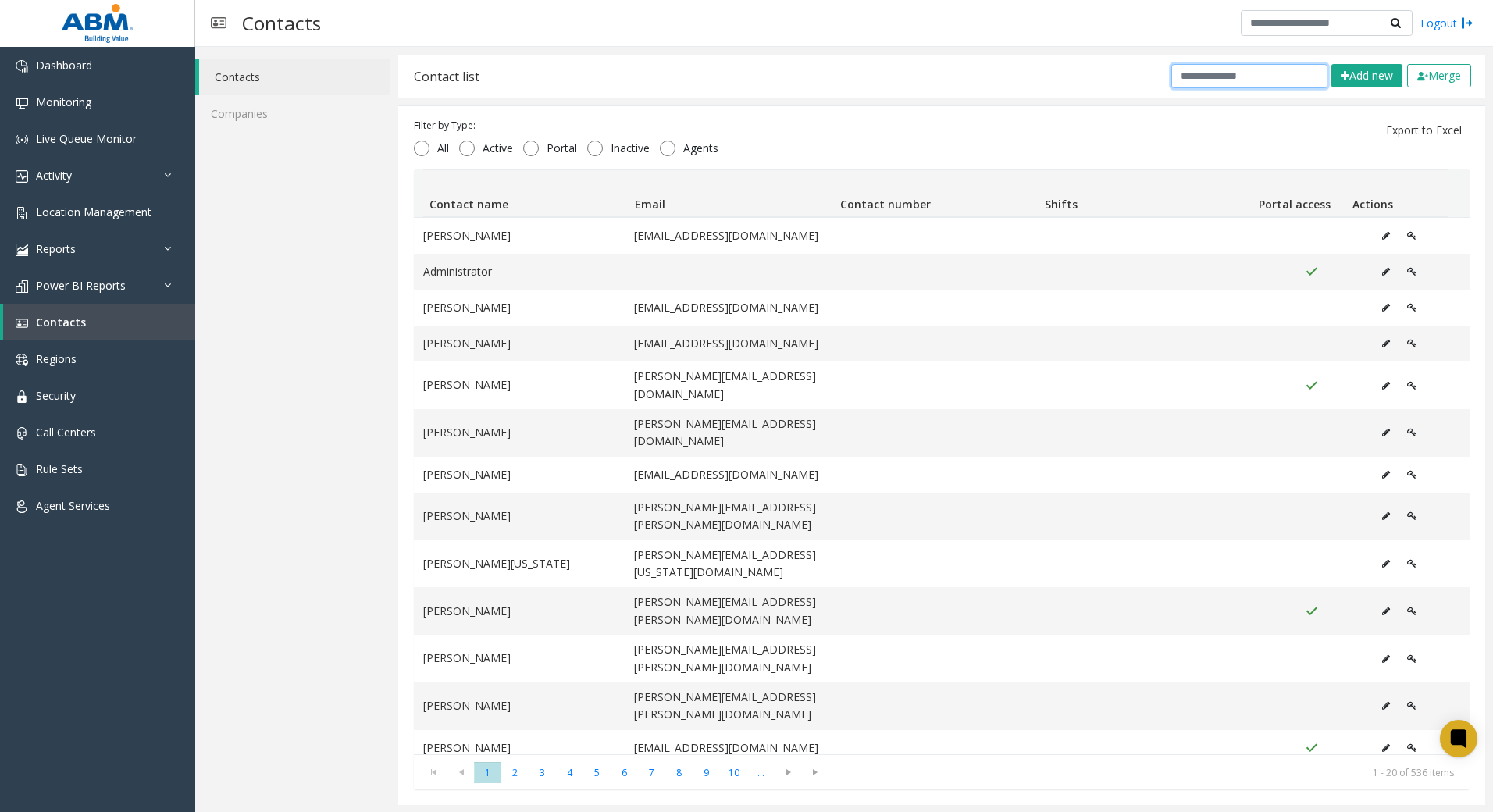
click at [1221, 72] on input "text" at bounding box center [1249, 76] width 156 height 24
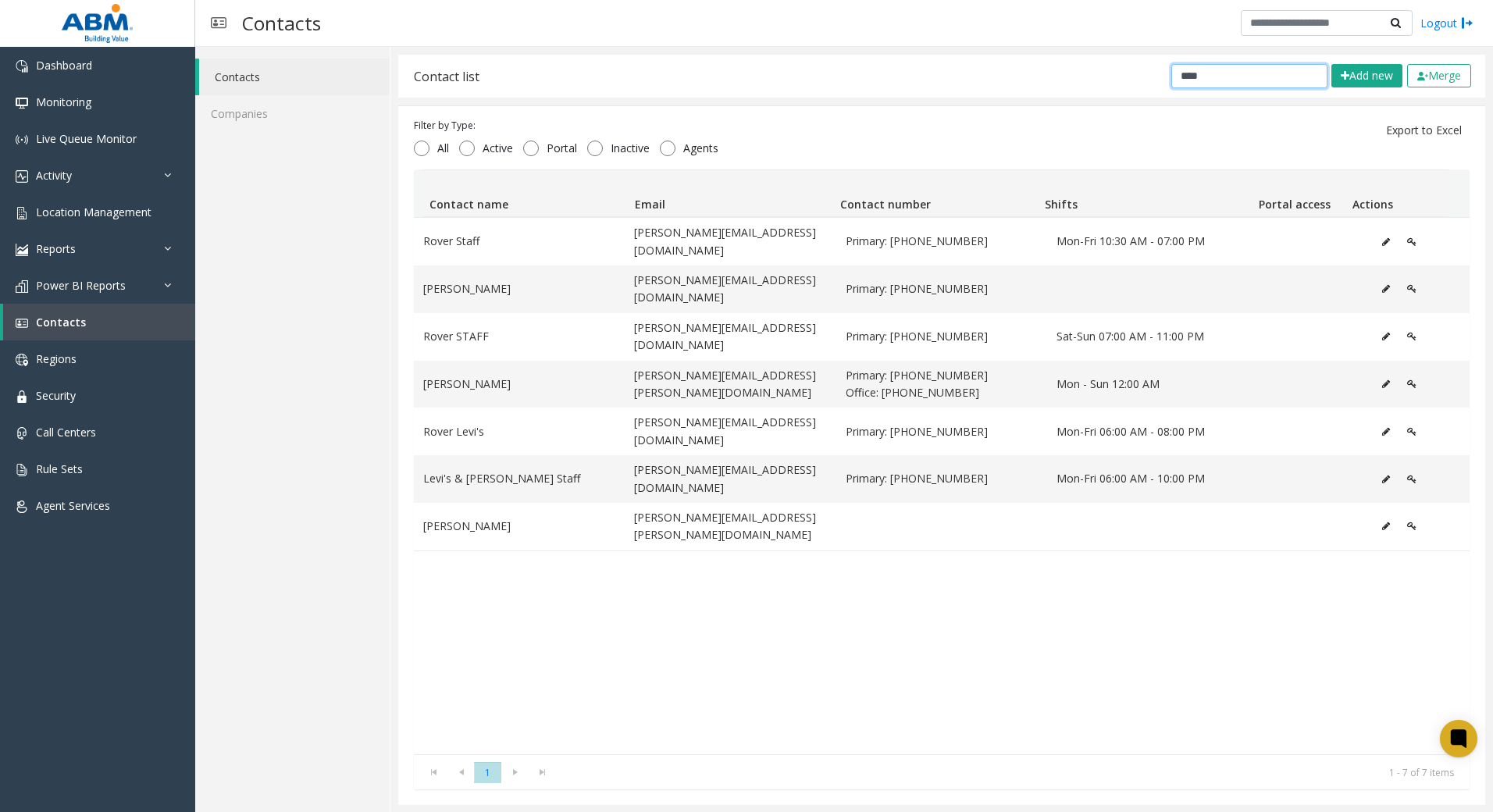
type input "****"
click at [50, 146] on link "Live Queue Monitor" at bounding box center [97, 139] width 195 height 37
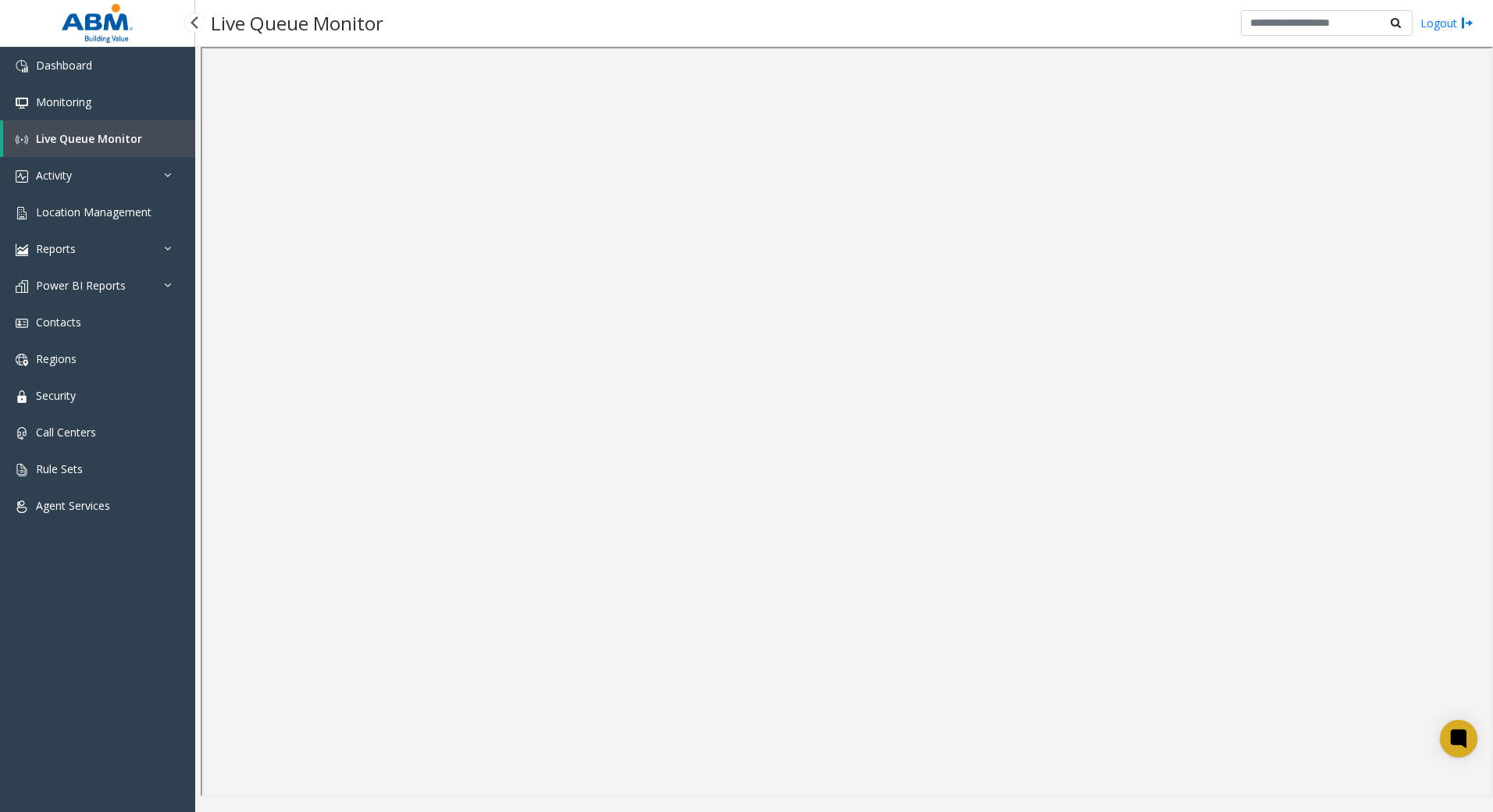
click at [89, 145] on span "Live Queue Monitor" at bounding box center [88, 139] width 106 height 15
click at [102, 216] on span "Location Management" at bounding box center [93, 212] width 115 height 15
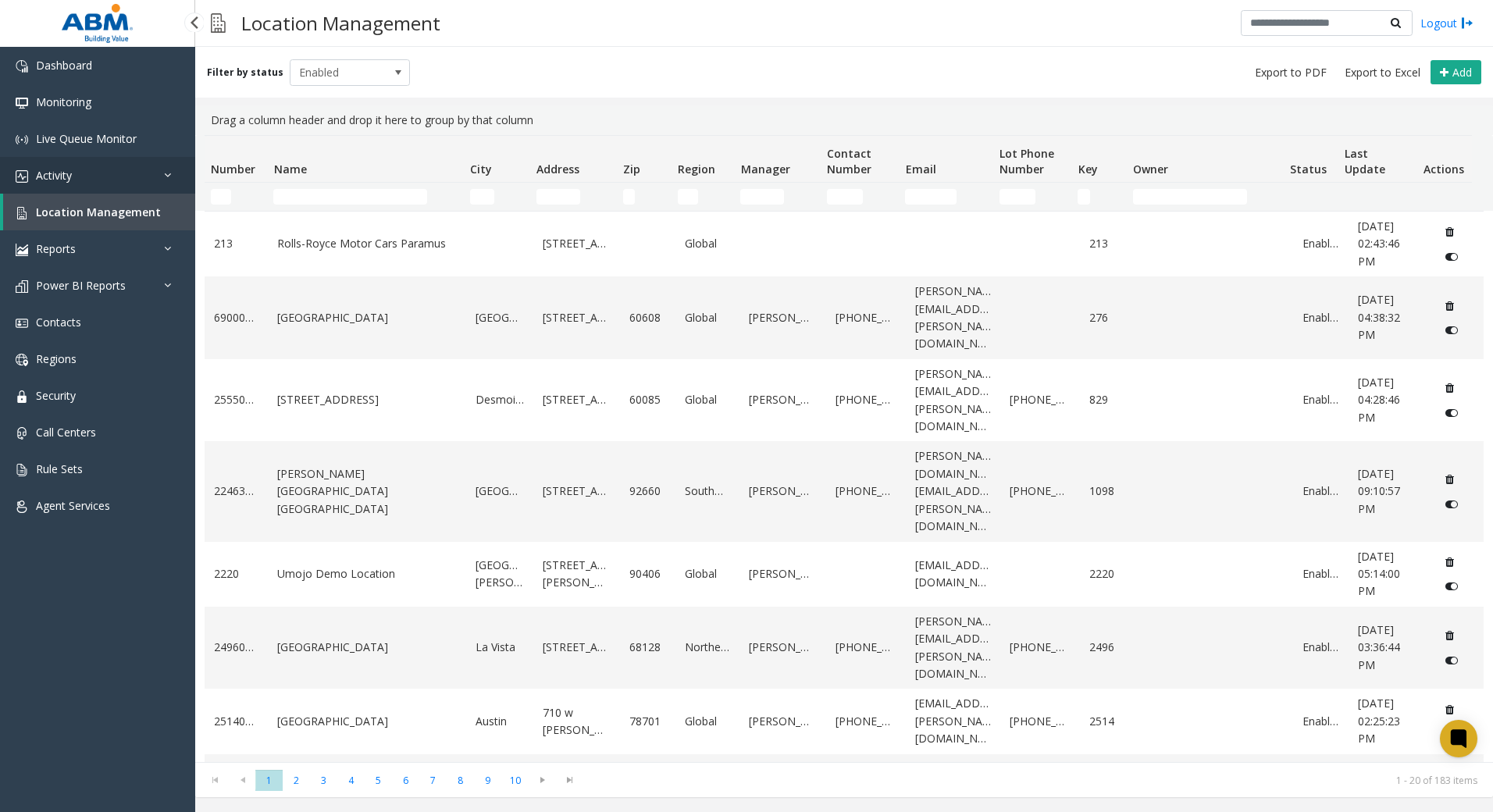
click at [92, 166] on link "Activity" at bounding box center [97, 175] width 195 height 37
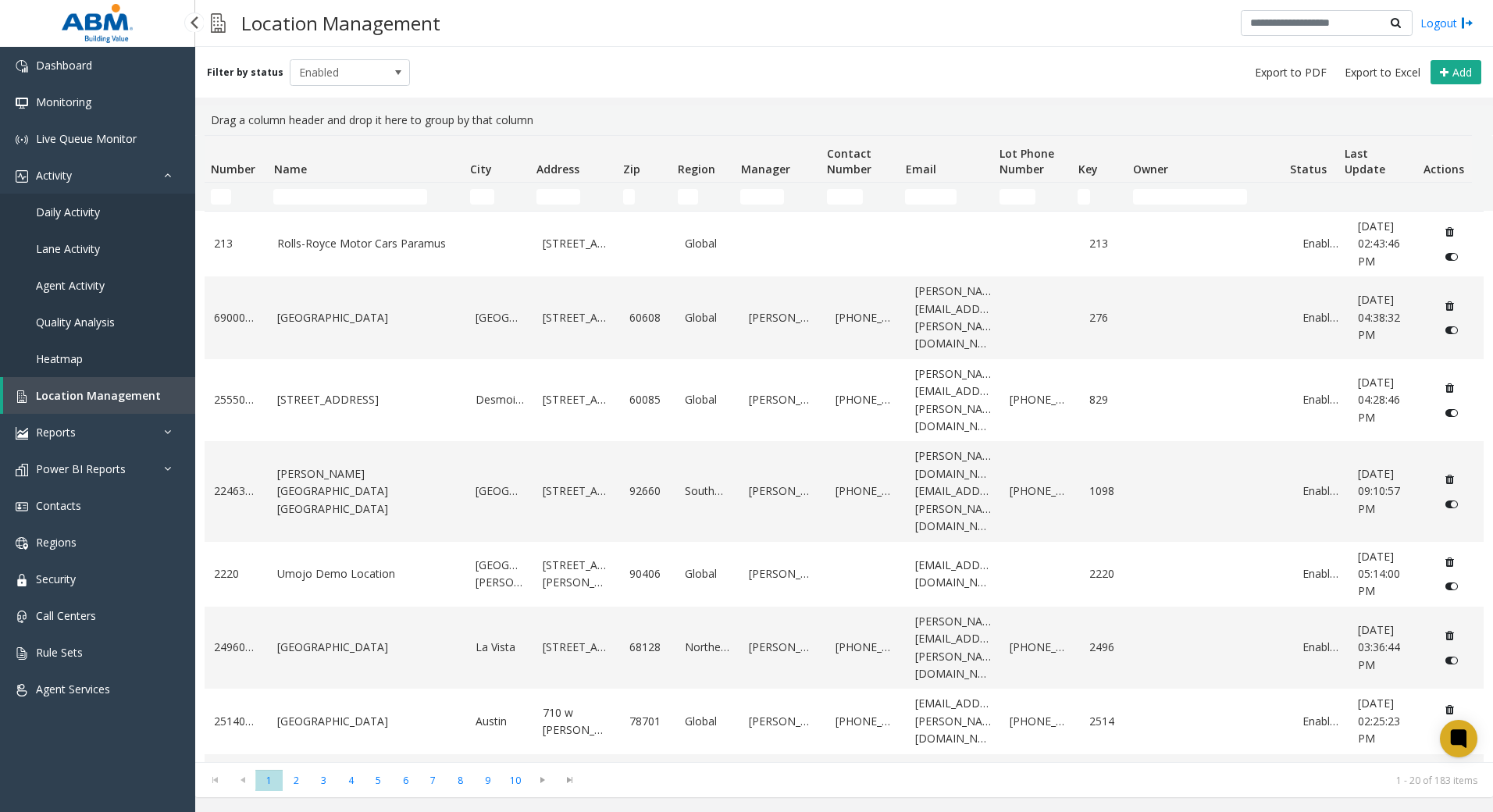
click at [74, 213] on span "Daily Activity" at bounding box center [68, 212] width 64 height 15
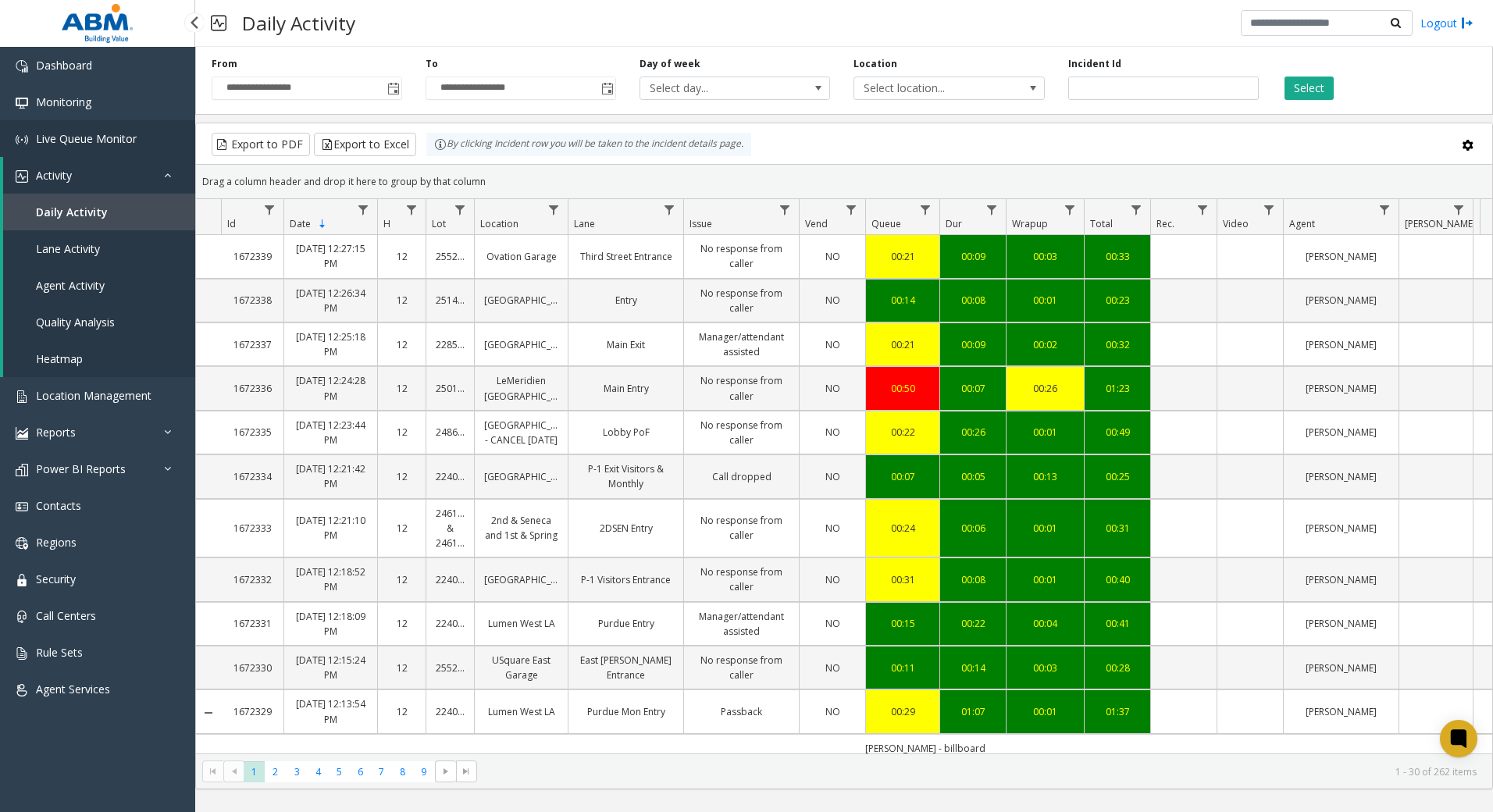
click at [123, 136] on span "Live Queue Monitor" at bounding box center [86, 139] width 100 height 15
